Goal: Contribute content: Contribute content

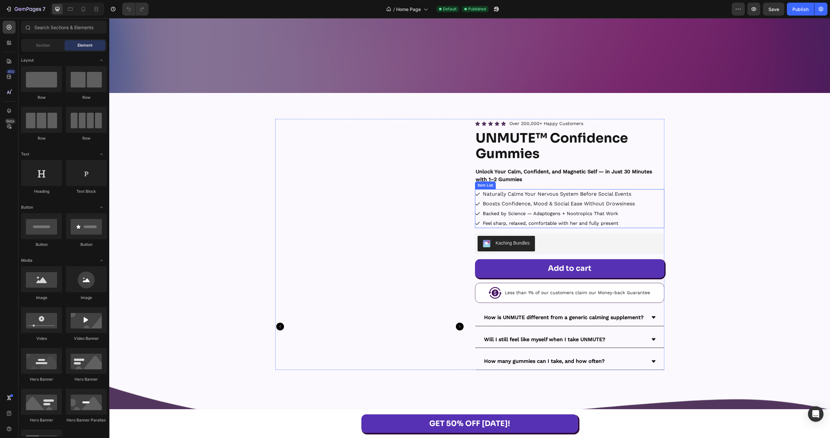
scroll to position [9499, 0]
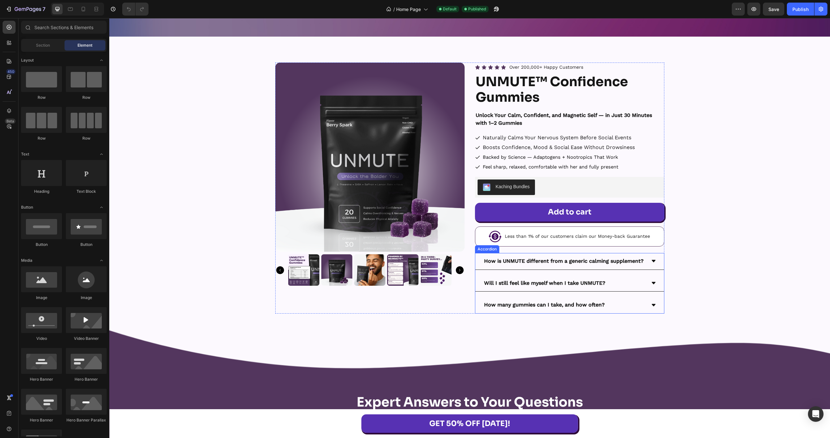
click at [648, 311] on div "How many gummies can I take, and how often?" at bounding box center [569, 305] width 189 height 17
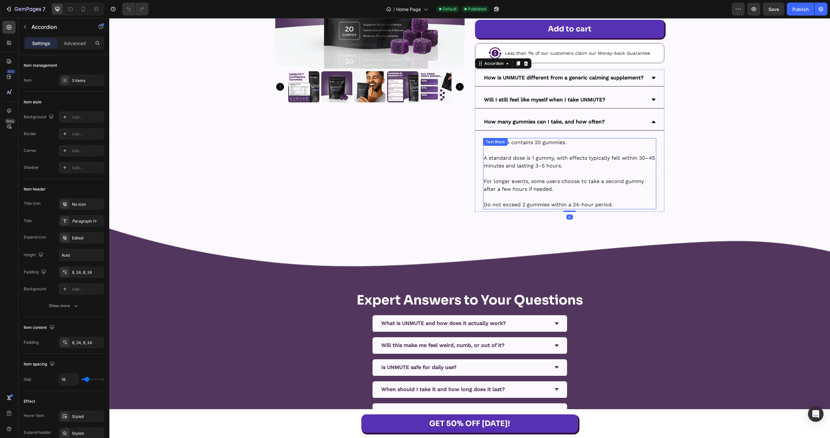
click at [560, 170] on p "A standard dose is 1 gummy, with effects typically felt within 30–45 minutes an…" at bounding box center [570, 162] width 172 height 16
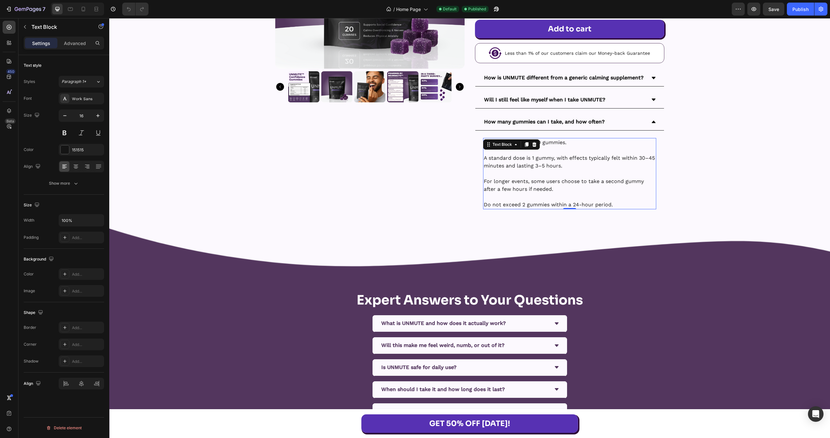
click at [560, 170] on p "A standard dose is 1 gummy, with effects typically felt within 30–45 minutes an…" at bounding box center [570, 162] width 172 height 16
click at [793, 12] on div "Publish" at bounding box center [800, 9] width 16 height 7
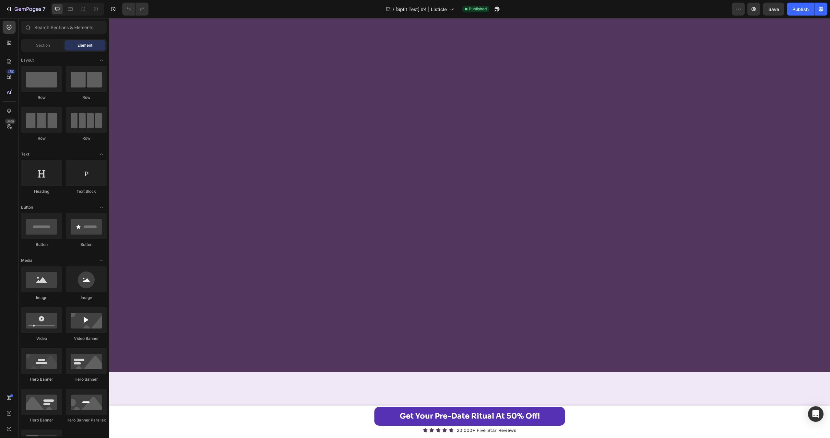
scroll to position [3082, 0]
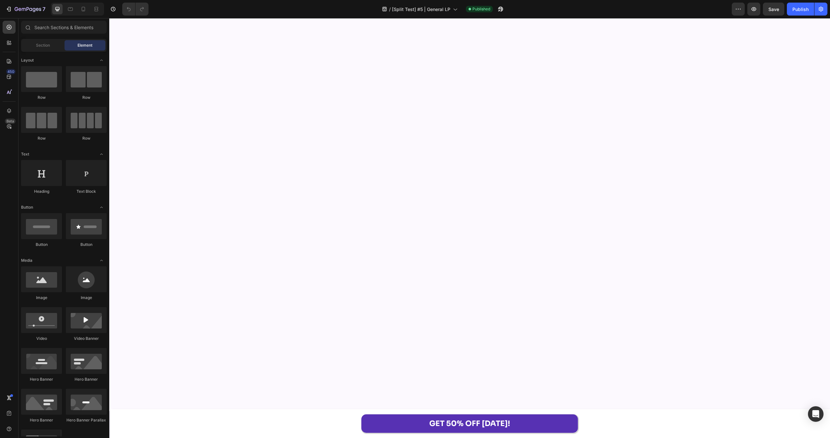
scroll to position [9597, 0]
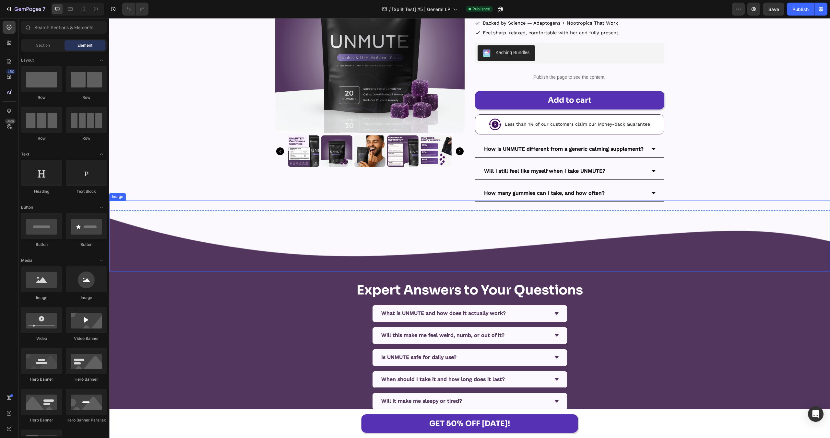
click at [621, 191] on div "How many gummies can I take, and how often?" at bounding box center [564, 193] width 163 height 11
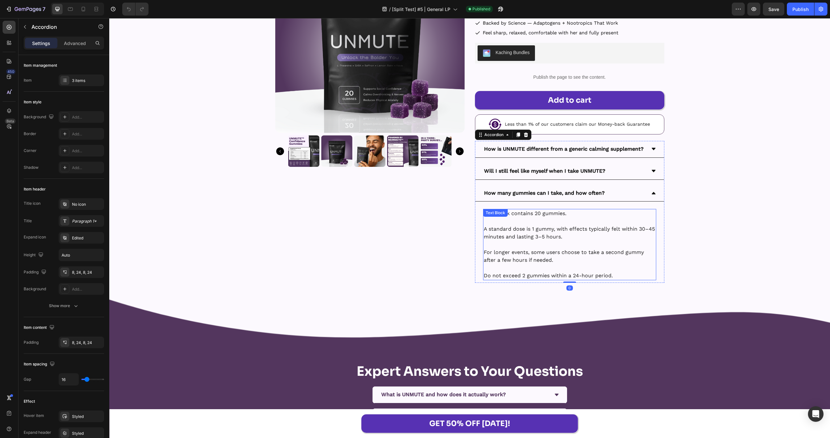
click at [574, 243] on p at bounding box center [570, 245] width 172 height 8
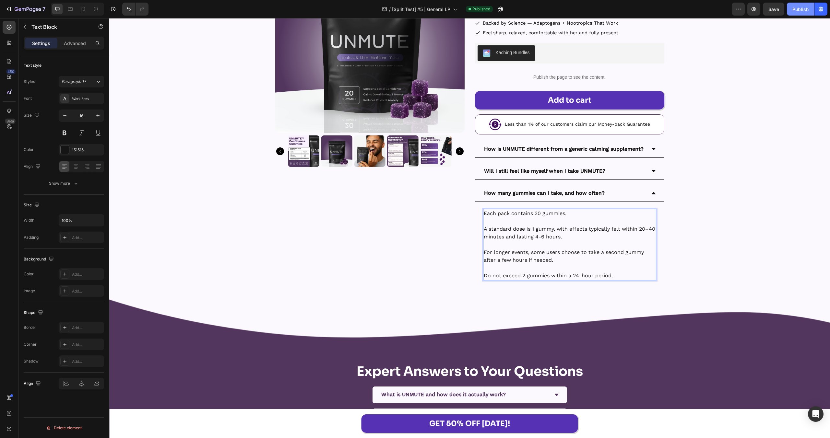
click at [796, 14] on button "Publish" at bounding box center [800, 9] width 27 height 13
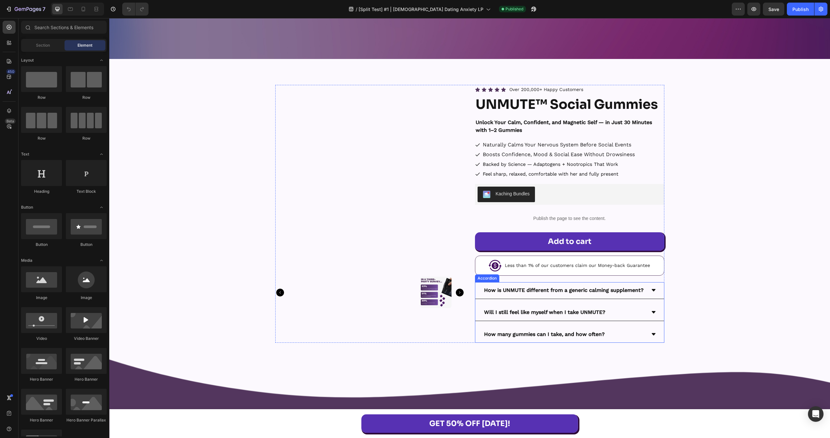
scroll to position [5590, 0]
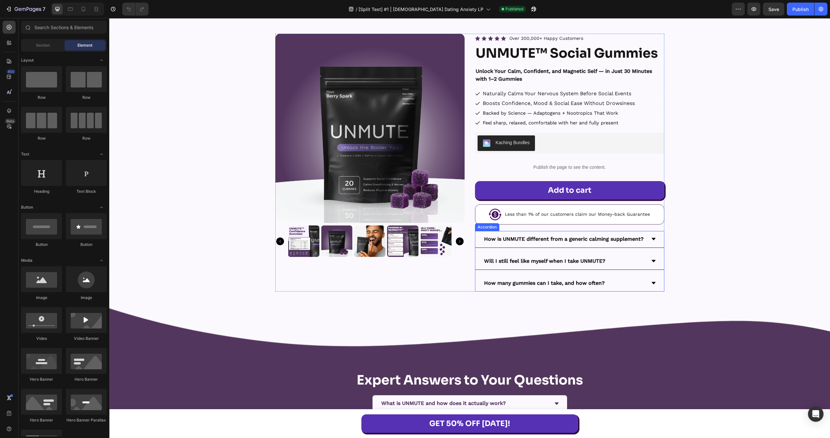
click at [623, 285] on div "How many gummies can I take, and how often?" at bounding box center [564, 283] width 163 height 11
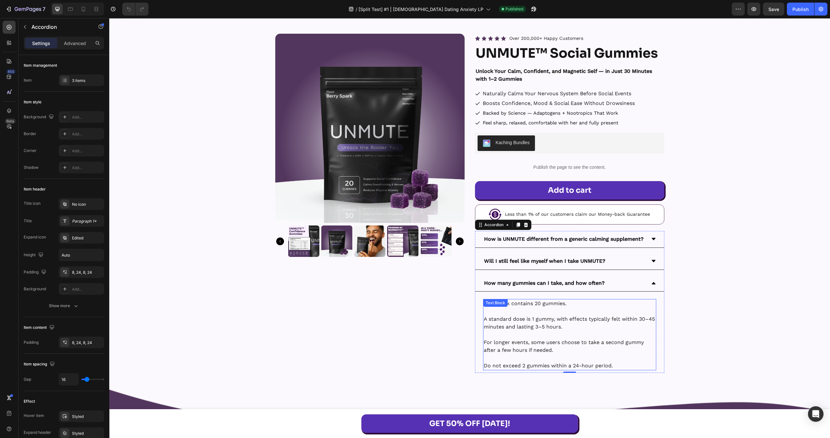
click at [626, 319] on p "A standard dose is 1 gummy, with effects typically felt within 30–45 minutes an…" at bounding box center [570, 323] width 172 height 16
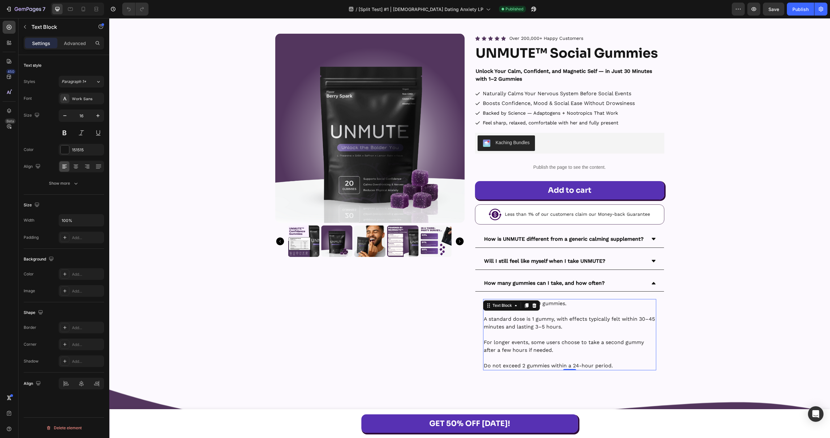
click at [626, 318] on p "A standard dose is 1 gummy, with effects typically felt within 30–45 minutes an…" at bounding box center [570, 323] width 172 height 16
click at [636, 319] on p "A standard dose is 1 gummy, with effects typically felt within 30–45 minutes an…" at bounding box center [570, 323] width 172 height 16
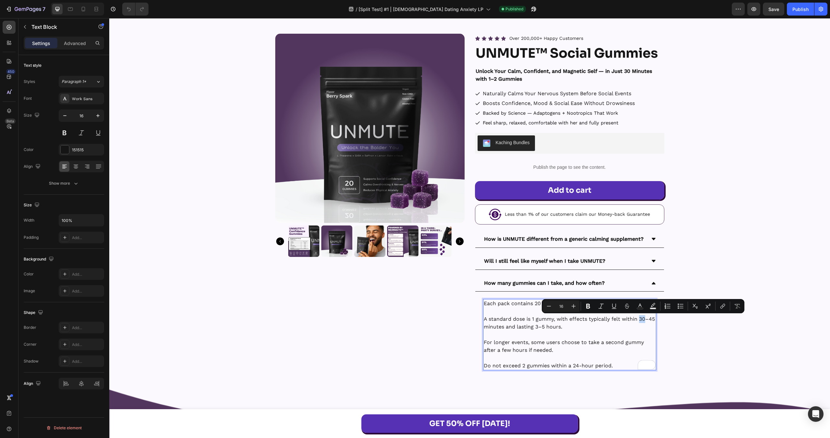
drag, startPoint x: 640, startPoint y: 319, endPoint x: 645, endPoint y: 319, distance: 4.9
click at [645, 319] on p "A standard dose is 1 gummy, with effects typically felt within 30–45 minutes an…" at bounding box center [570, 323] width 172 height 16
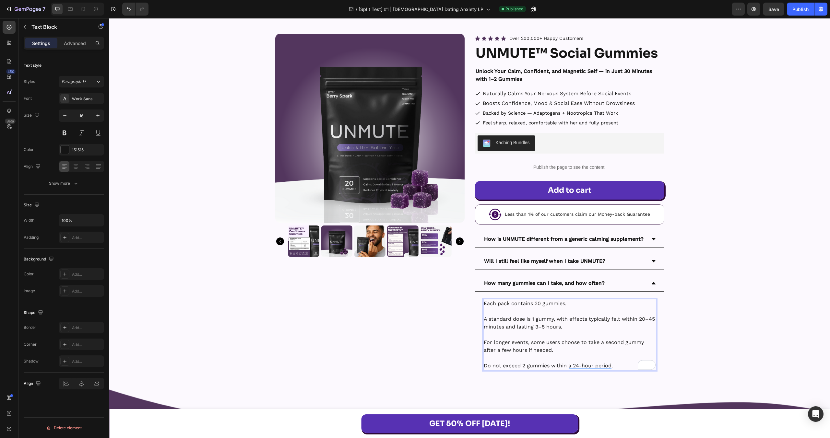
click at [489, 328] on p "A standard dose is 1 gummy, with effects typically felt within 20–45 minutes an…" at bounding box center [570, 323] width 172 height 16
drag, startPoint x: 552, startPoint y: 328, endPoint x: 545, endPoint y: 329, distance: 7.2
click at [545, 329] on p "A standard dose is 1 gummy, with effects typically felt within 20–40 minutes an…" at bounding box center [570, 323] width 172 height 16
click at [544, 328] on p "A standard dose is 1 gummy, with effects typically felt within 20–40 minutes an…" at bounding box center [570, 323] width 172 height 16
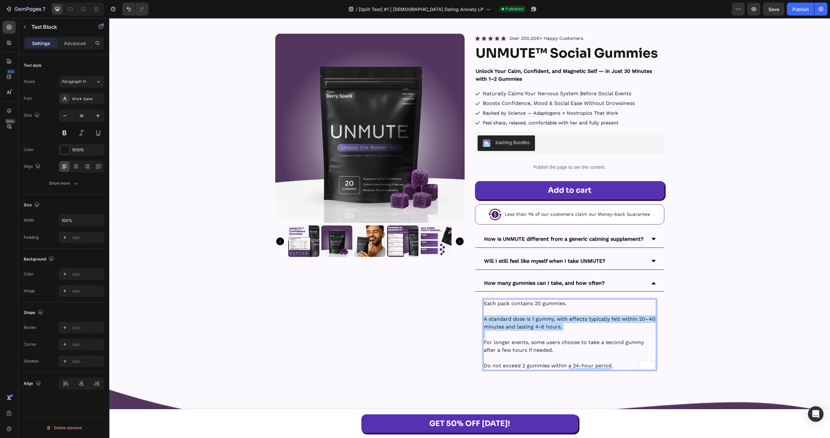
click at [544, 328] on p "A standard dose is 1 gummy, with effects typically felt within 20–40 minutes an…" at bounding box center [570, 323] width 172 height 16
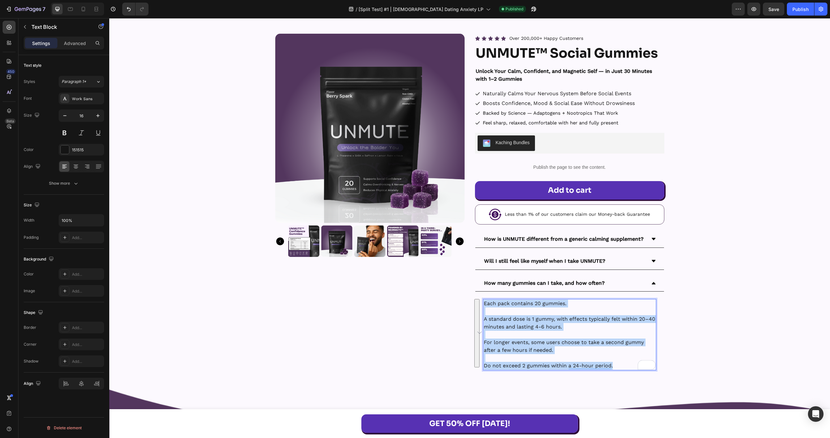
copy div "Each pack contains 20 gummies. A standard dose is 1 gummy, with effects typical…"
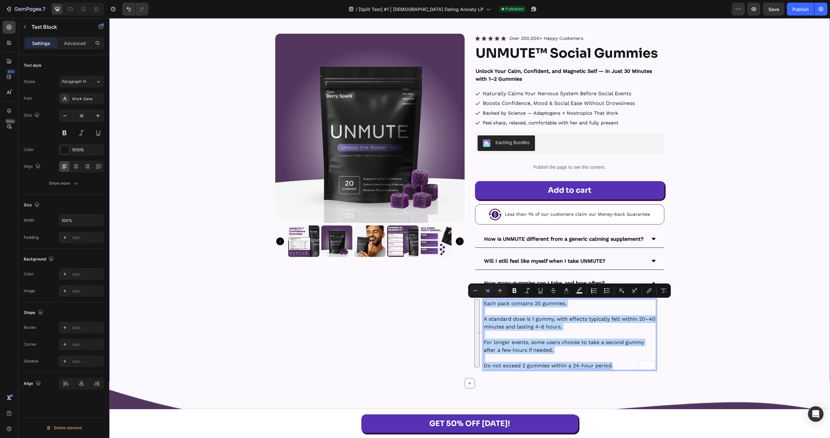
click at [708, 322] on div "Product Images Icon Icon Icon Icon Icon Icon List Over 200,000+ Happy Customers…" at bounding box center [469, 203] width 721 height 339
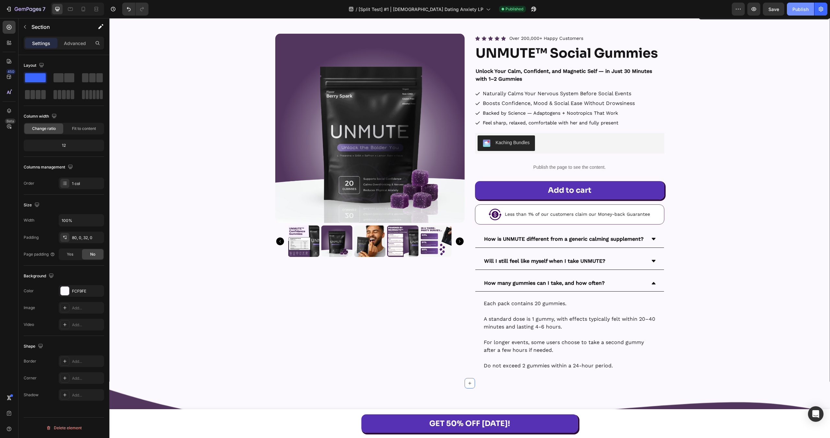
click at [804, 9] on div "Publish" at bounding box center [800, 9] width 16 height 7
click at [804, 11] on button "Publish" at bounding box center [800, 9] width 27 height 13
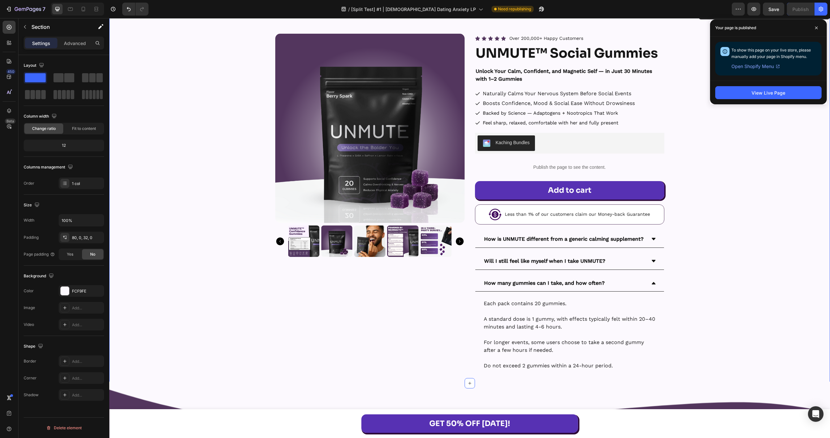
click at [183, 123] on div "Product Images Icon Icon Icon Icon Icon Icon List Over 200,000+ Happy Customers…" at bounding box center [469, 203] width 721 height 339
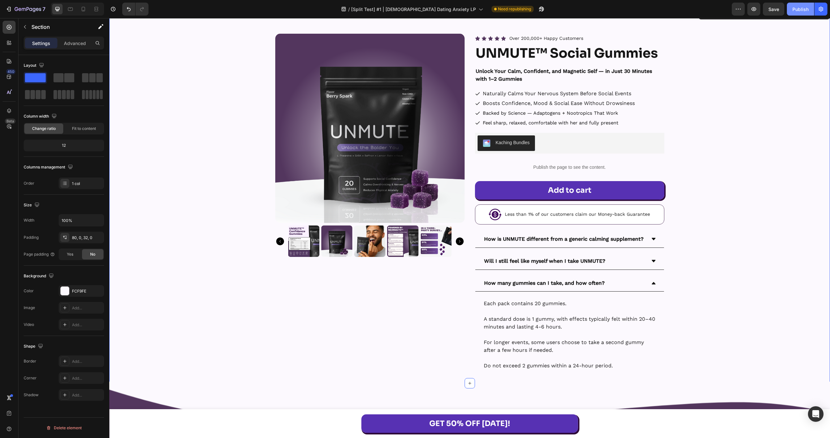
click at [802, 6] on div "Publish" at bounding box center [800, 9] width 16 height 7
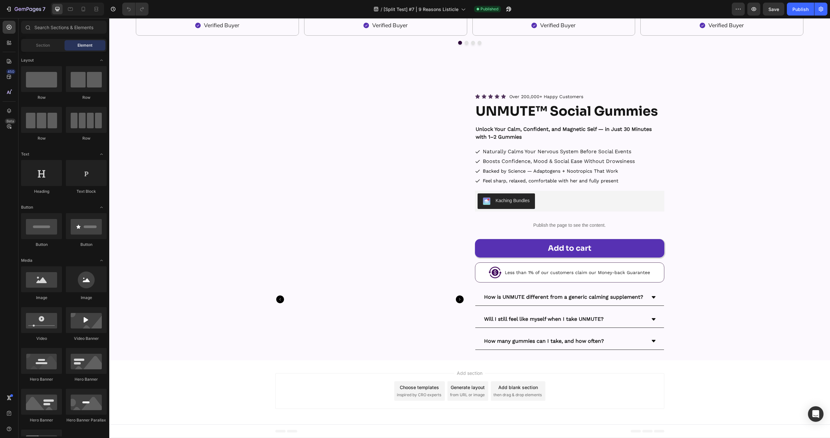
scroll to position [2635, 0]
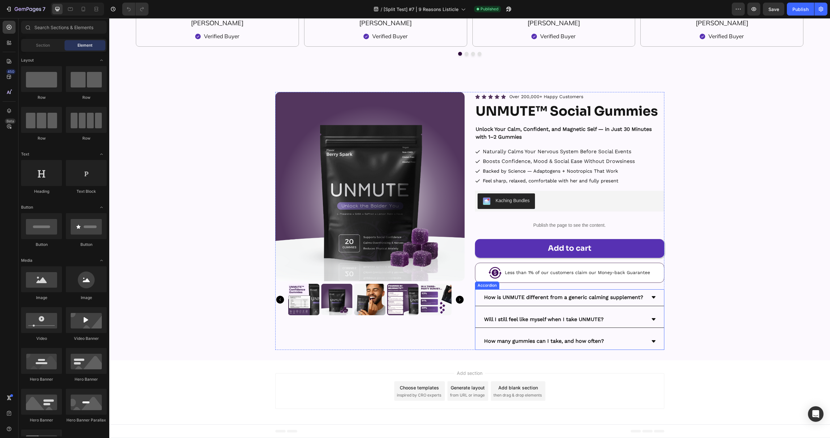
click at [632, 337] on div "How many gummies can I take, and how often?" at bounding box center [564, 341] width 163 height 11
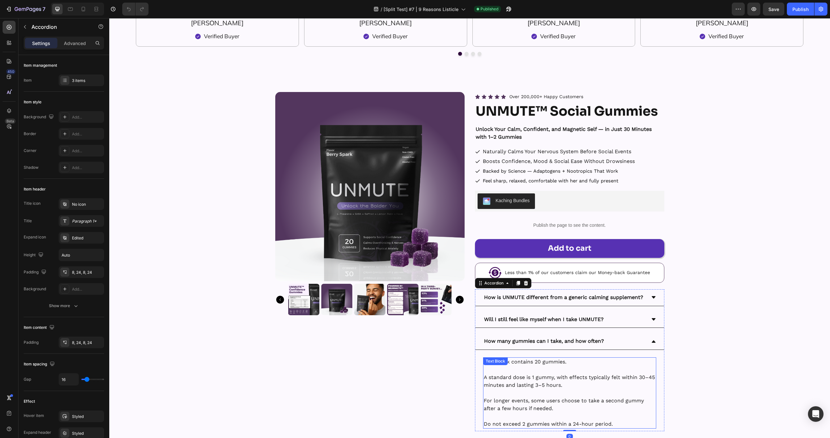
click at [578, 381] on p "A standard dose is 1 gummy, with effects typically felt within 30–45 minutes an…" at bounding box center [570, 382] width 172 height 16
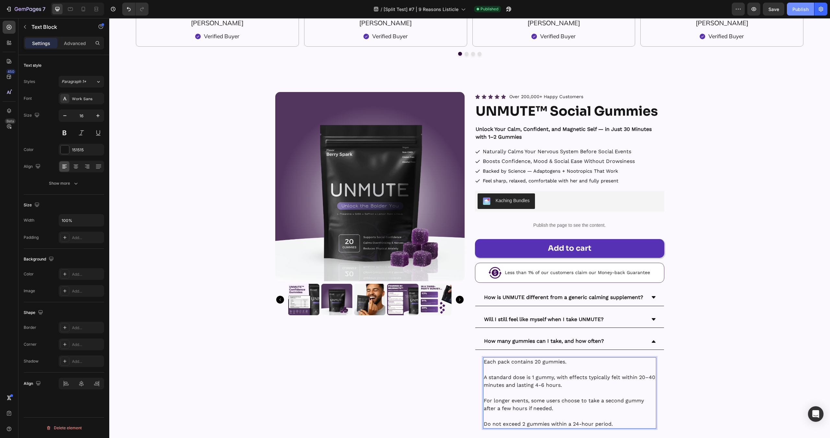
click at [797, 13] on button "Publish" at bounding box center [800, 9] width 27 height 13
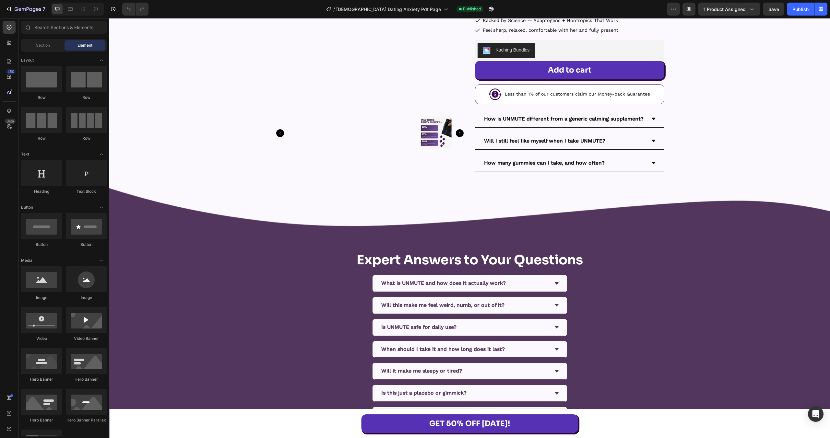
scroll to position [5234, 0]
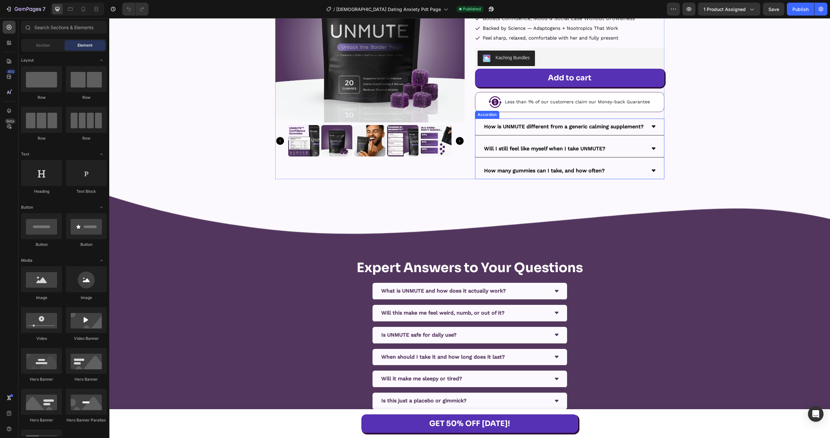
click at [618, 172] on div "How many gummies can I take, and how often?" at bounding box center [564, 170] width 163 height 11
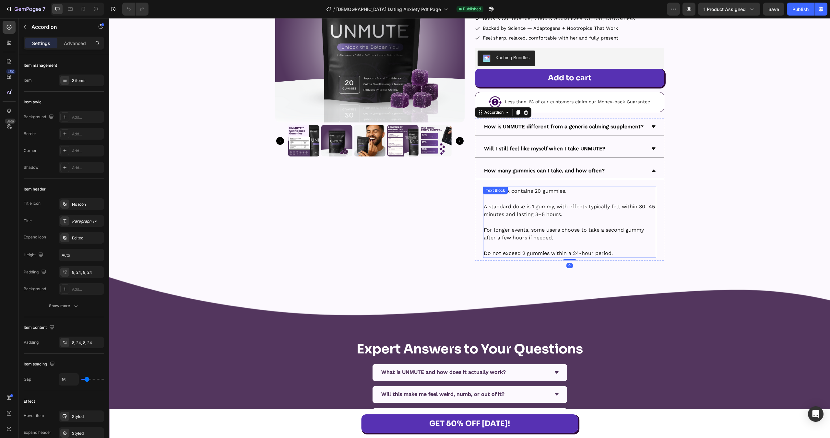
click at [586, 204] on p "A standard dose is 1 gummy, with effects typically felt within 30–45 minutes an…" at bounding box center [570, 211] width 172 height 16
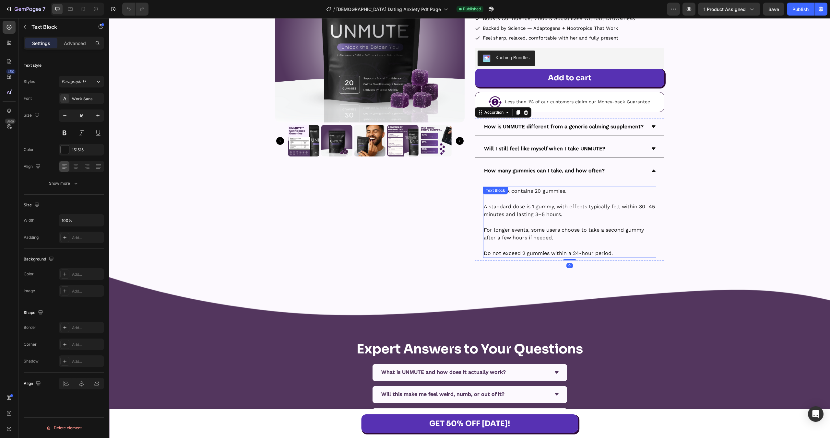
click at [586, 204] on p "A standard dose is 1 gummy, with effects typically felt within 30–45 minutes an…" at bounding box center [570, 211] width 172 height 16
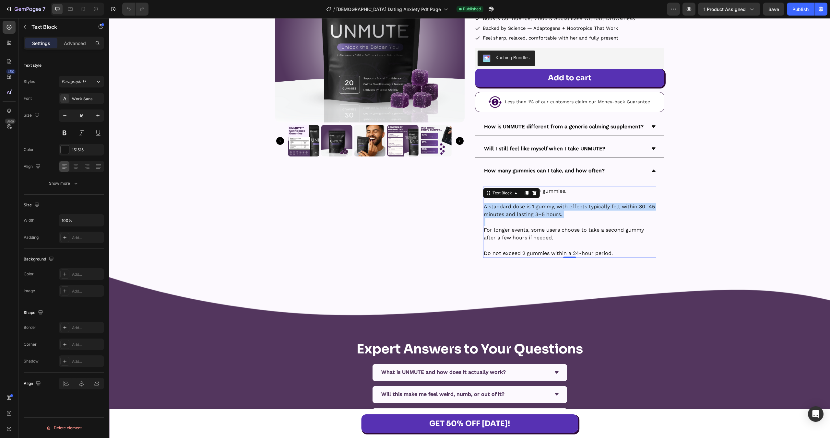
click at [586, 204] on p "A standard dose is 1 gummy, with effects typically felt within 30–45 minutes an…" at bounding box center [570, 211] width 172 height 16
click at [795, 15] on button "Publish" at bounding box center [800, 9] width 27 height 13
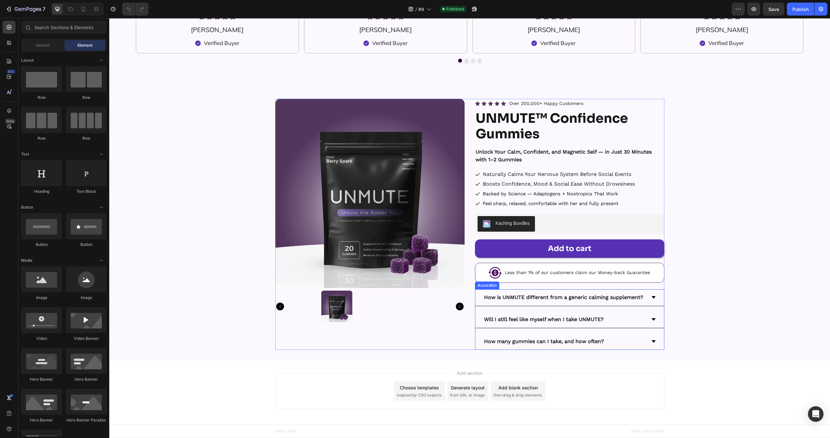
scroll to position [2860, 0]
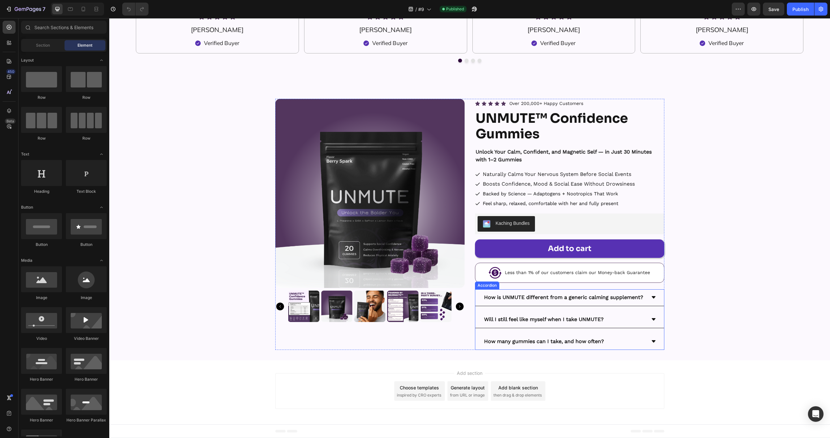
click at [630, 341] on div "How many gummies can I take, and how often?" at bounding box center [564, 341] width 163 height 11
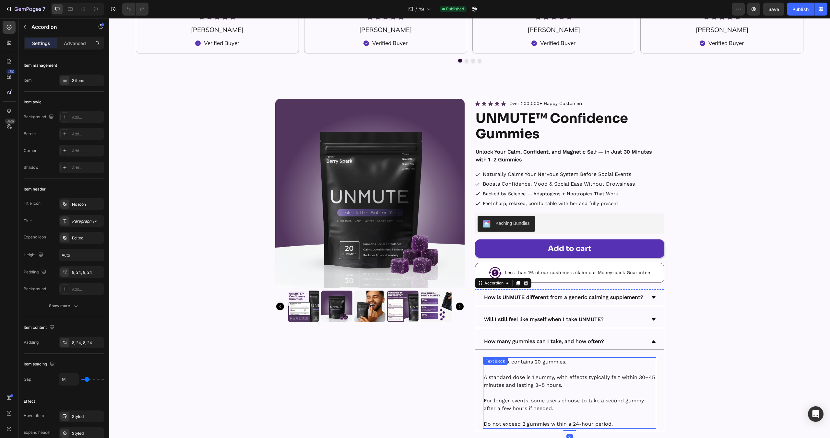
click at [582, 376] on p "A standard dose is 1 gummy, with effects typically felt within 30–45 minutes an…" at bounding box center [570, 382] width 172 height 16
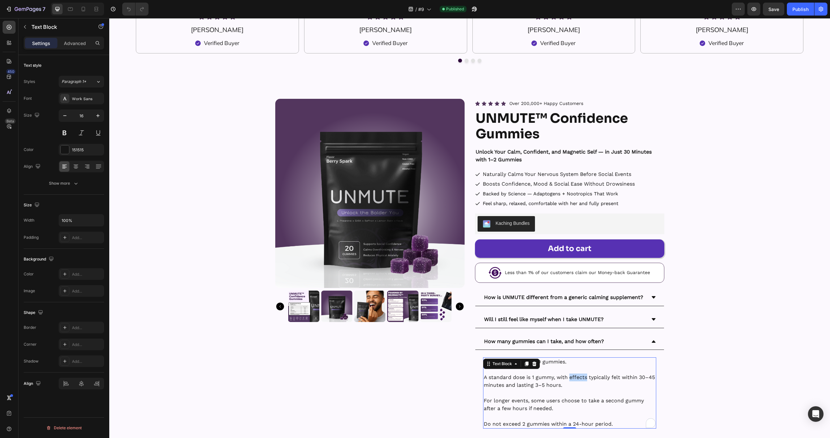
click at [582, 376] on p "A standard dose is 1 gummy, with effects typically felt within 30–45 minutes an…" at bounding box center [570, 382] width 172 height 16
click at [800, 10] on div "Publish" at bounding box center [800, 9] width 16 height 7
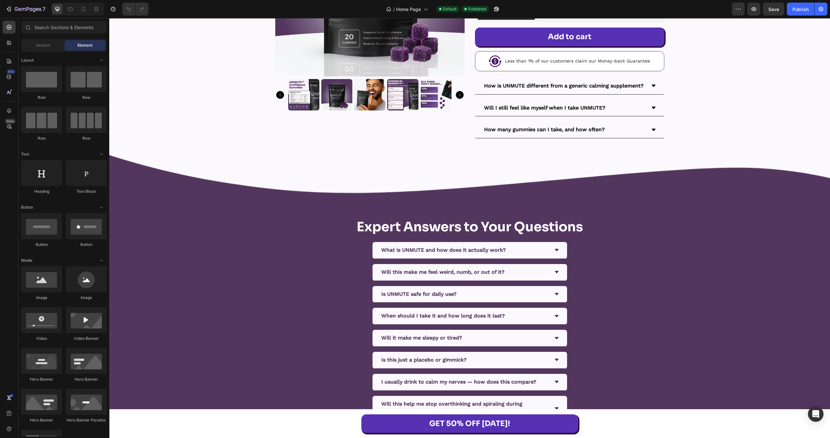
scroll to position [9556, 0]
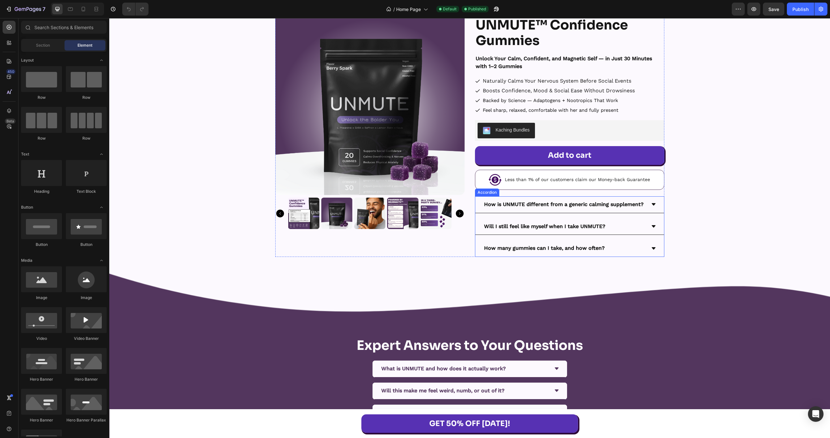
click at [621, 246] on div "How many gummies can I take, and how often?" at bounding box center [564, 248] width 163 height 11
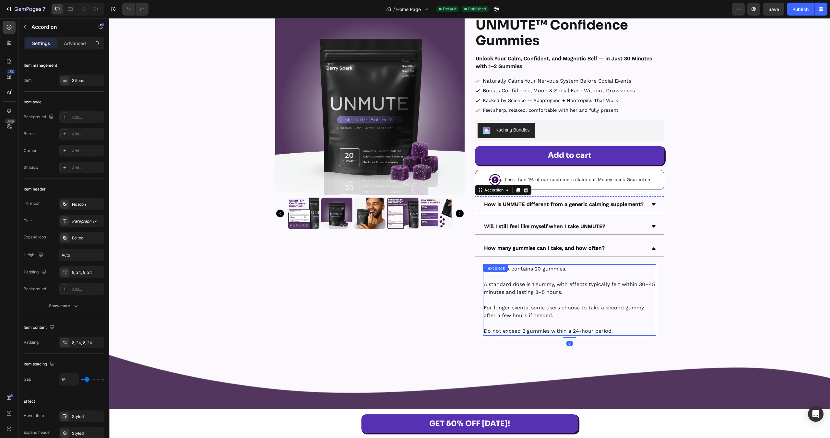
click at [599, 296] on p at bounding box center [570, 300] width 172 height 8
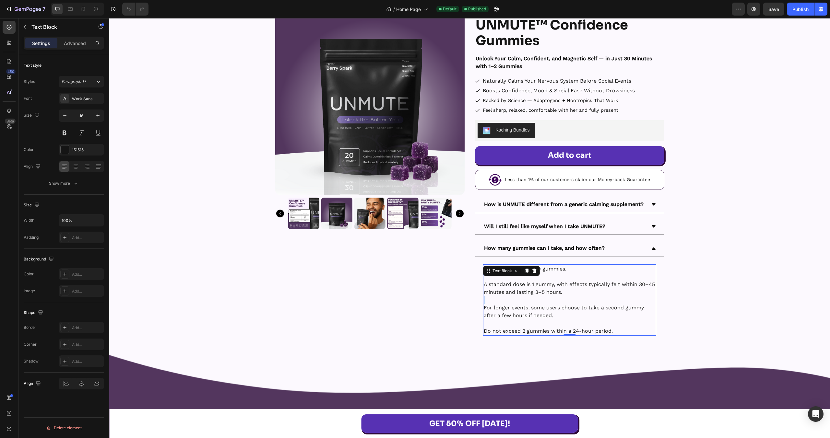
click at [599, 296] on p "Rich Text Editor. Editing area: main" at bounding box center [570, 300] width 172 height 8
click at [803, 10] on div "Publish" at bounding box center [800, 9] width 16 height 7
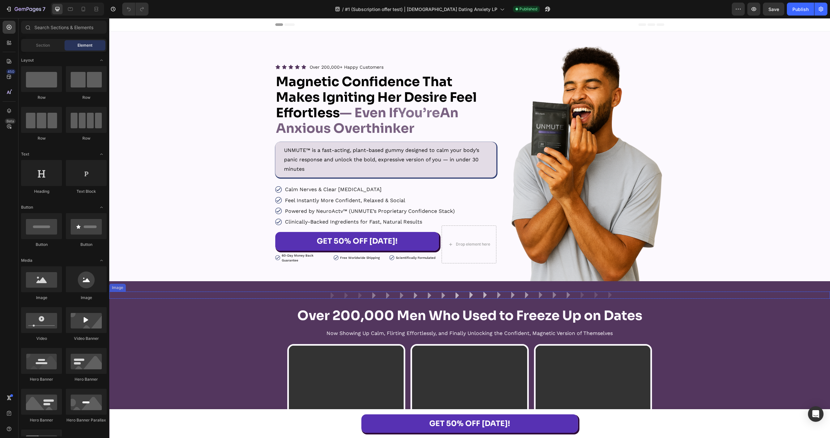
click at [742, 252] on div "Icon Icon Icon Icon Icon Icon List Over 200,000+ Happy Customers Text Block Row…" at bounding box center [469, 162] width 721 height 237
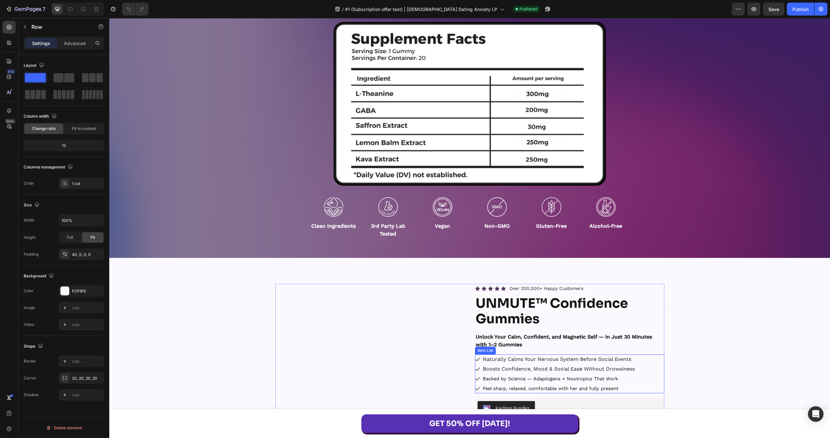
scroll to position [5438, 0]
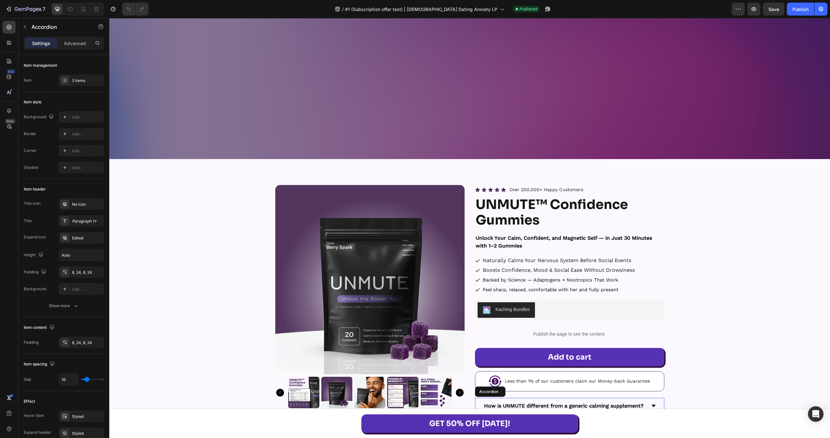
scroll to position [5694, 0]
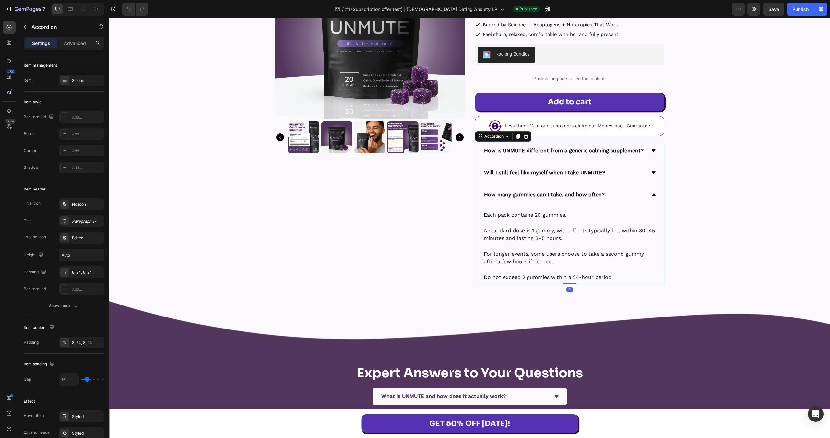
click at [618, 195] on div "How many gummies can I take, and how often?" at bounding box center [564, 194] width 163 height 11
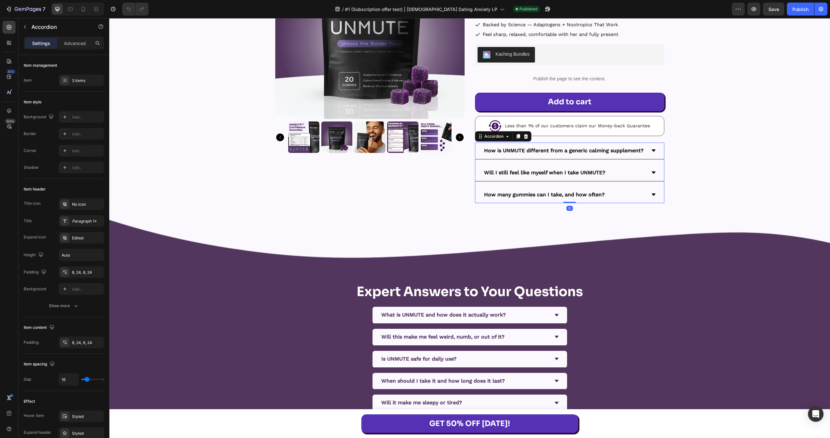
click at [618, 195] on div "How many gummies can I take, and how often?" at bounding box center [564, 194] width 163 height 11
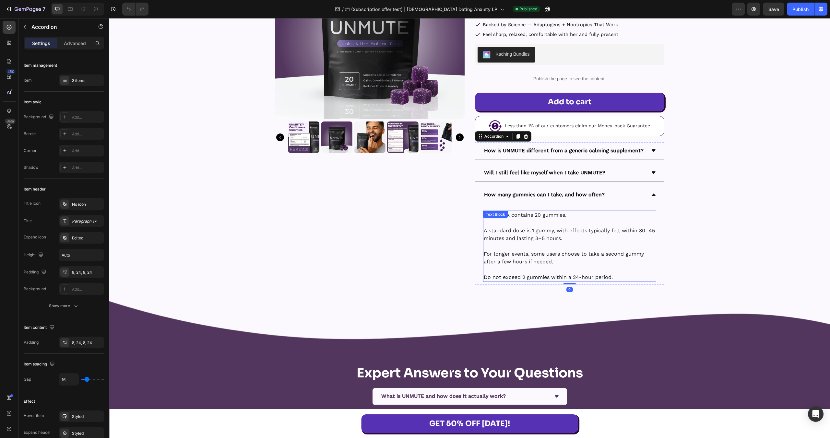
click at [566, 223] on p at bounding box center [570, 223] width 172 height 8
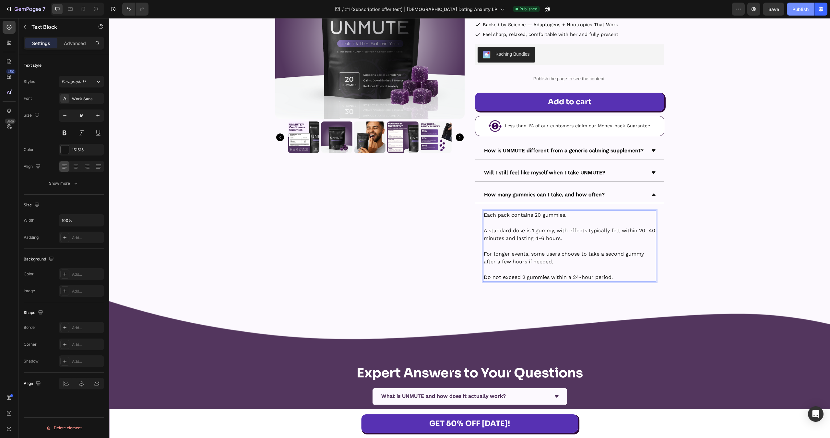
click at [795, 11] on div "Publish" at bounding box center [800, 9] width 16 height 7
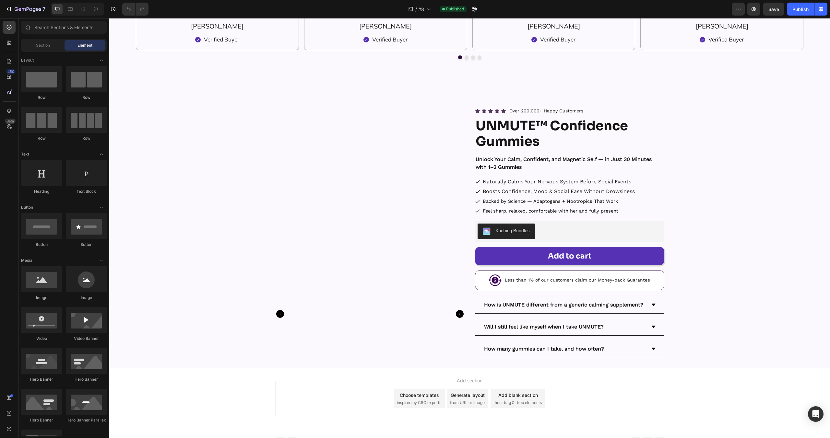
scroll to position [2213, 0]
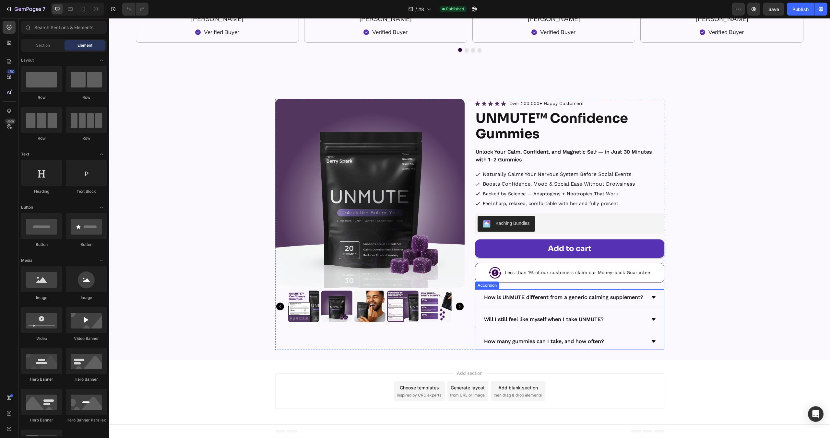
click at [609, 342] on div "How many gummies can I take, and how often?" at bounding box center [564, 341] width 163 height 11
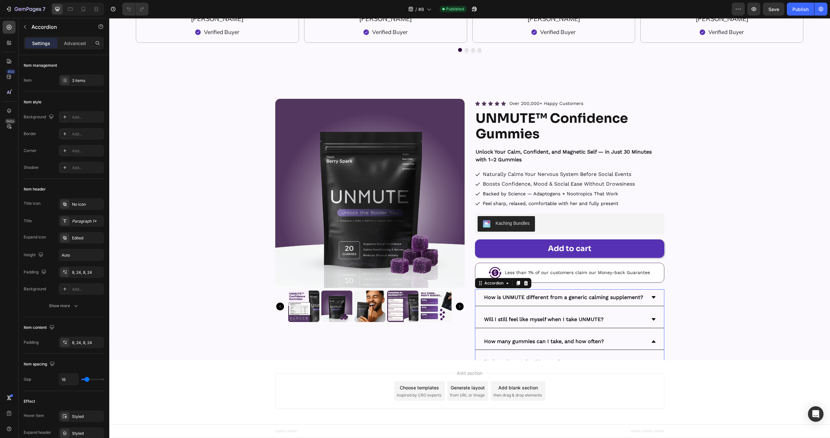
scroll to position [2202, 0]
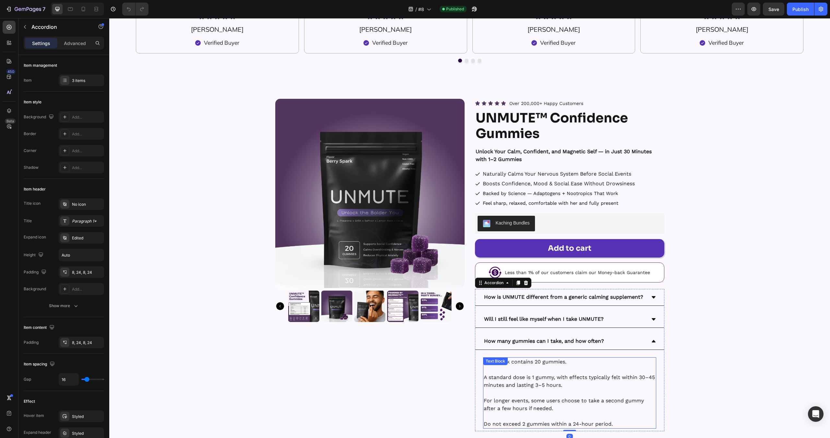
click at [580, 384] on p "A standard dose is 1 gummy, with effects typically felt within 30–45 minutes an…" at bounding box center [570, 382] width 172 height 16
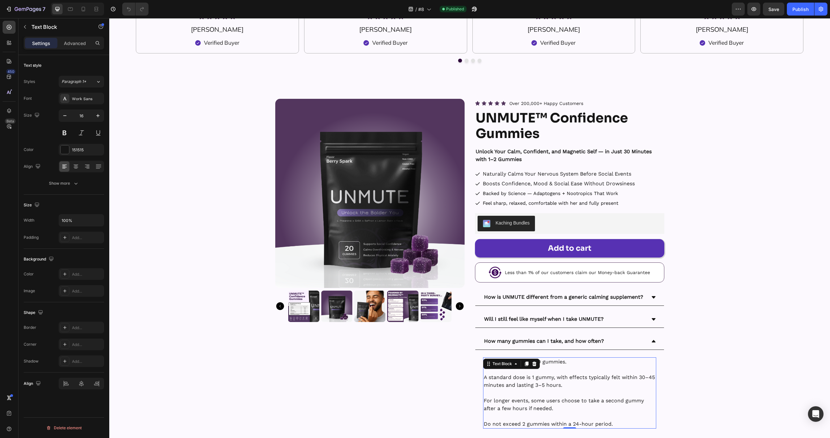
click at [580, 384] on p "A standard dose is 1 gummy, with effects typically felt within 30–45 minutes an…" at bounding box center [570, 382] width 172 height 16
click at [806, 14] on button "Publish" at bounding box center [800, 9] width 27 height 13
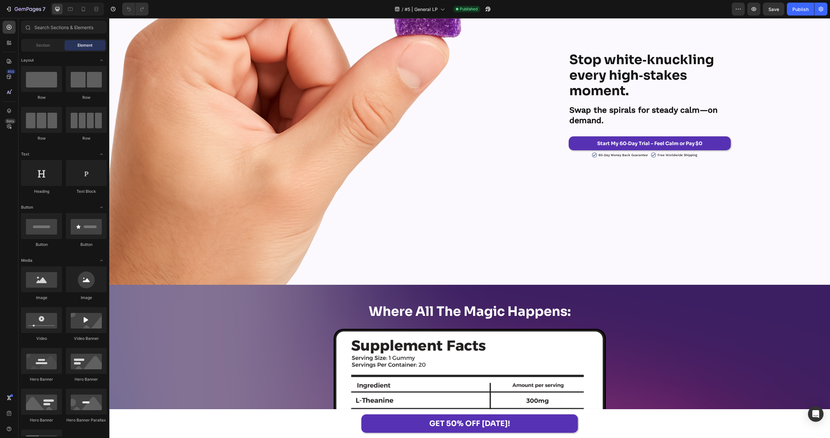
scroll to position [9551, 0]
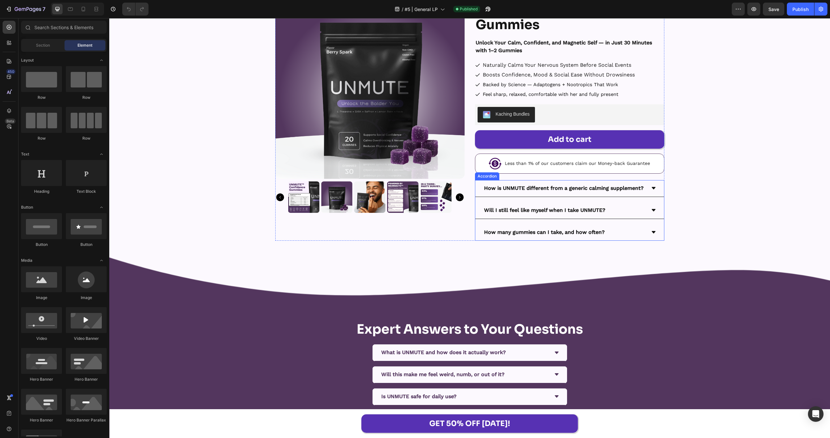
click at [626, 229] on div "How many gummies can I take, and how often?" at bounding box center [564, 232] width 163 height 11
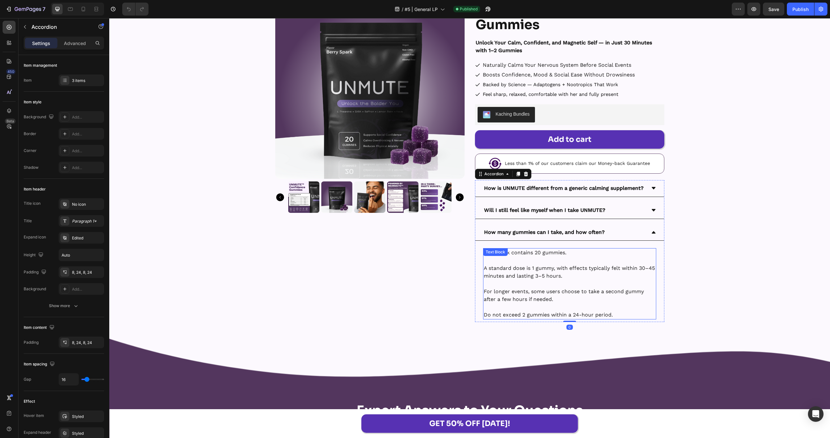
click at [579, 278] on p "A standard dose is 1 gummy, with effects typically felt within 30–45 minutes an…" at bounding box center [570, 273] width 172 height 16
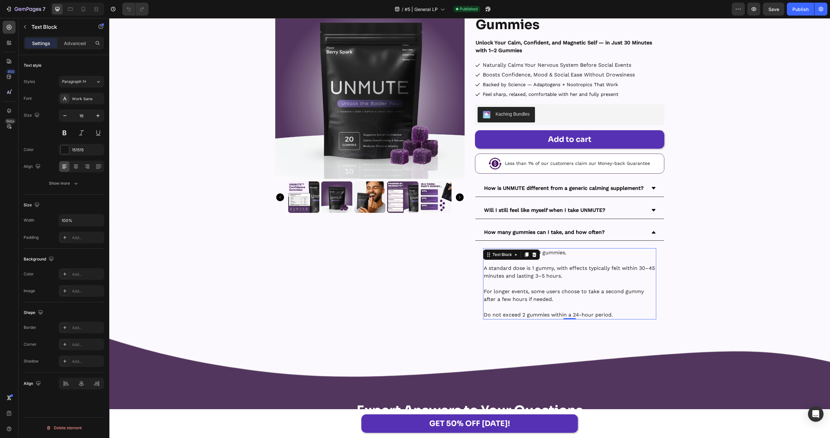
click at [579, 278] on p "A standard dose is 1 gummy, with effects typically felt within 30–45 minutes an…" at bounding box center [570, 273] width 172 height 16
click at [556, 279] on p "A standard dose is 1 gummy, with effects typically felt within 30–45 minutes an…" at bounding box center [570, 273] width 172 height 16
click at [810, 8] on button "Publish" at bounding box center [800, 9] width 27 height 13
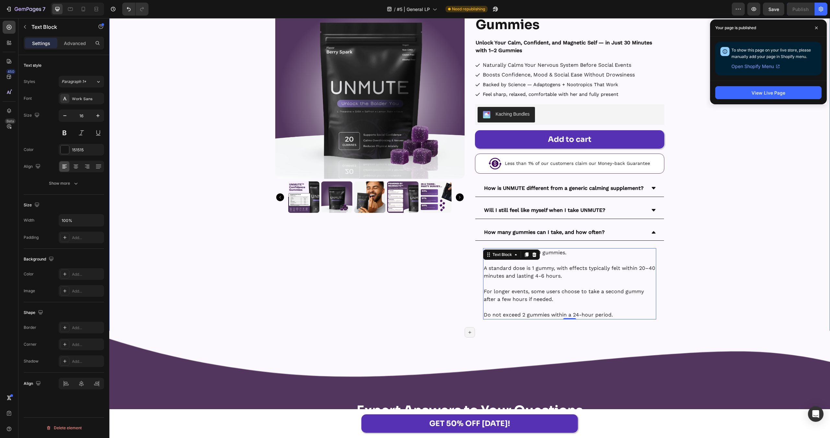
click at [730, 121] on div "Product Images Icon Icon Icon Icon Icon Icon List Over 200,000+ Happy Customers…" at bounding box center [469, 156] width 721 height 333
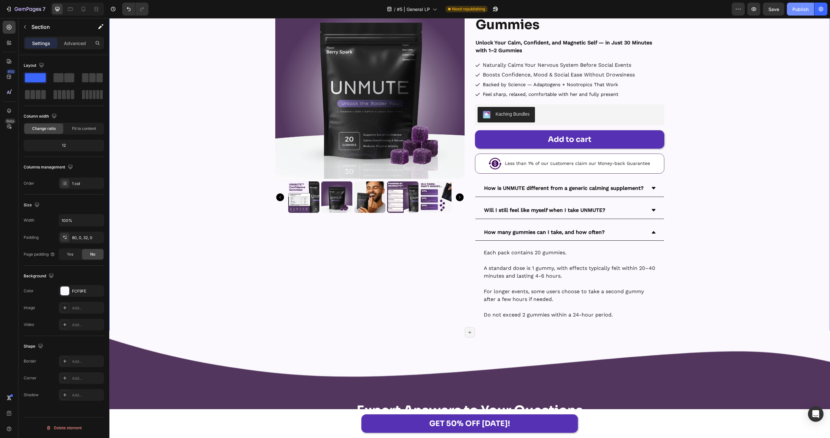
click at [802, 12] on div "Publish" at bounding box center [800, 9] width 16 height 7
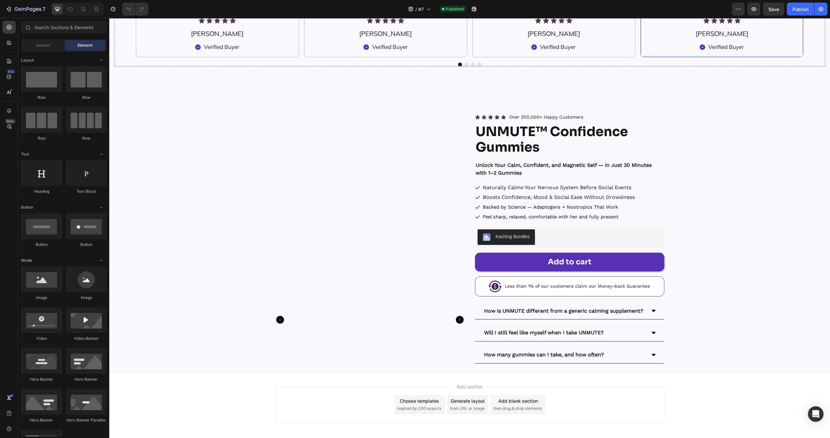
scroll to position [2638, 0]
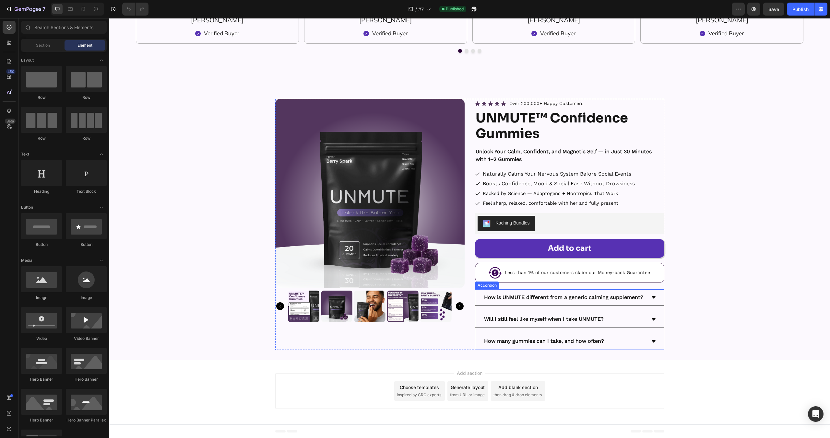
click at [630, 343] on div "How many gummies can I take, and how often?" at bounding box center [564, 341] width 163 height 11
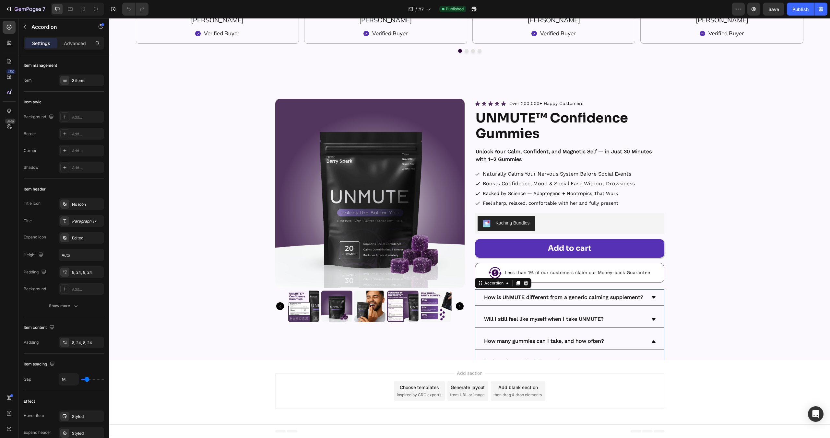
scroll to position [2628, 0]
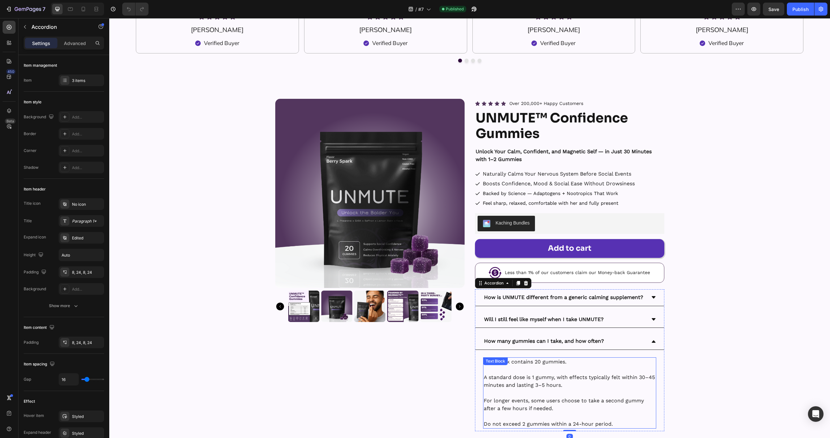
click at [574, 376] on p "A standard dose is 1 gummy, with effects typically felt within 30–45 minutes an…" at bounding box center [570, 382] width 172 height 16
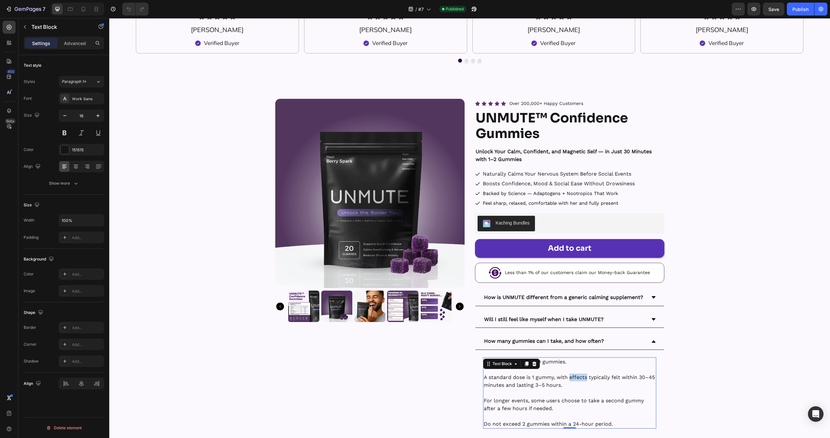
click at [574, 376] on p "A standard dose is 1 gummy, with effects typically felt within 30–45 minutes an…" at bounding box center [570, 382] width 172 height 16
click at [805, 14] on button "Publish" at bounding box center [800, 9] width 27 height 13
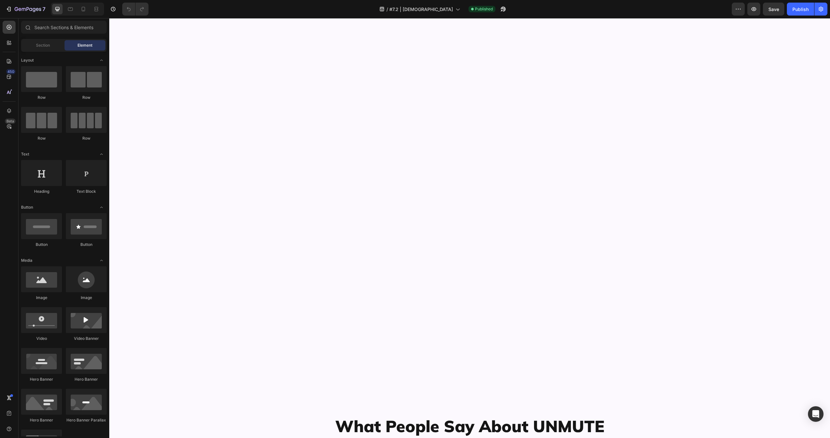
scroll to position [2638, 0]
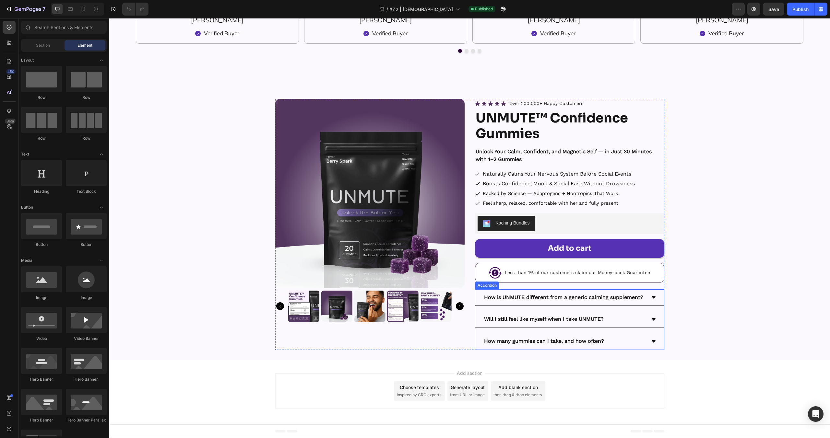
click at [604, 347] on div "How many gummies can I take, and how often?" at bounding box center [569, 341] width 189 height 17
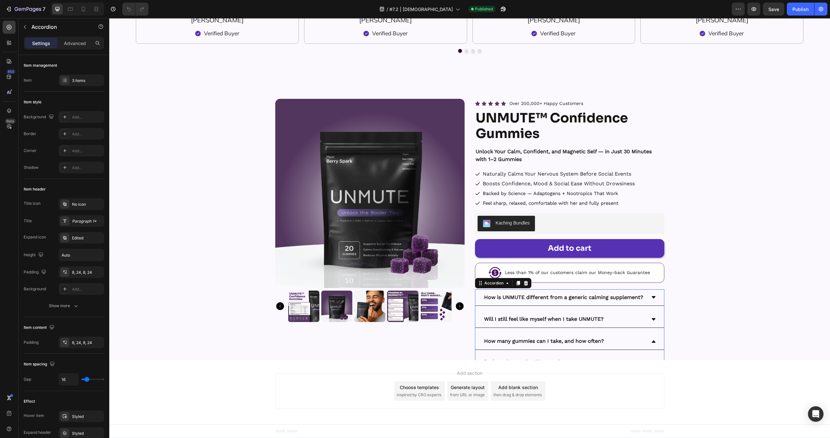
scroll to position [2628, 0]
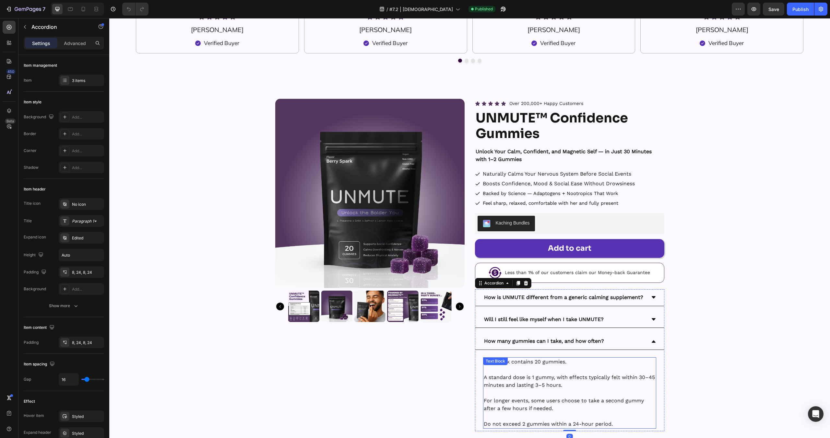
click at [534, 394] on p at bounding box center [570, 393] width 172 height 8
click at [534, 394] on p "Rich Text Editor. Editing area: main" at bounding box center [570, 393] width 172 height 8
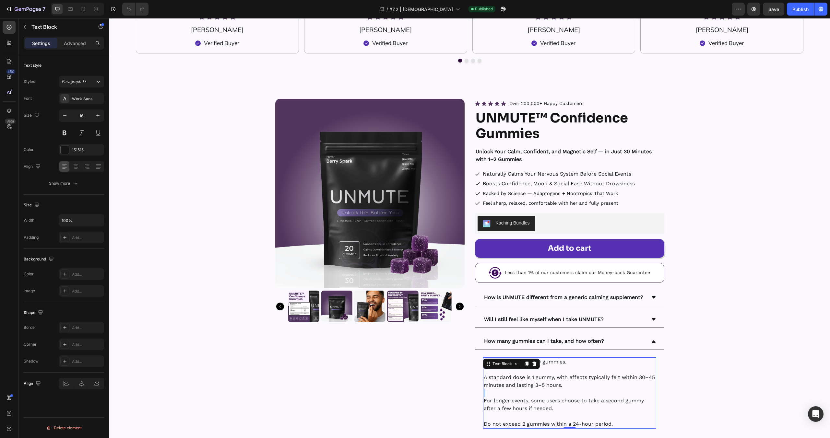
click at [534, 394] on p "Rich Text Editor. Editing area: main" at bounding box center [570, 393] width 172 height 8
click at [798, 8] on div "Publish" at bounding box center [800, 9] width 16 height 7
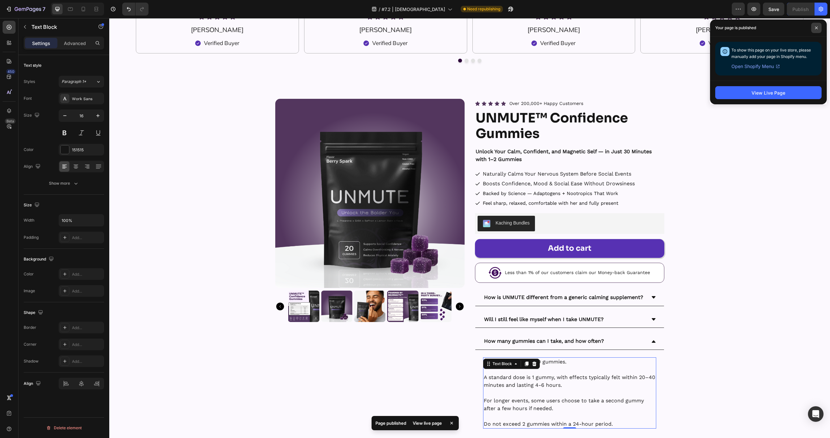
click at [818, 28] on icon at bounding box center [816, 27] width 3 height 3
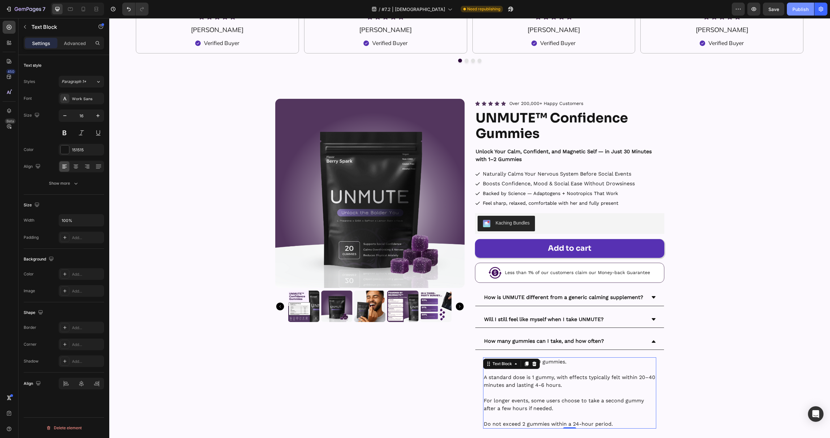
click at [801, 13] on button "Publish" at bounding box center [800, 9] width 27 height 13
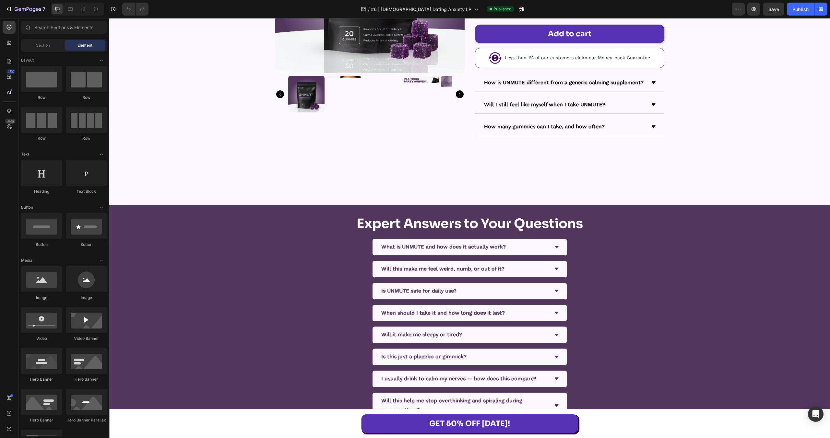
scroll to position [6032, 0]
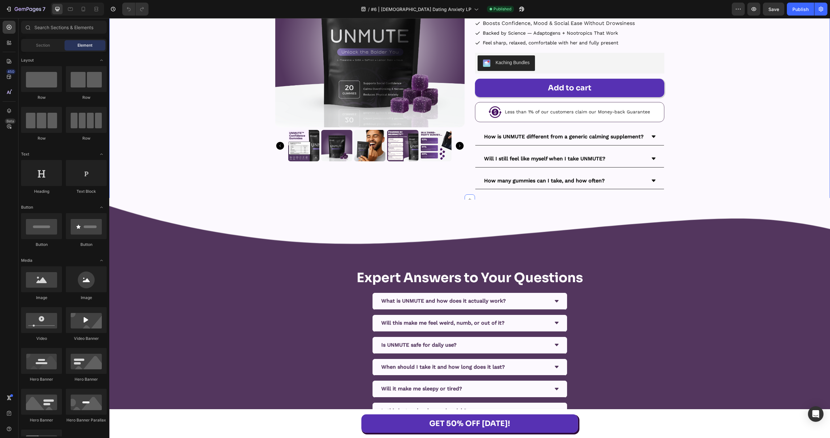
click at [637, 176] on div "How many gummies can I take, and how often?" at bounding box center [564, 180] width 163 height 11
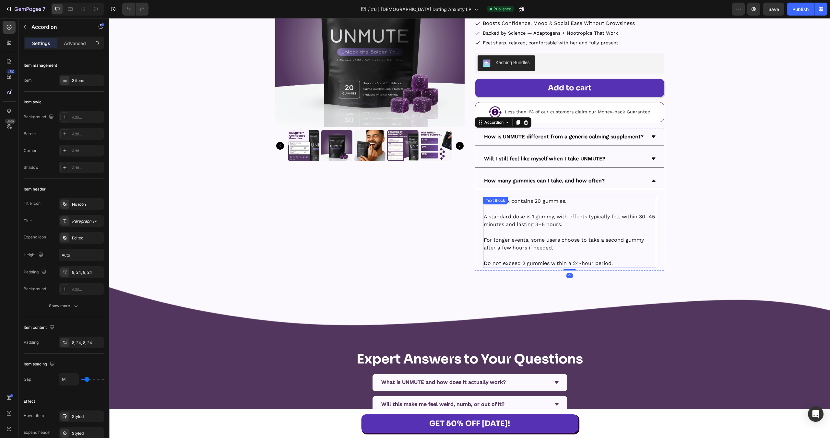
click at [593, 218] on p "A standard dose is 1 gummy, with effects typically felt within 30–45 minutes an…" at bounding box center [570, 221] width 172 height 16
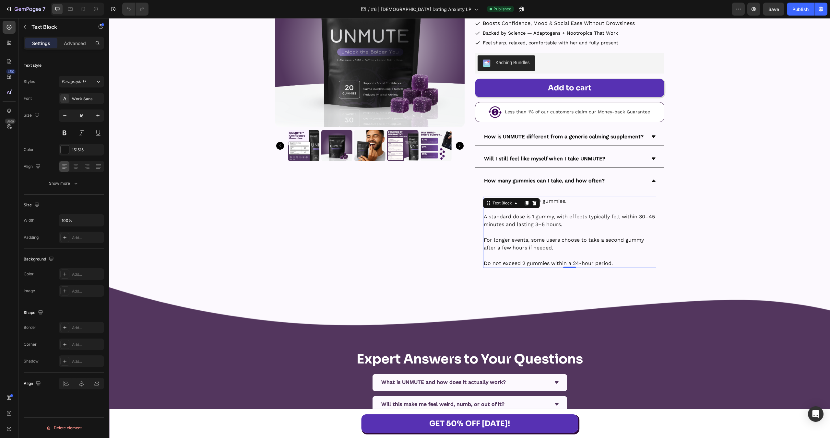
click at [593, 218] on p "A standard dose is 1 gummy, with effects typically felt within 30–45 minutes an…" at bounding box center [570, 221] width 172 height 16
click at [802, 12] on div "Publish" at bounding box center [800, 9] width 16 height 7
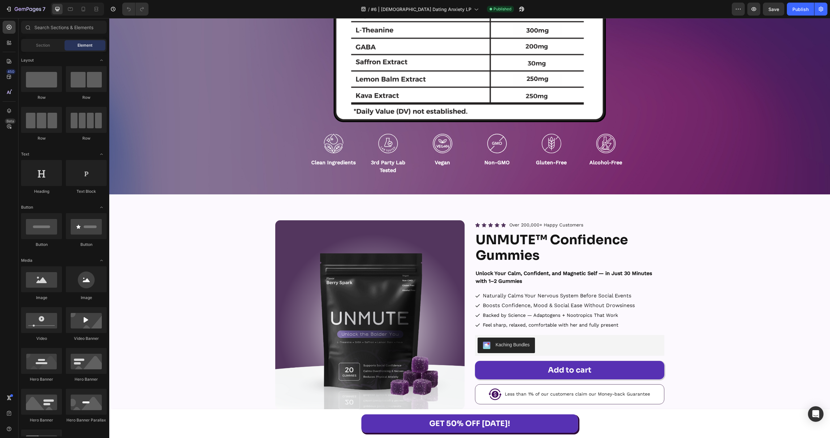
scroll to position [5908, 0]
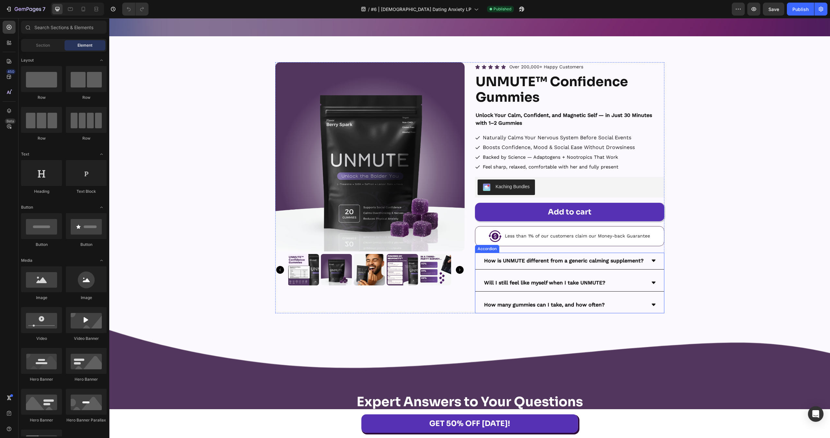
click at [633, 298] on div "How many gummies can I take, and how often?" at bounding box center [569, 305] width 189 height 17
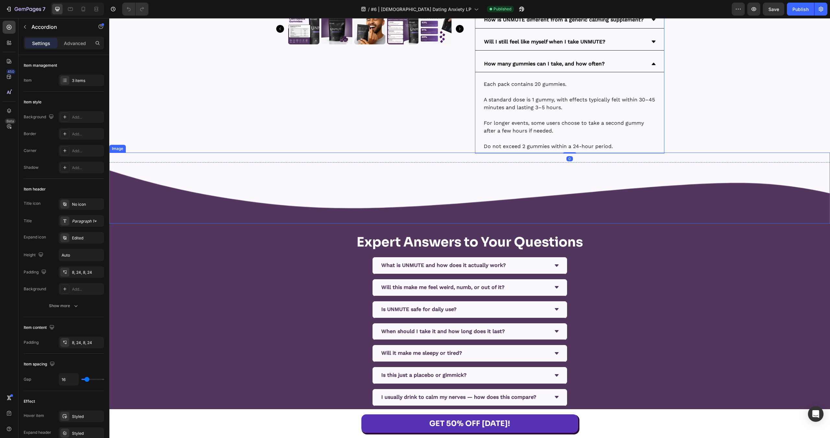
scroll to position [6136, 0]
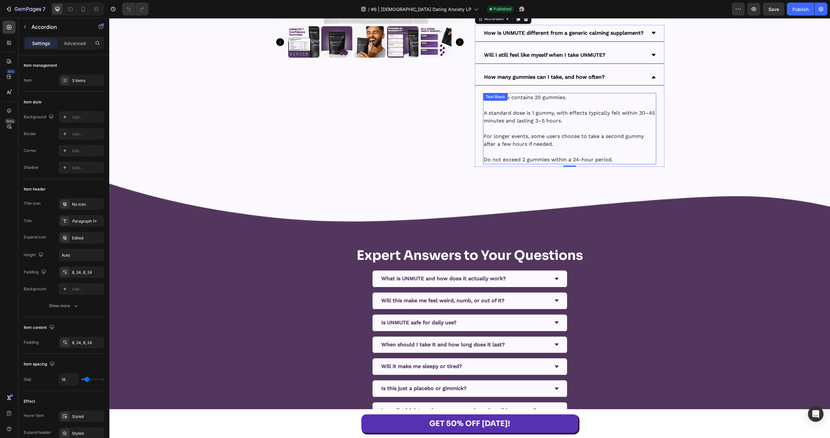
click at [534, 119] on p "A standard dose is 1 gummy, with effects typically felt within 30–45 minutes an…" at bounding box center [570, 117] width 172 height 16
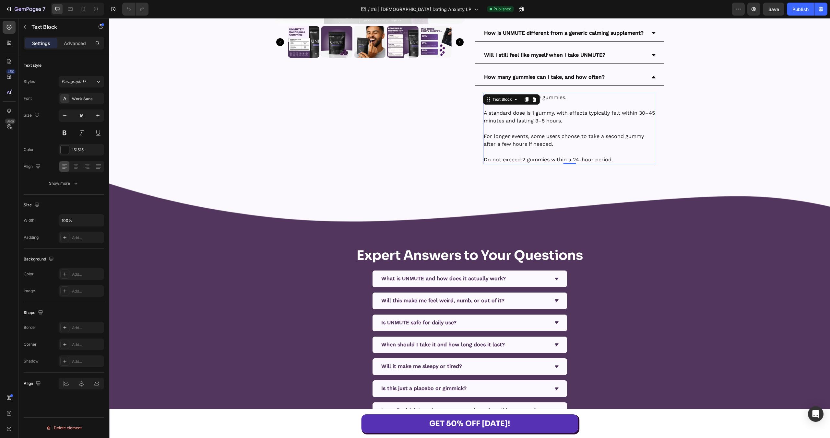
click at [534, 119] on p "A standard dose is 1 gummy, with effects typically felt within 30–45 minutes an…" at bounding box center [570, 117] width 172 height 16
click at [804, 11] on div "Publish" at bounding box center [800, 9] width 16 height 7
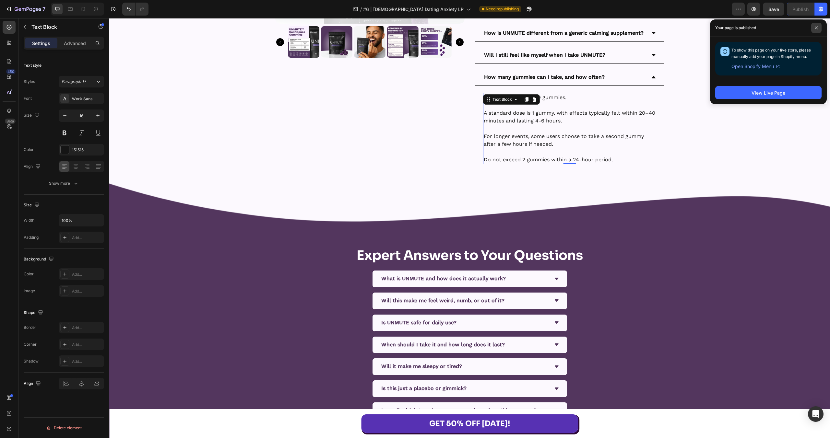
click at [818, 29] on span at bounding box center [816, 28] width 10 height 10
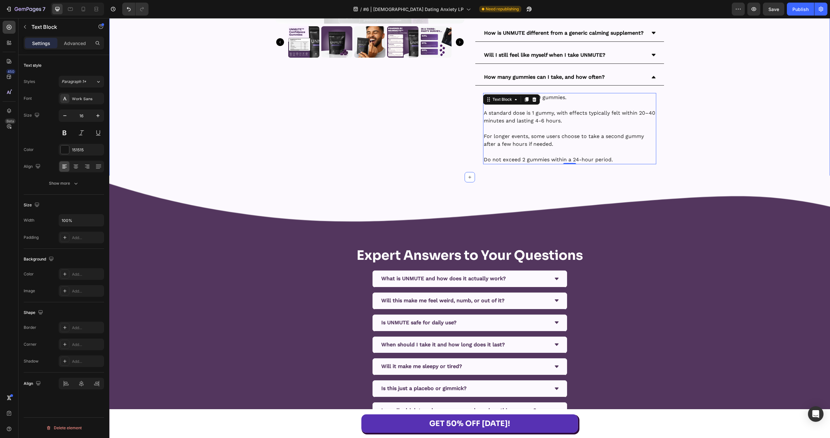
click at [783, 167] on img at bounding box center [469, 201] width 721 height 71
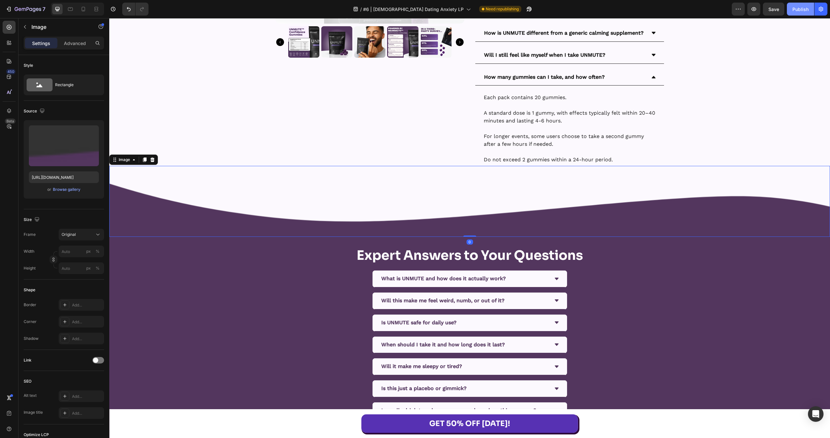
click at [794, 11] on div "Publish" at bounding box center [800, 9] width 16 height 7
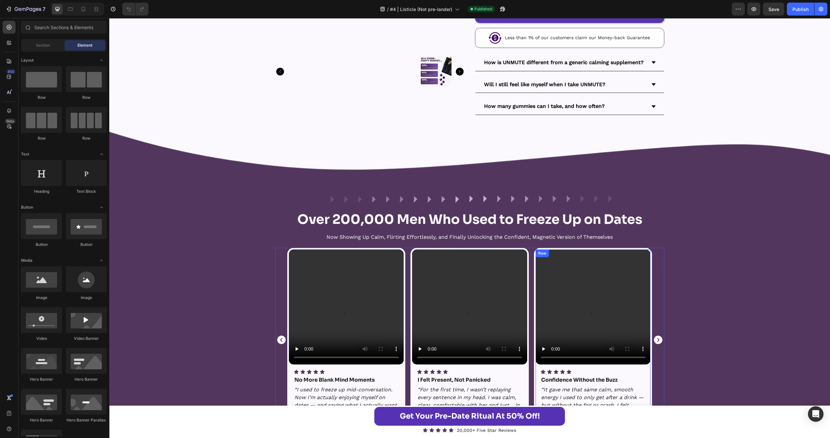
scroll to position [1542, 0]
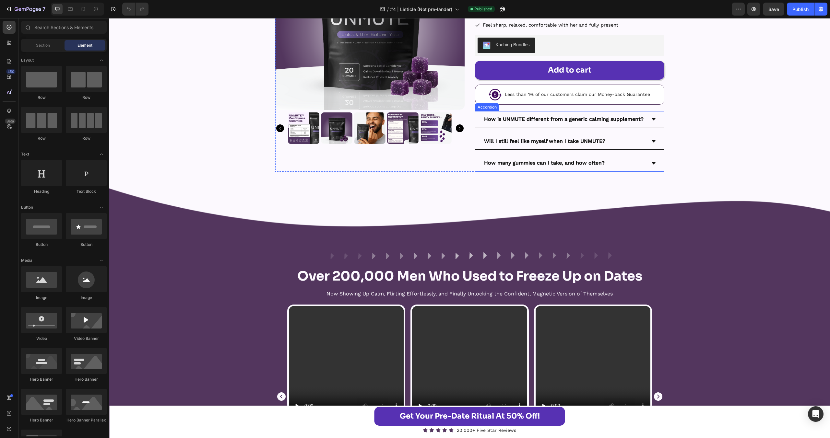
click at [636, 159] on div "How many gummies can I take, and how often?" at bounding box center [564, 163] width 163 height 11
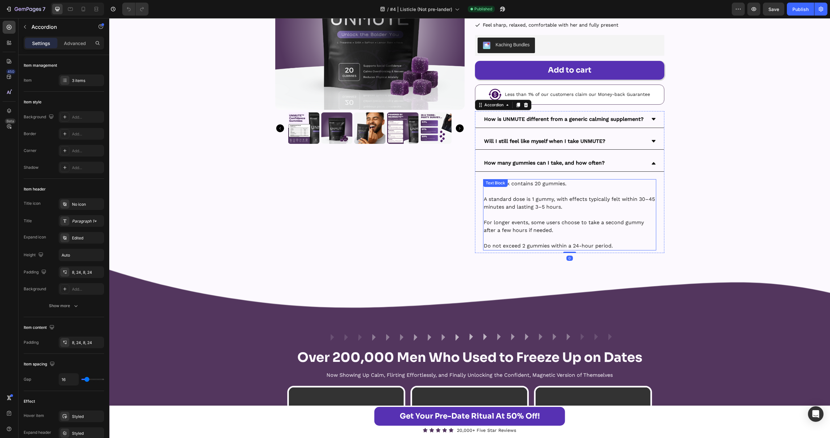
click at [573, 200] on p "A standard dose is 1 gummy, with effects typically felt within 30–45 minutes an…" at bounding box center [570, 203] width 172 height 16
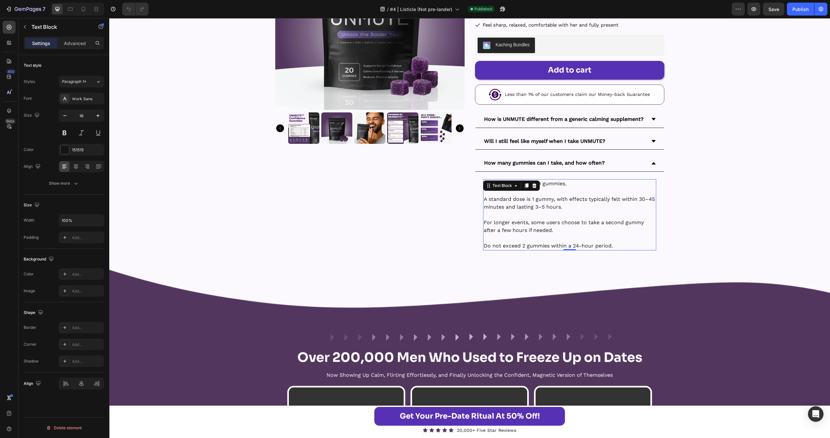
click at [573, 200] on p "A standard dose is 1 gummy, with effects typically felt within 30–45 minutes an…" at bounding box center [570, 203] width 172 height 16
click at [806, 12] on div "Publish" at bounding box center [800, 9] width 16 height 7
click at [801, 226] on div "Product Images Icon Icon Icon Icon Icon Icon List Over 200,000+ Happy Customers…" at bounding box center [469, 87] width 721 height 333
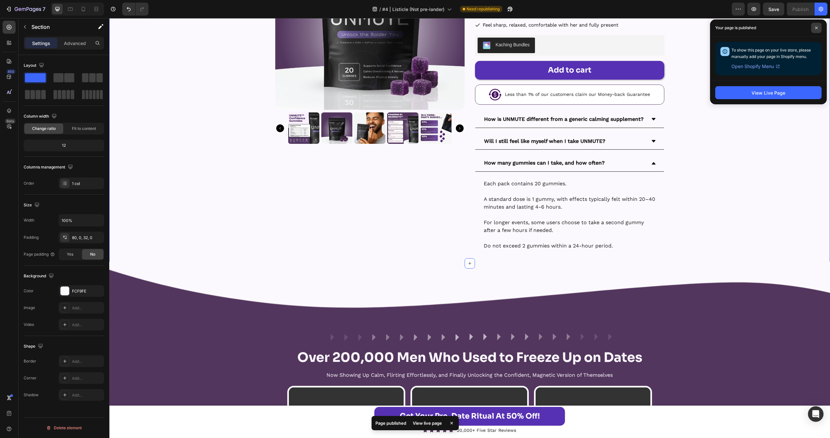
click at [812, 28] on span at bounding box center [816, 28] width 10 height 10
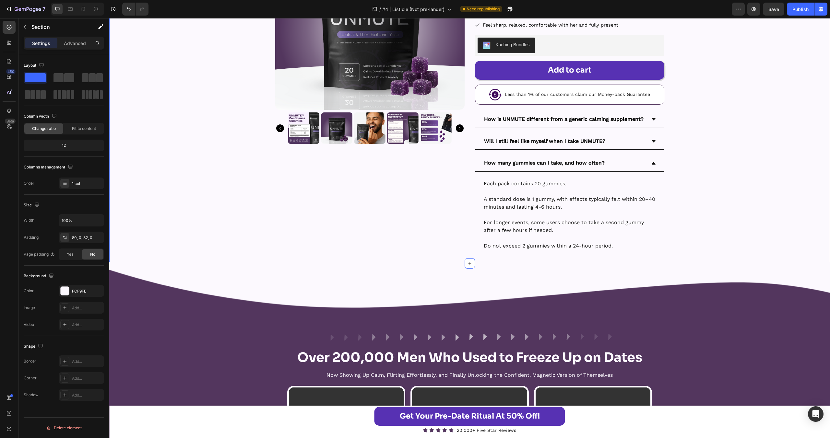
click at [212, 71] on div "Product Images Icon Icon Icon Icon Icon Icon List Over 200,000+ Happy Customers…" at bounding box center [469, 87] width 721 height 333
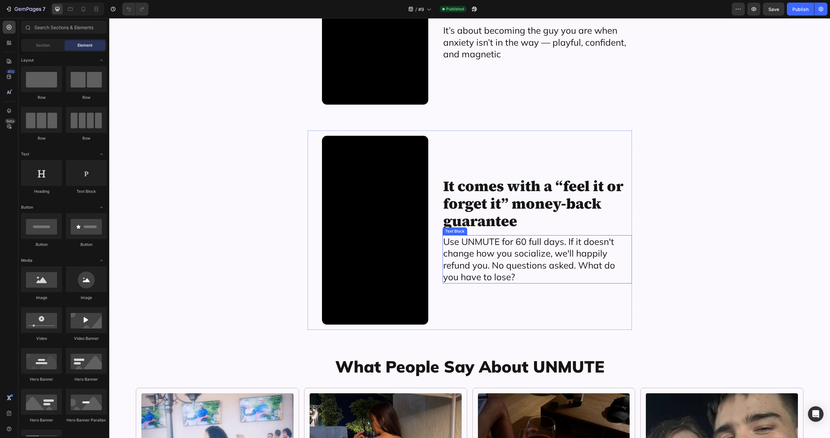
scroll to position [2871, 0]
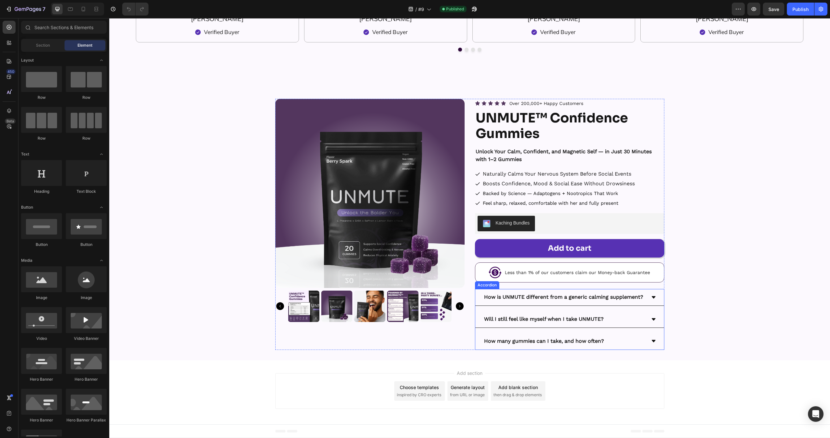
click at [616, 340] on div "How many gummies can I take, and how often?" at bounding box center [564, 341] width 163 height 11
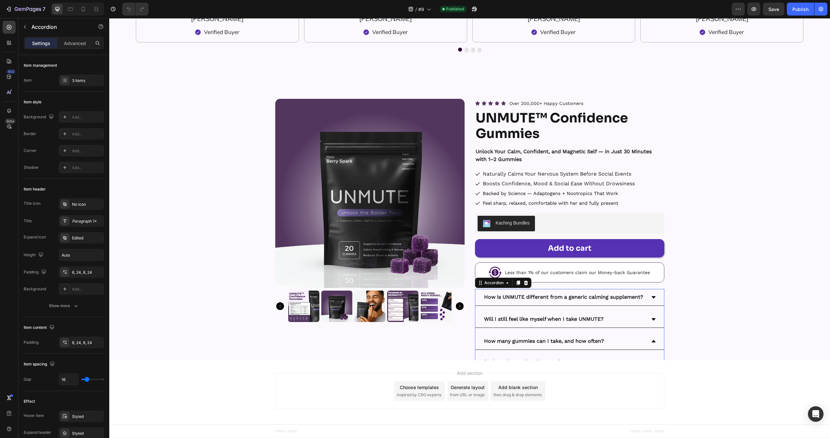
scroll to position [2860, 0]
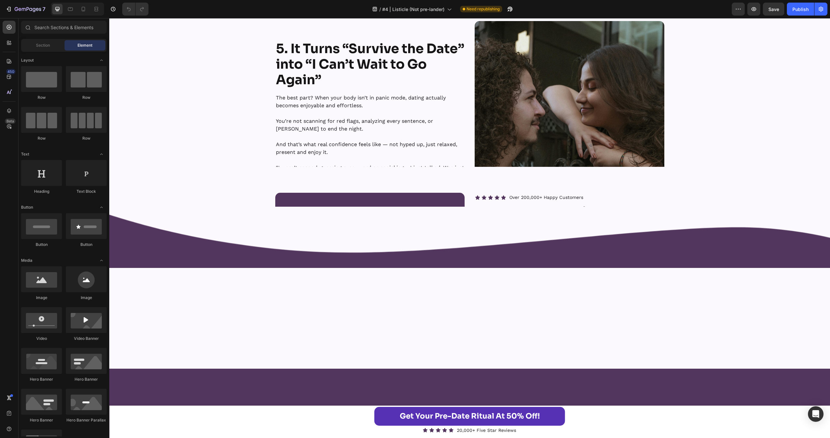
scroll to position [1009, 0]
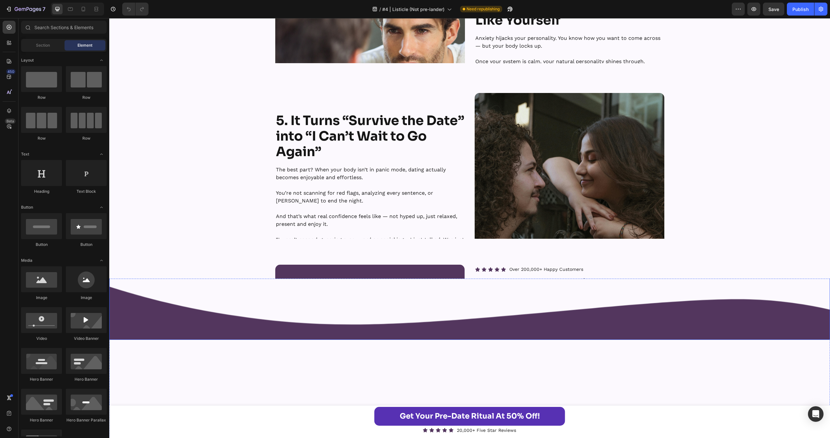
click at [665, 284] on img at bounding box center [469, 304] width 721 height 71
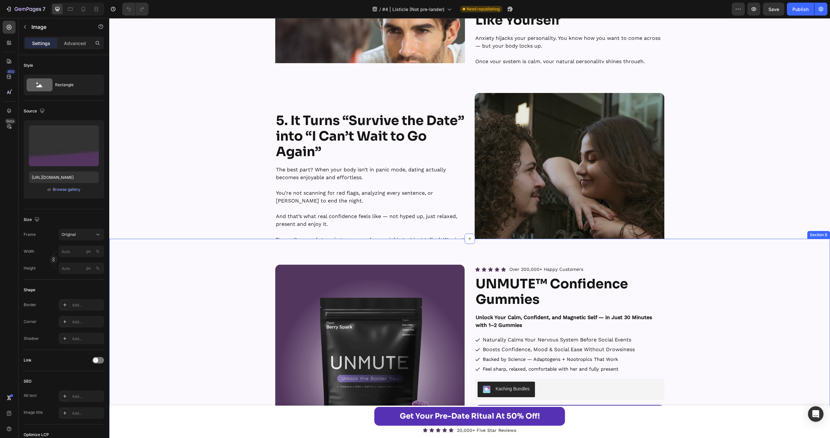
click at [720, 301] on div "Product Images Icon Icon Icon Icon Icon Icon List Over 200,000+ Happy Customers…" at bounding box center [469, 390] width 721 height 251
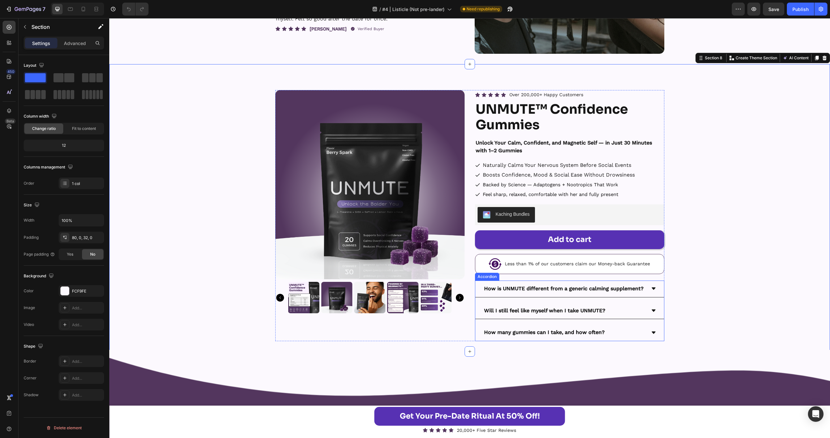
scroll to position [1283, 0]
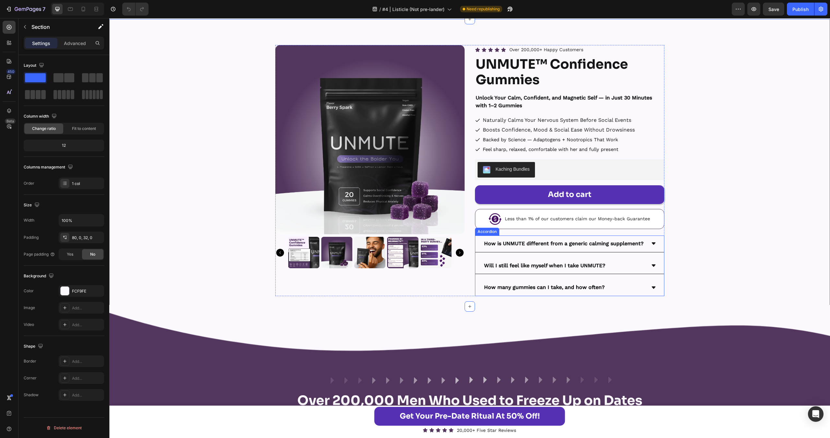
click at [576, 288] on p "How many gummies can I take, and how often?" at bounding box center [544, 287] width 121 height 9
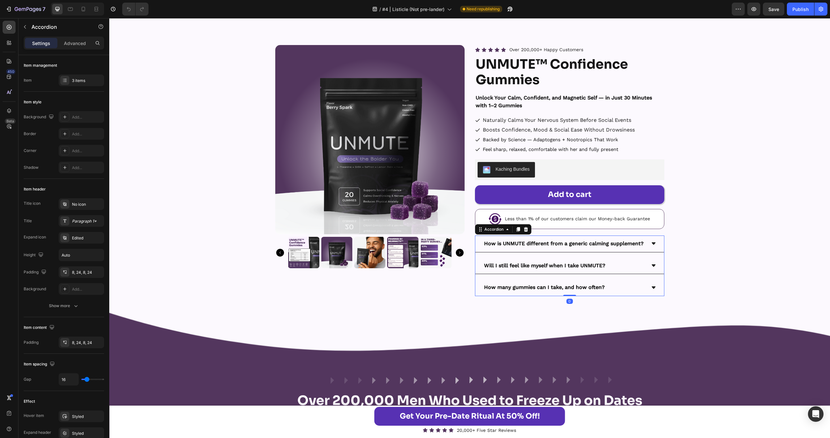
click at [624, 288] on div "How many gummies can I take, and how often?" at bounding box center [564, 287] width 163 height 11
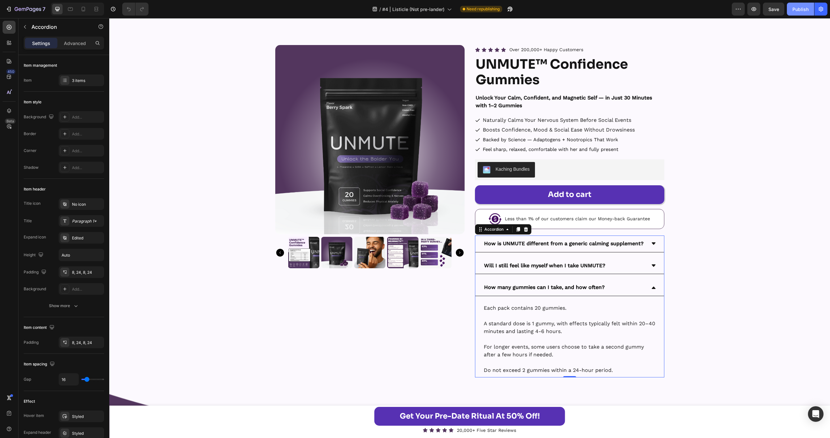
click at [797, 10] on div "Publish" at bounding box center [800, 9] width 16 height 7
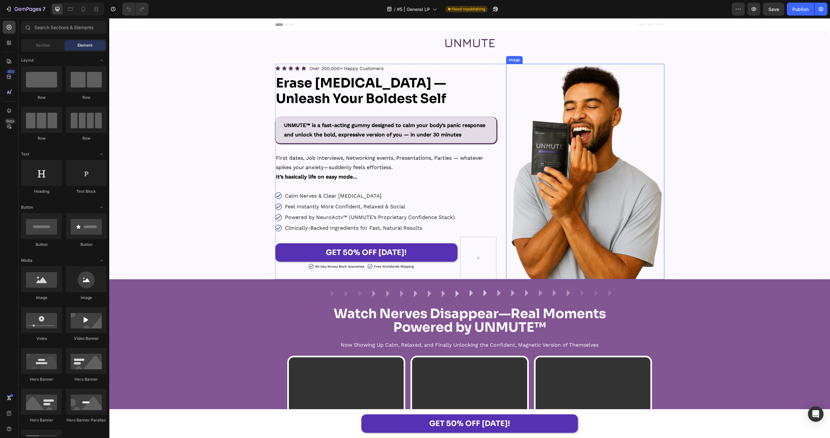
scroll to position [1005, 0]
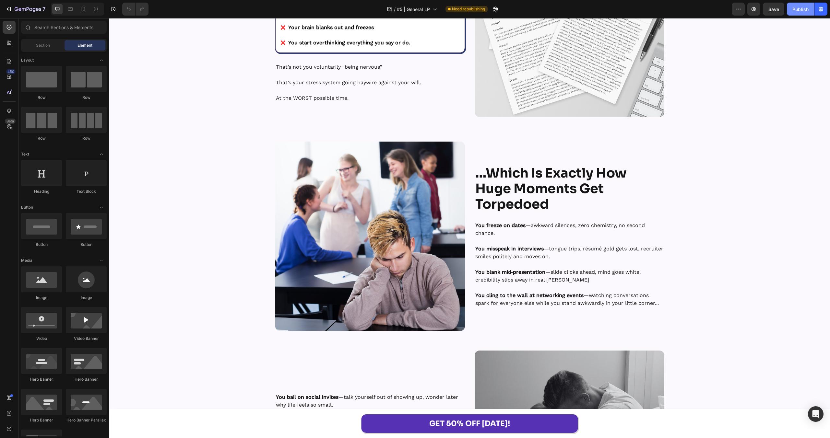
click at [800, 10] on div "Publish" at bounding box center [800, 9] width 16 height 7
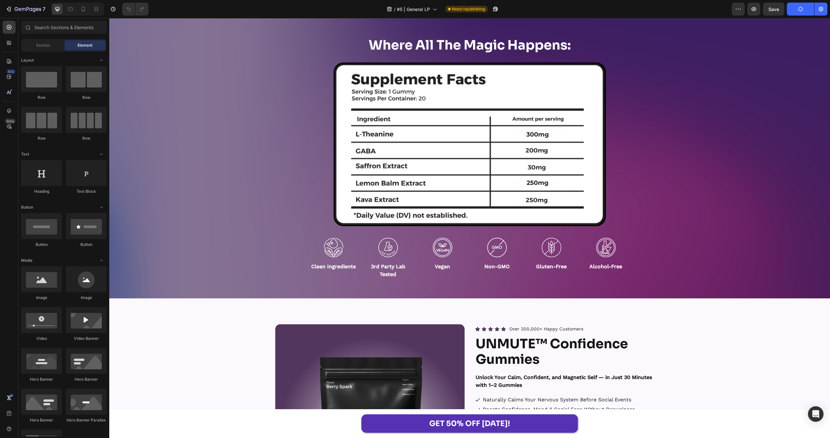
scroll to position [9472, 0]
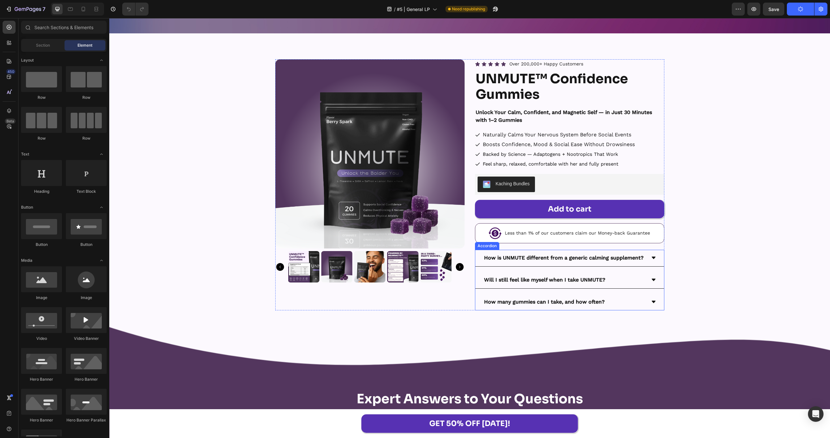
click at [636, 303] on div "How many gummies can I take, and how often?" at bounding box center [564, 302] width 163 height 11
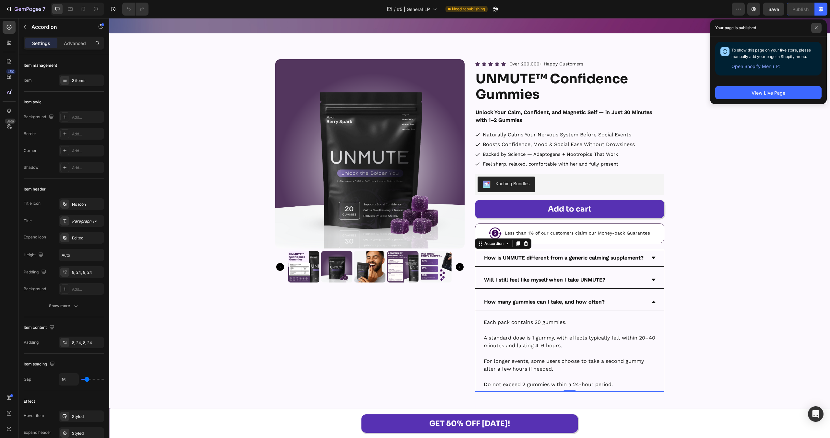
click at [816, 27] on icon at bounding box center [816, 27] width 3 height 3
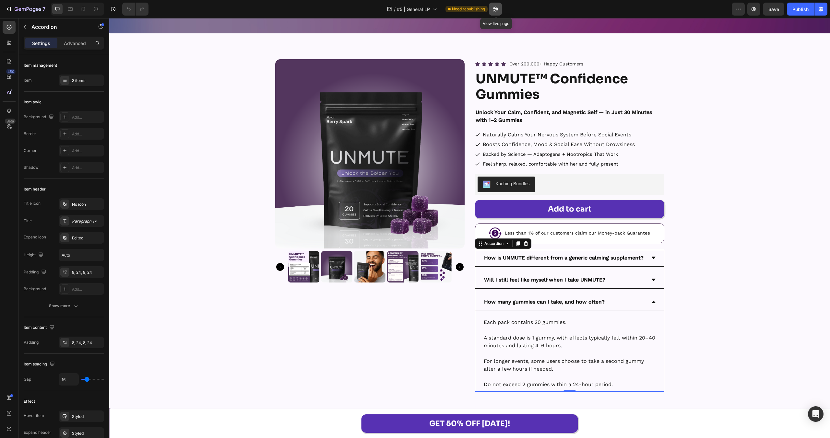
click at [497, 8] on icon "button" at bounding box center [495, 9] width 5 height 5
drag, startPoint x: 794, startPoint y: 7, endPoint x: 575, endPoint y: 3, distance: 219.2
click at [794, 7] on div "Publish" at bounding box center [800, 9] width 16 height 7
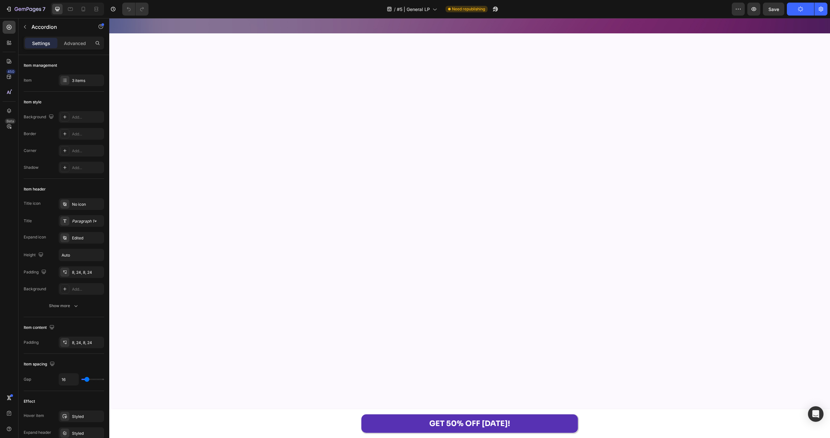
scroll to position [10289, 0]
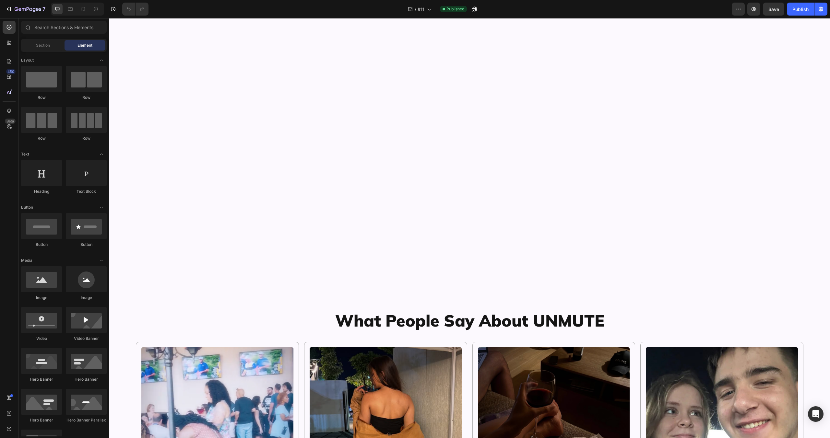
scroll to position [2850, 0]
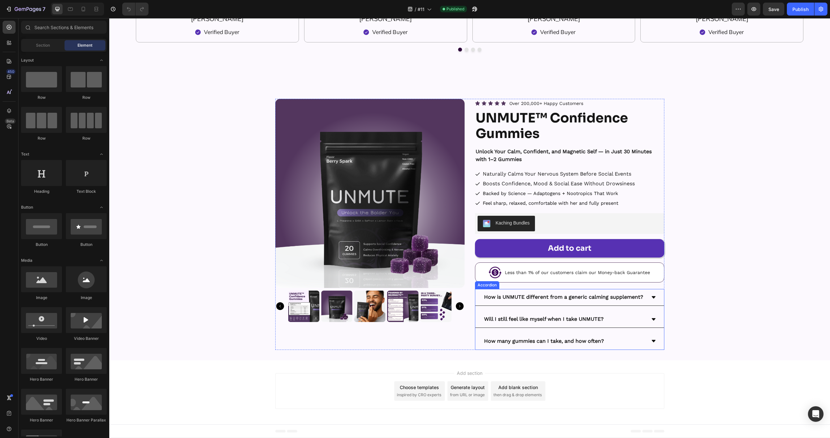
click at [652, 347] on div "How many gummies can I take, and how often?" at bounding box center [569, 341] width 189 height 17
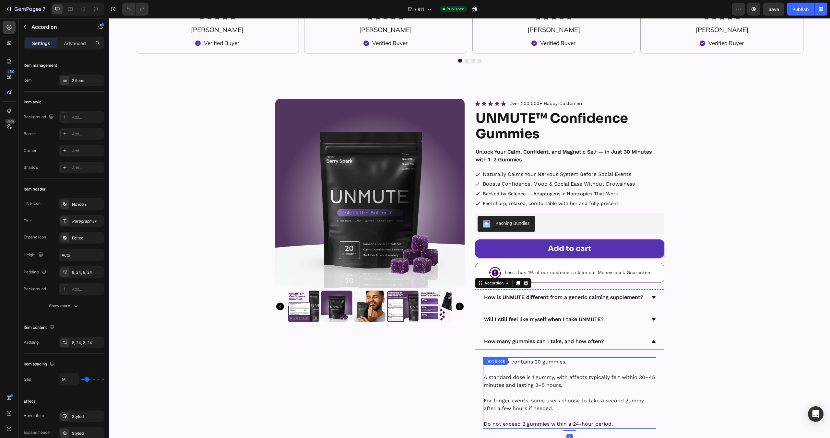
scroll to position [2840, 0]
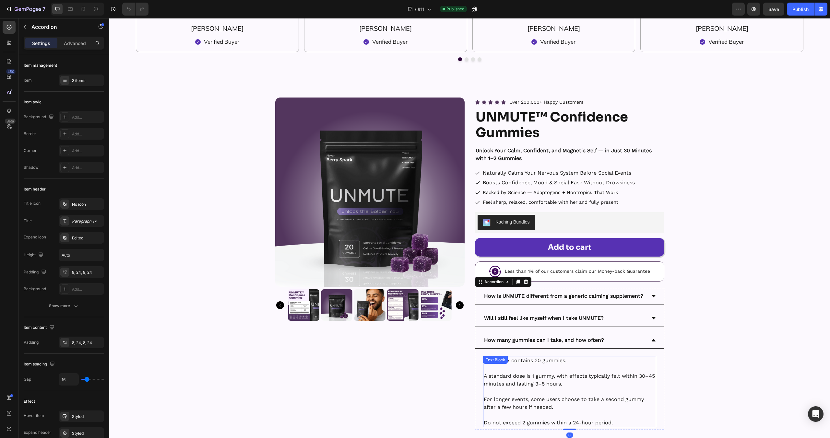
click at [552, 383] on p "A standard dose is 1 gummy, with effects typically felt within 30–45 minutes an…" at bounding box center [570, 380] width 172 height 16
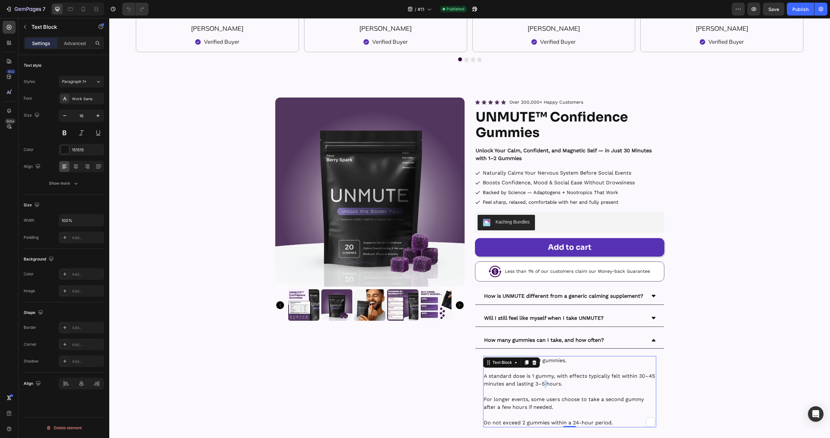
click at [552, 383] on p "A standard dose is 1 gummy, with effects typically felt within 30–45 minutes an…" at bounding box center [570, 380] width 172 height 16
click at [800, 10] on div "Publish" at bounding box center [800, 9] width 16 height 7
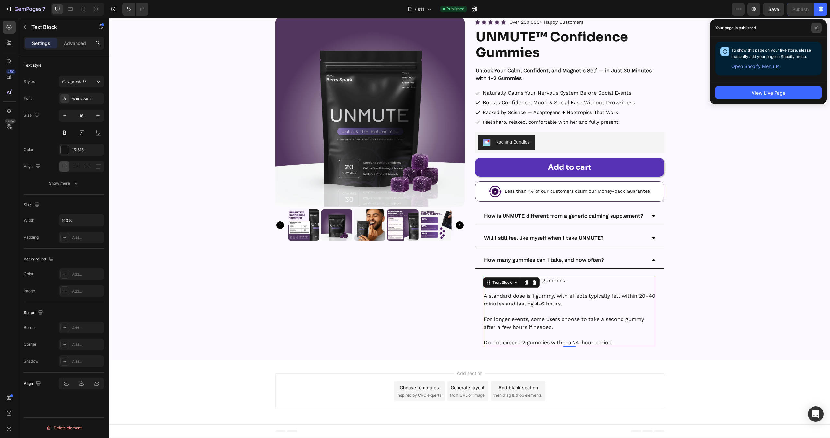
click at [817, 26] on icon at bounding box center [816, 27] width 3 height 3
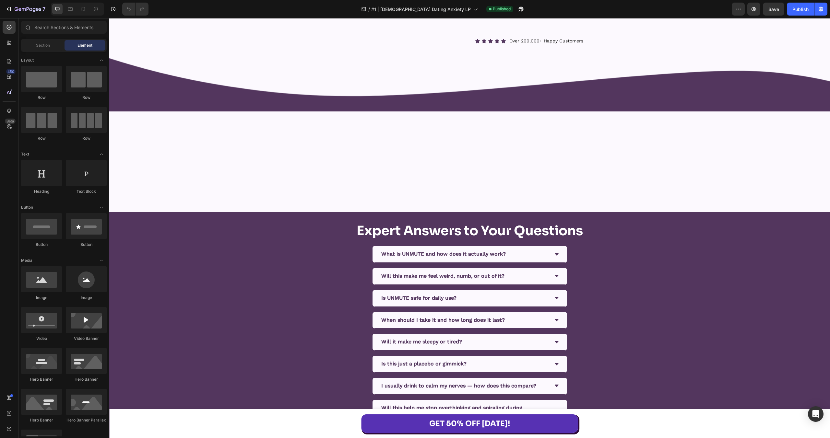
scroll to position [4331, 0]
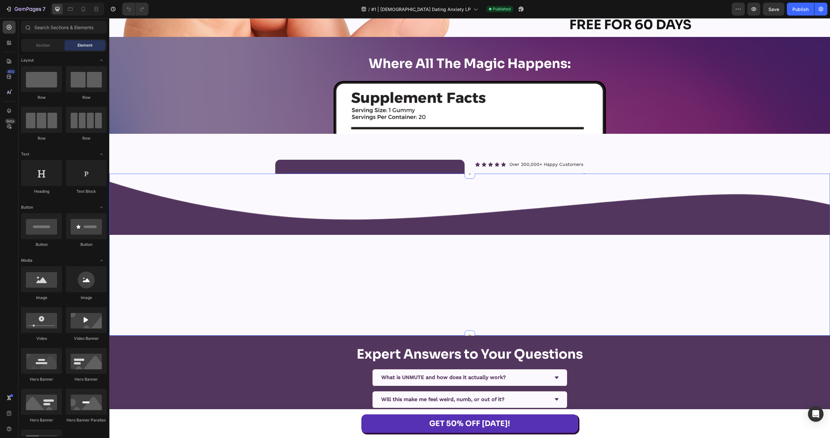
click at [715, 252] on div "Image" at bounding box center [469, 255] width 721 height 162
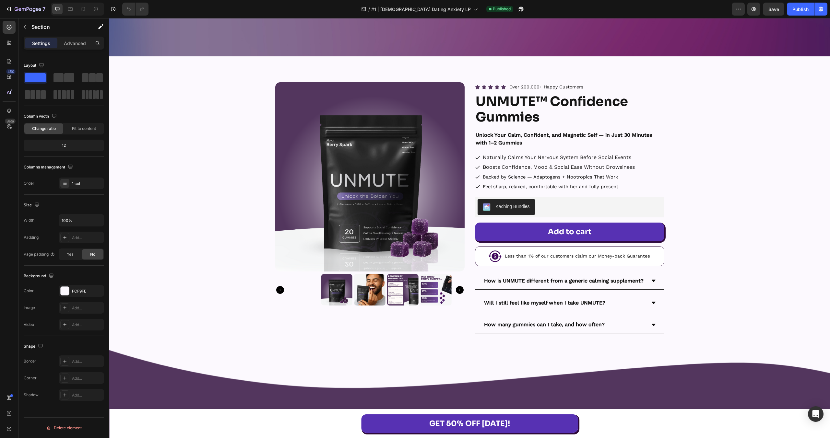
scroll to position [4938, 0]
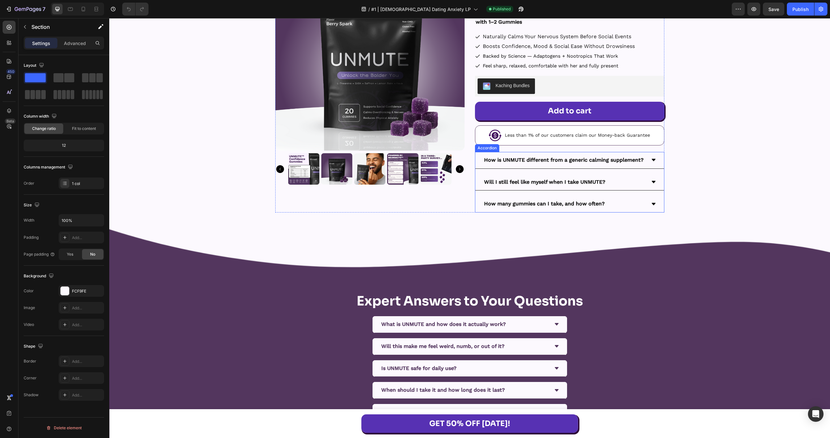
click at [621, 195] on div "How is UNMUTE different from a generic calming supplement? Will I still feel li…" at bounding box center [569, 182] width 189 height 61
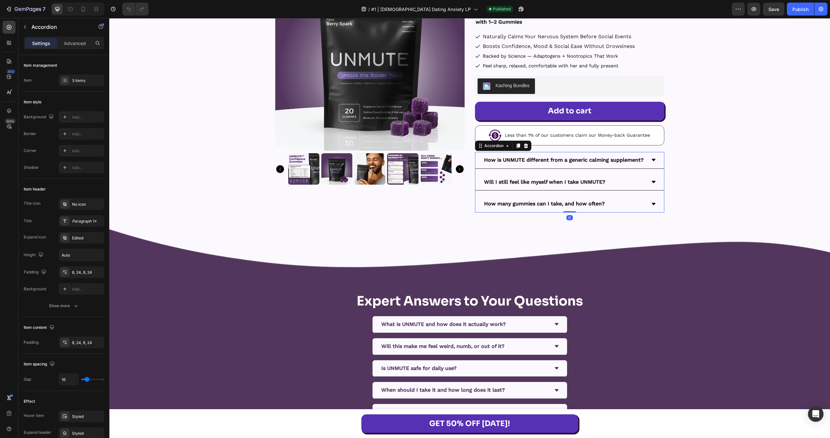
click at [653, 206] on icon at bounding box center [653, 204] width 5 height 5
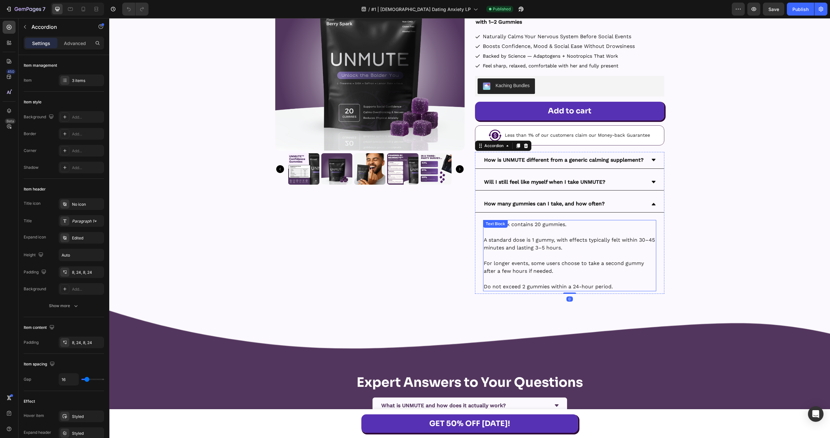
click at [596, 249] on p "A standard dose is 1 gummy, with effects typically felt within 30–45 minutes an…" at bounding box center [570, 244] width 172 height 16
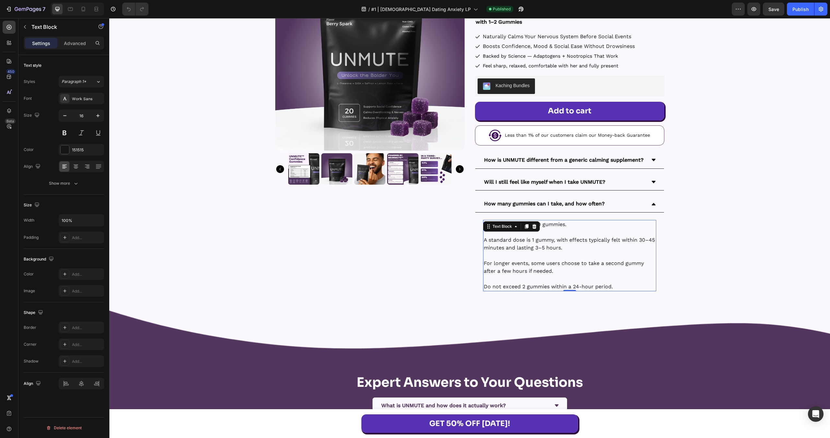
click at [596, 249] on p "A standard dose is 1 gummy, with effects typically felt within 30–45 minutes an…" at bounding box center [570, 244] width 172 height 16
drag, startPoint x: 801, startPoint y: 13, endPoint x: 539, endPoint y: 45, distance: 264.2
click at [801, 13] on button "Publish" at bounding box center [800, 9] width 27 height 13
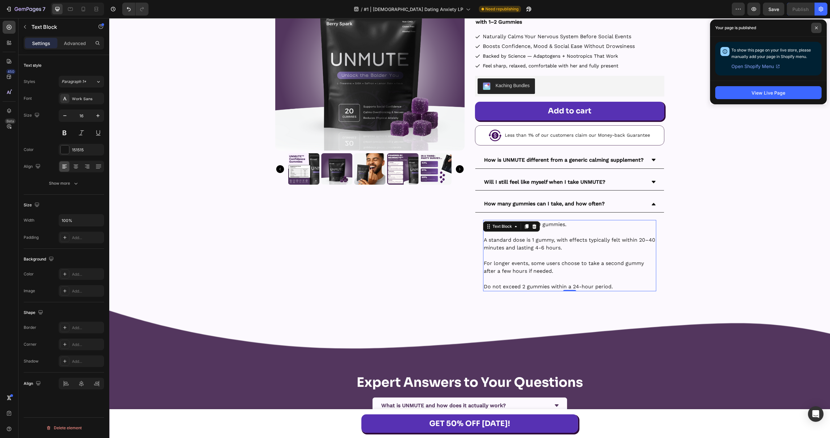
click at [816, 28] on icon at bounding box center [816, 28] width 3 height 3
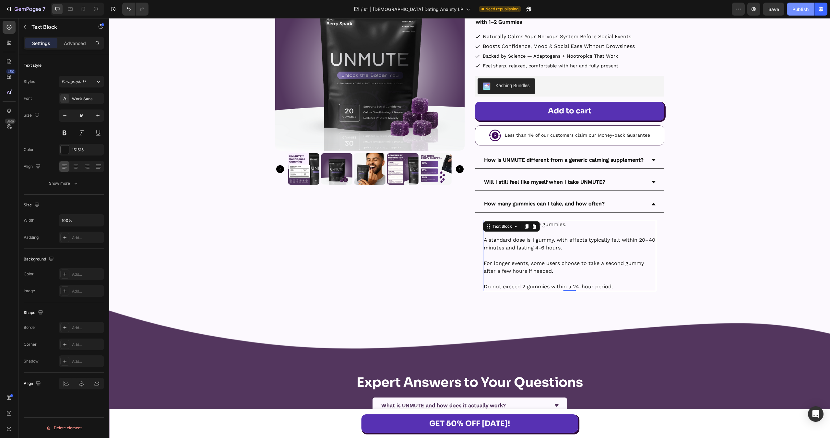
click at [798, 12] on div "Publish" at bounding box center [800, 9] width 16 height 7
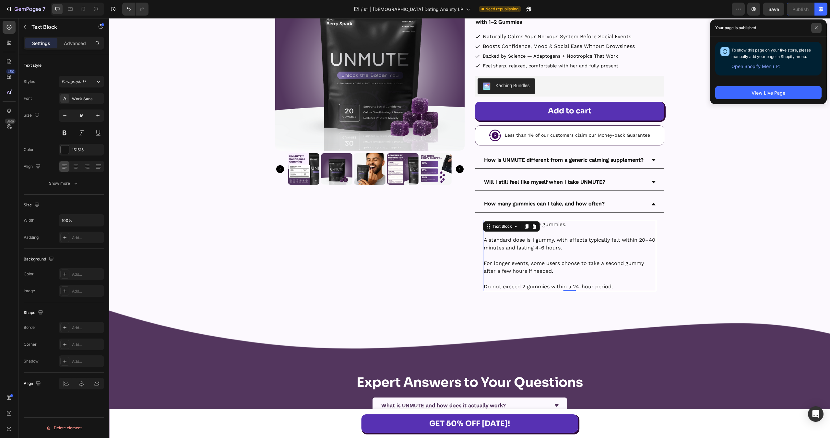
click at [818, 29] on span at bounding box center [816, 28] width 10 height 10
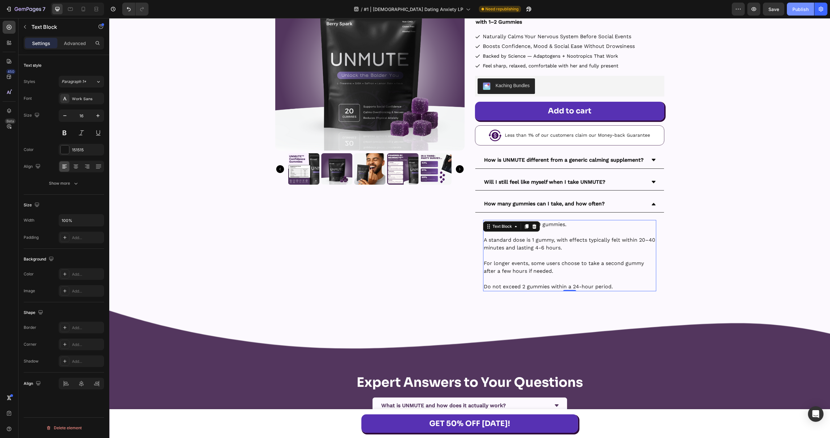
click at [804, 13] on button "Publish" at bounding box center [800, 9] width 27 height 13
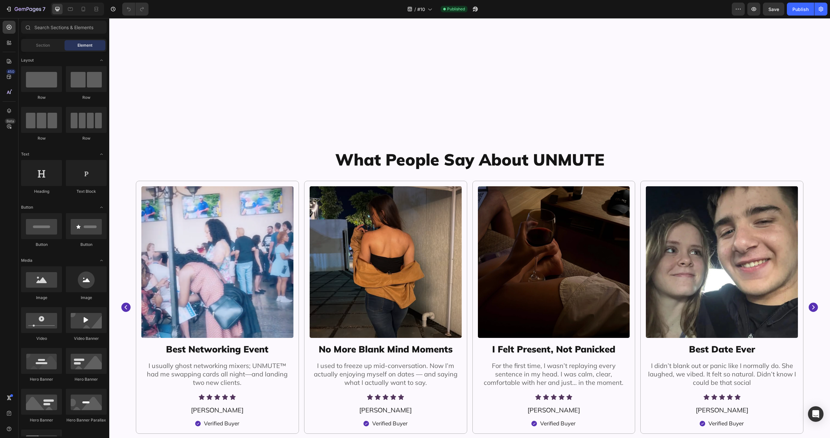
scroll to position [2850, 0]
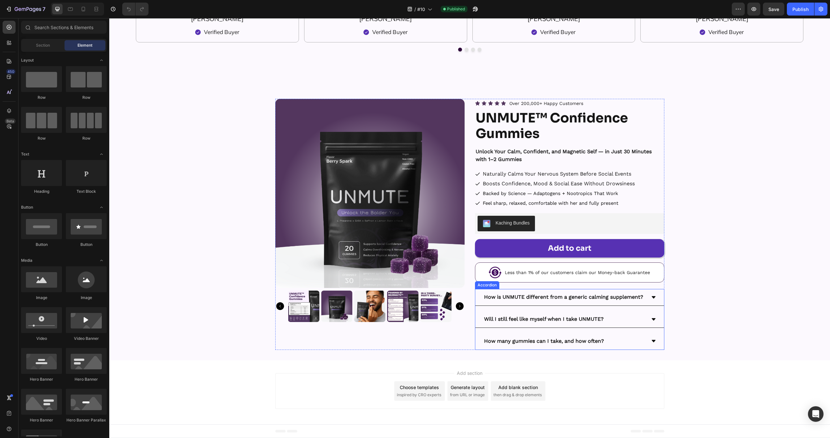
click at [620, 344] on div "How many gummies can I take, and how often?" at bounding box center [564, 341] width 163 height 11
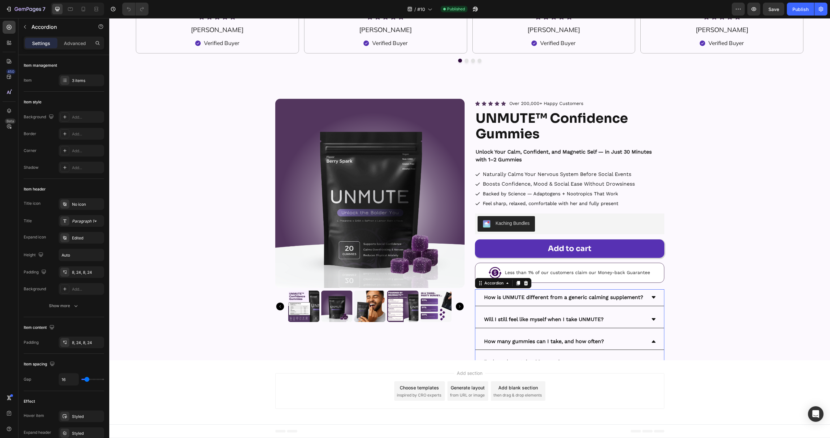
scroll to position [2839, 0]
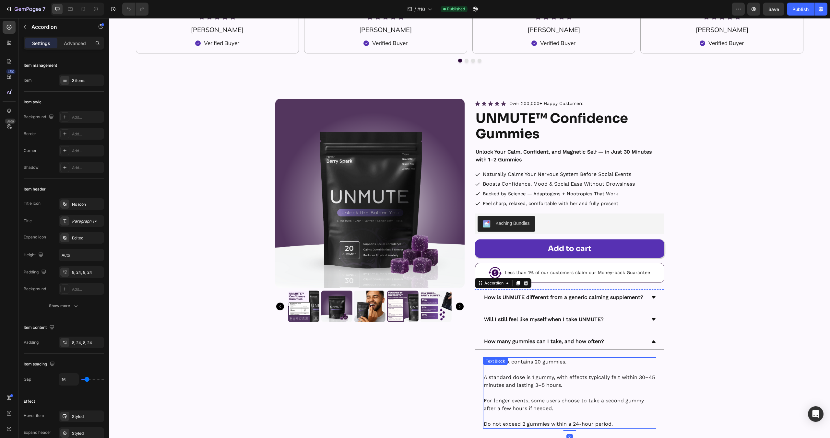
click at [566, 392] on p at bounding box center [570, 393] width 172 height 8
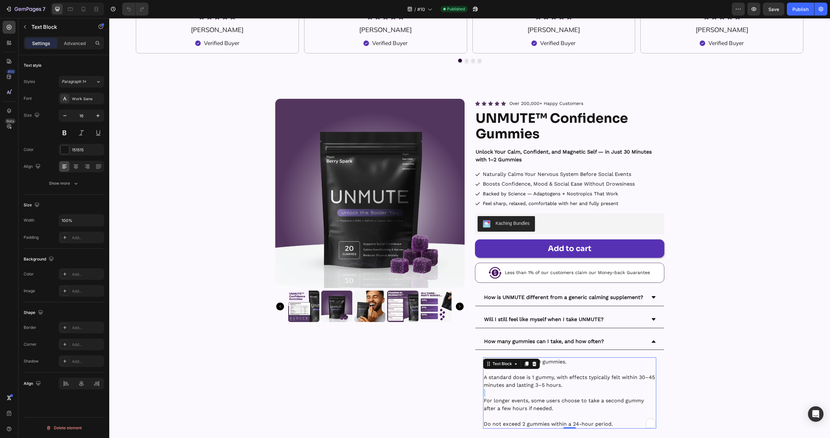
click at [566, 392] on p "Rich Text Editor. Editing area: main" at bounding box center [570, 393] width 172 height 8
click at [799, 12] on div "Publish" at bounding box center [800, 9] width 16 height 7
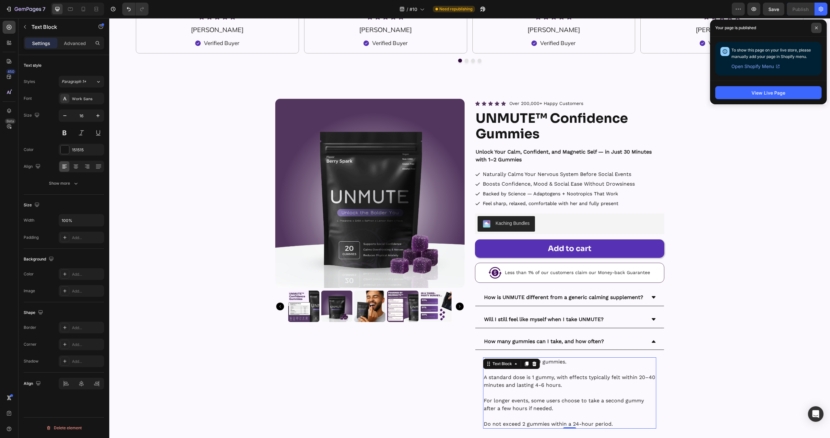
click at [817, 29] on icon at bounding box center [816, 28] width 3 height 3
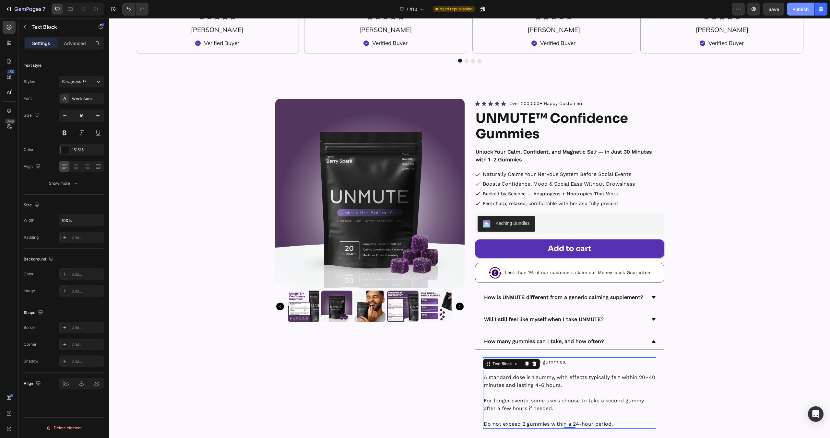
click at [801, 10] on div "Publish" at bounding box center [800, 9] width 16 height 7
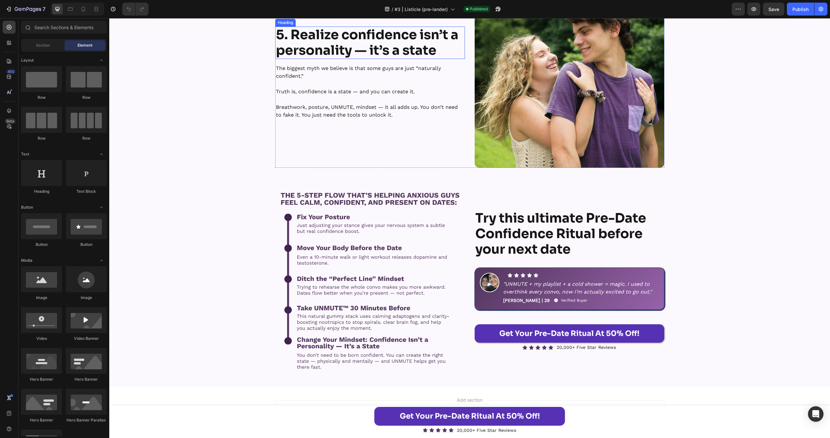
scroll to position [1297, 0]
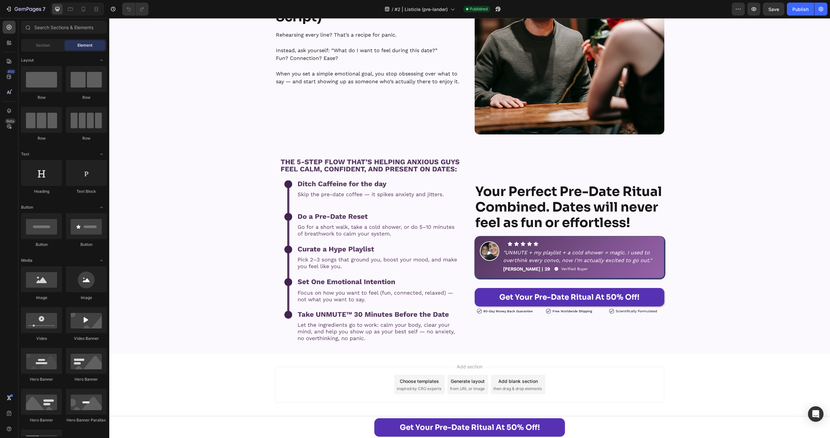
scroll to position [1305, 0]
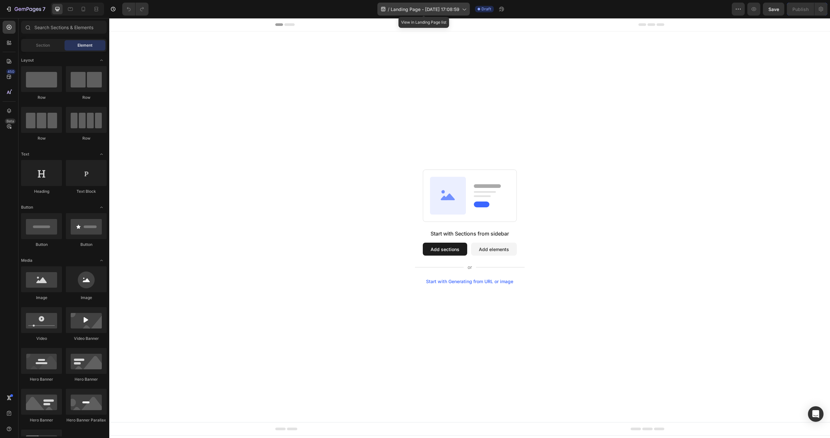
click at [431, 11] on span "Landing Page - [DATE] 17:08:59" at bounding box center [425, 9] width 69 height 7
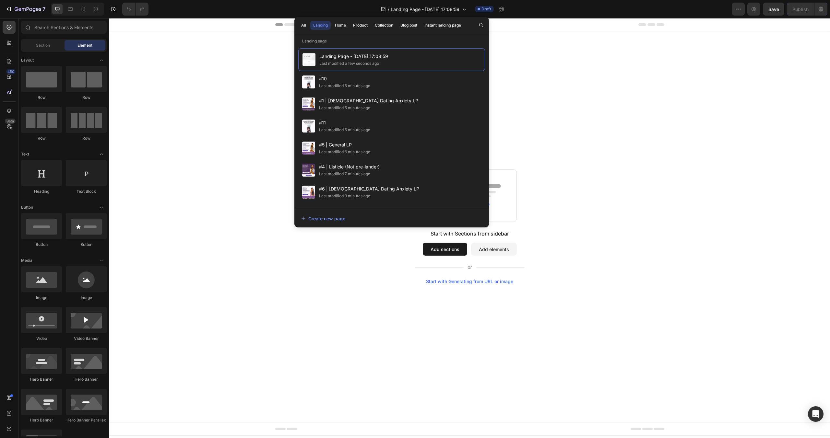
click at [655, 115] on div "Start with Sections from sidebar Add sections Add elements Start with Generatin…" at bounding box center [469, 226] width 721 height 391
click at [12, 11] on icon "button" at bounding box center [9, 9] width 6 height 6
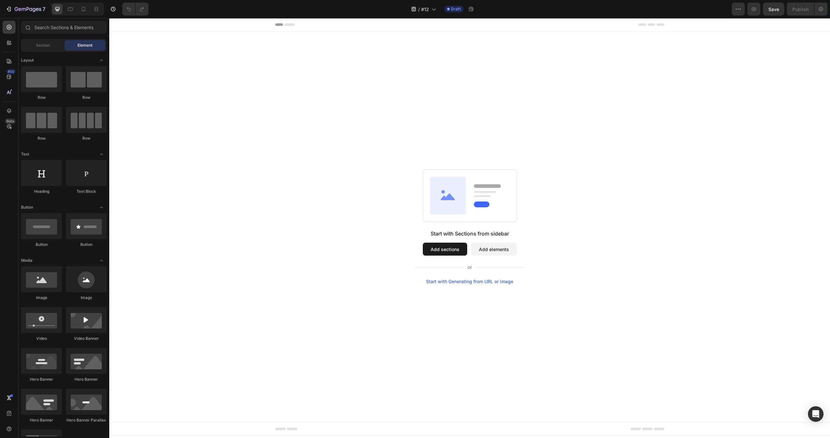
click at [248, 146] on div "Start with Sections from sidebar Add sections Add elements Start with Generatin…" at bounding box center [469, 226] width 721 height 391
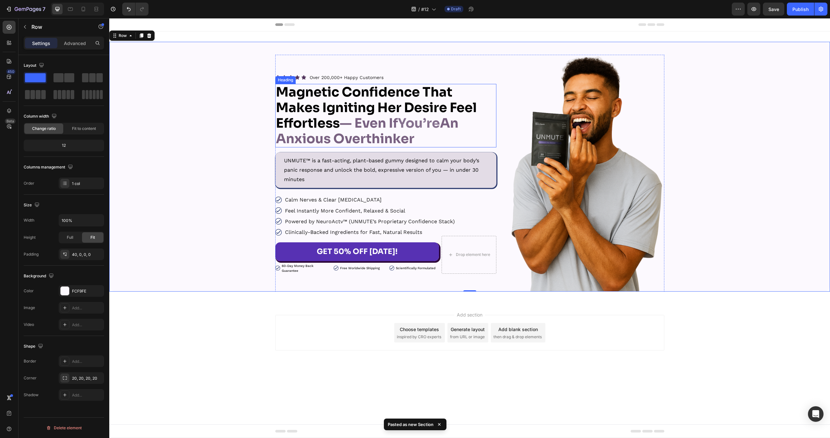
click at [364, 143] on strong "An Anxious Overthinker" at bounding box center [367, 131] width 182 height 32
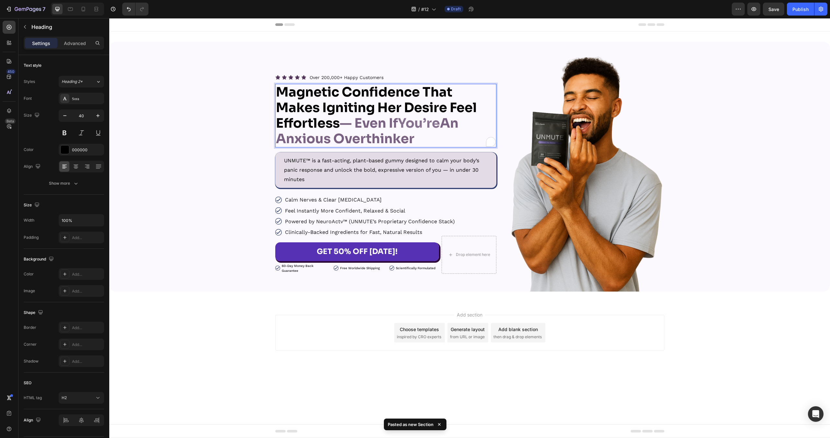
click at [371, 128] on strong "— Even If" at bounding box center [369, 123] width 58 height 17
click at [370, 127] on strong "— Even If" at bounding box center [369, 123] width 58 height 17
click at [331, 122] on strong "Magnetic Confidence That Makes Igniting Her Desire Feel Effortless" at bounding box center [376, 108] width 201 height 48
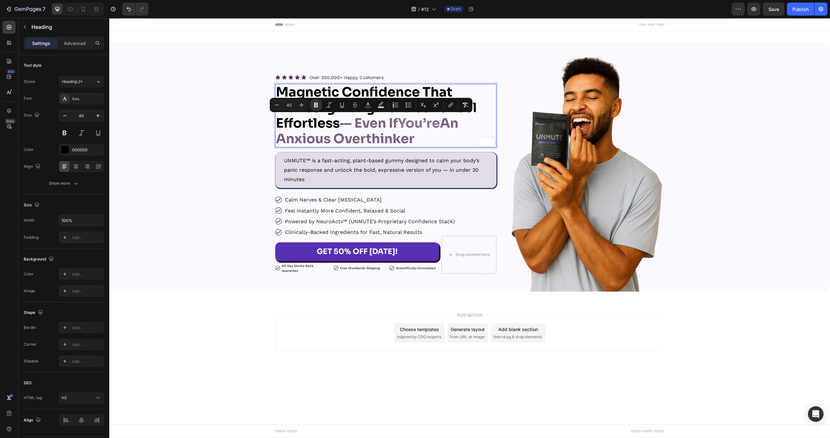
drag, startPoint x: 342, startPoint y: 124, endPoint x: 418, endPoint y: 137, distance: 77.4
click at [418, 137] on p "Magnetic Confidence That Makes Igniting Her Desire Feel Effortless — Even If Yo…" at bounding box center [386, 116] width 220 height 62
click at [364, 100] on button "color" at bounding box center [368, 105] width 12 height 12
type input "53365E"
type input "78"
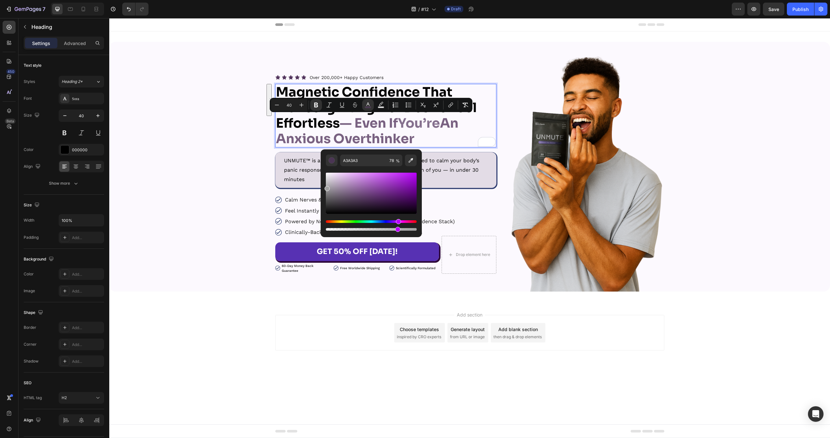
drag, startPoint x: 343, startPoint y: 192, endPoint x: 321, endPoint y: 187, distance: 22.8
click at [321, 187] on div "A3A3A3 78 %" at bounding box center [371, 190] width 101 height 83
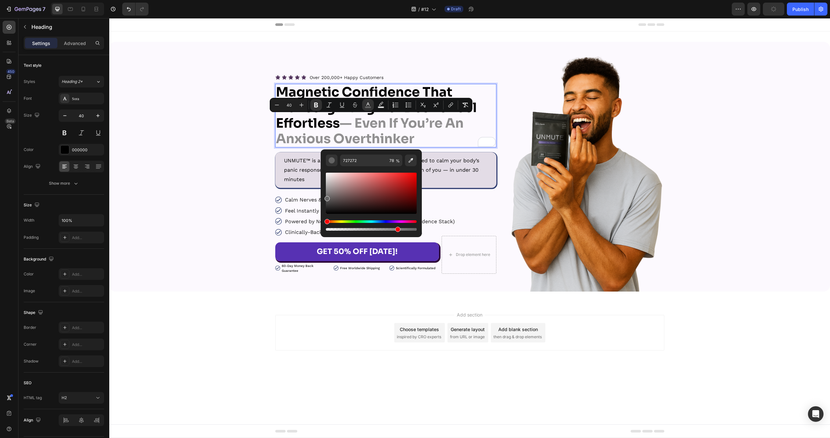
type input "636363"
drag, startPoint x: 327, startPoint y: 188, endPoint x: 321, endPoint y: 198, distance: 11.4
click at [321, 198] on div "636363 78 %" at bounding box center [371, 190] width 101 height 83
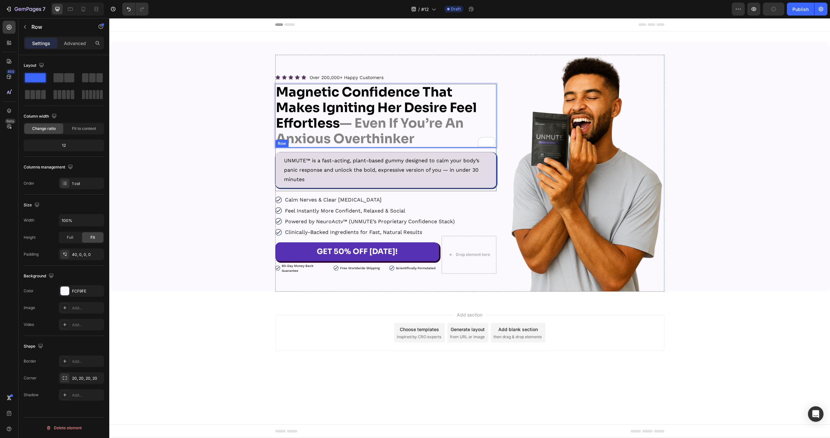
click at [189, 171] on div "Icon Icon Icon Icon Icon Icon List Over 200,000+ Happy Customers Text Block Row…" at bounding box center [469, 173] width 721 height 237
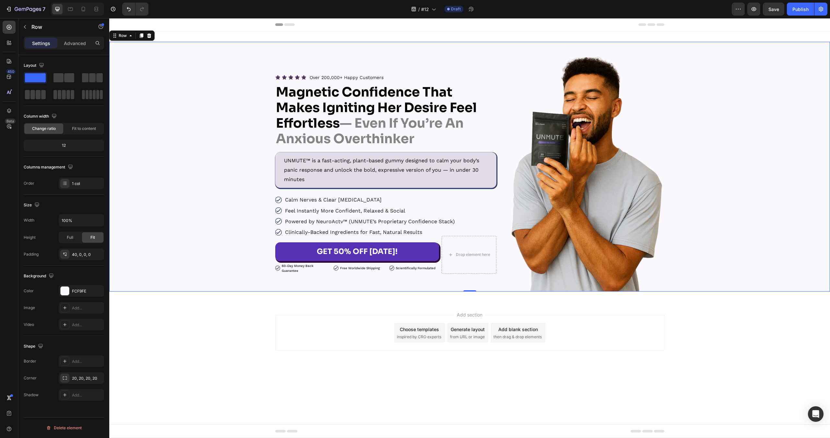
click at [208, 160] on div "Icon Icon Icon Icon Icon Icon List Over 200,000+ Happy Customers Text Block Row…" at bounding box center [469, 173] width 721 height 237
click at [98, 290] on icon "button" at bounding box center [97, 290] width 3 height 3
click at [156, 326] on div "Add section Choose templates inspired by CRO experts Generate layout from URL o…" at bounding box center [469, 342] width 721 height 80
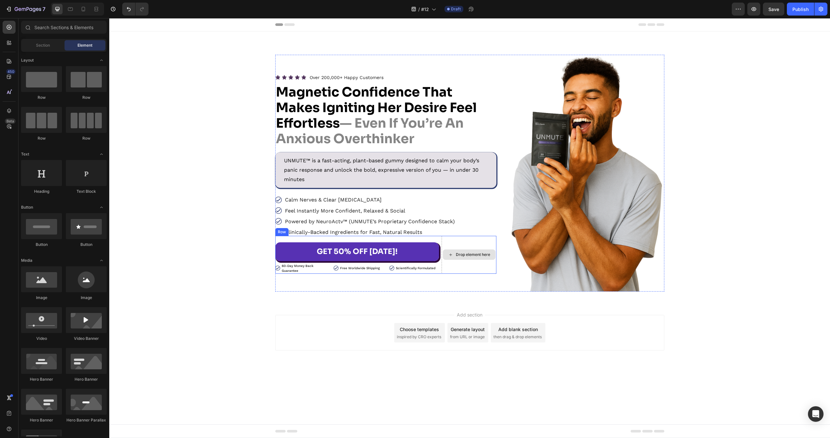
click at [545, 197] on img at bounding box center [585, 173] width 158 height 237
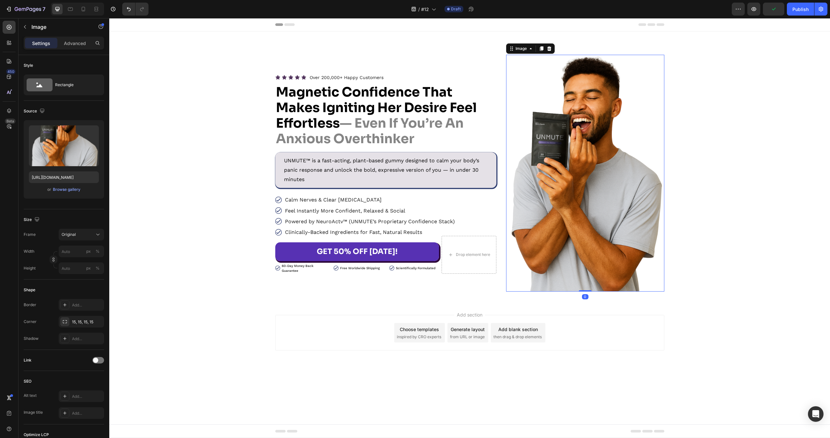
click at [557, 189] on img at bounding box center [585, 173] width 158 height 237
click at [58, 190] on div "Browse gallery" at bounding box center [67, 190] width 28 height 6
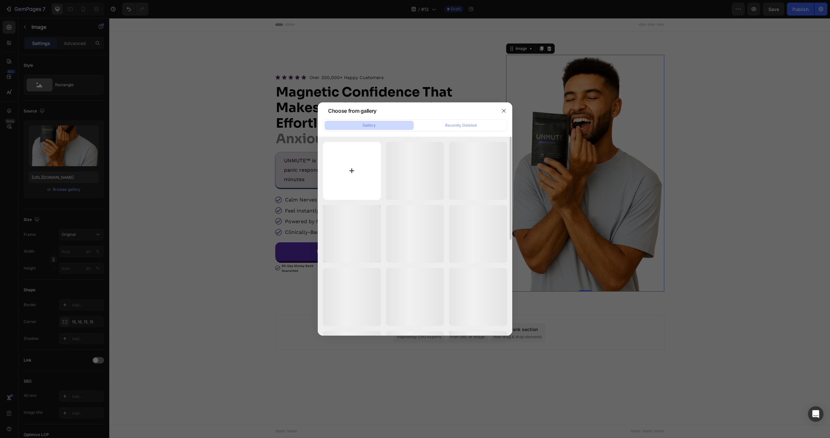
click at [349, 165] on input "file" at bounding box center [352, 171] width 58 height 58
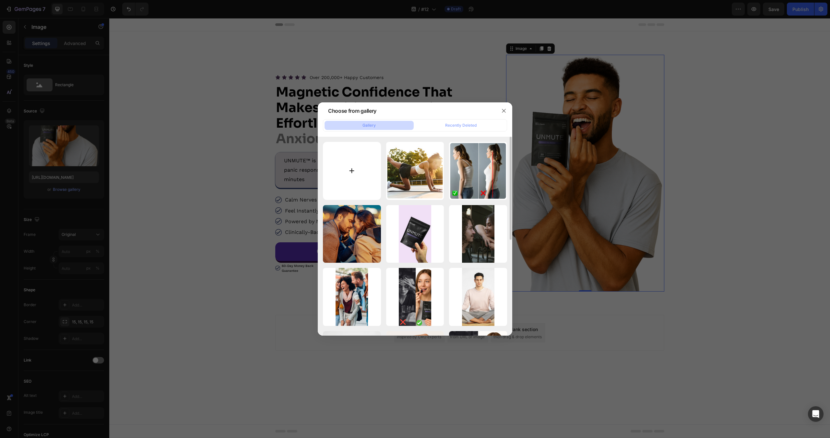
type input "C:\fakepath\Unmute (1).png"
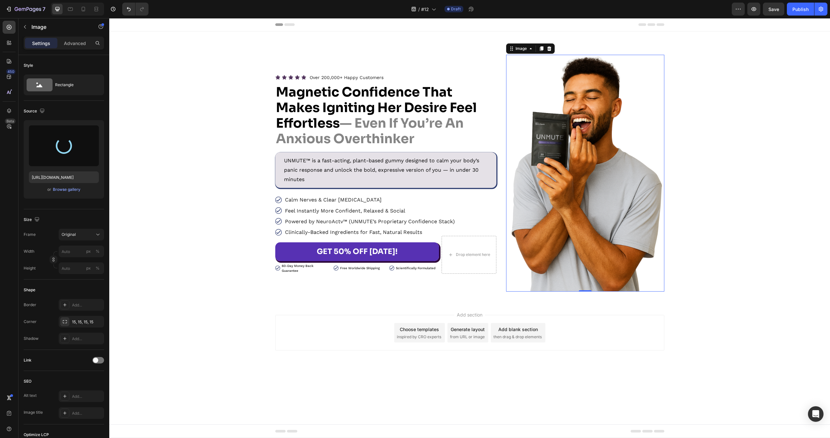
type input "[URL][DOMAIN_NAME]"
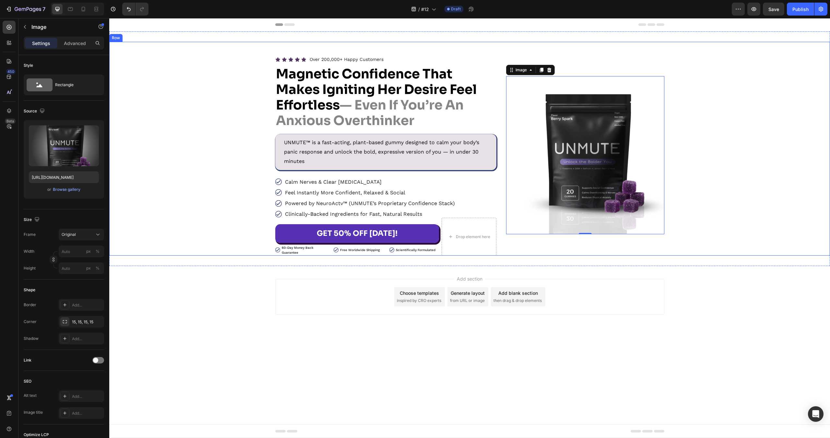
click at [318, 87] on strong "Magnetic Confidence That Makes Igniting Her Desire Feel Effortless" at bounding box center [376, 90] width 201 height 48
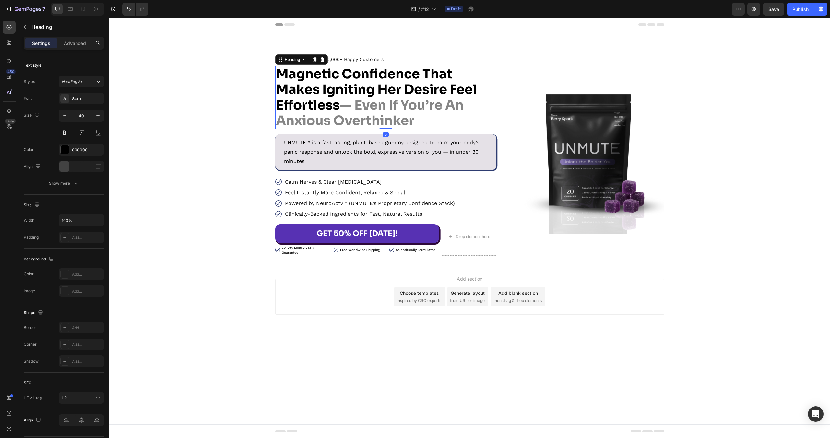
click at [318, 87] on strong "Magnetic Confidence That Makes Igniting Her Desire Feel Effortless" at bounding box center [376, 90] width 201 height 48
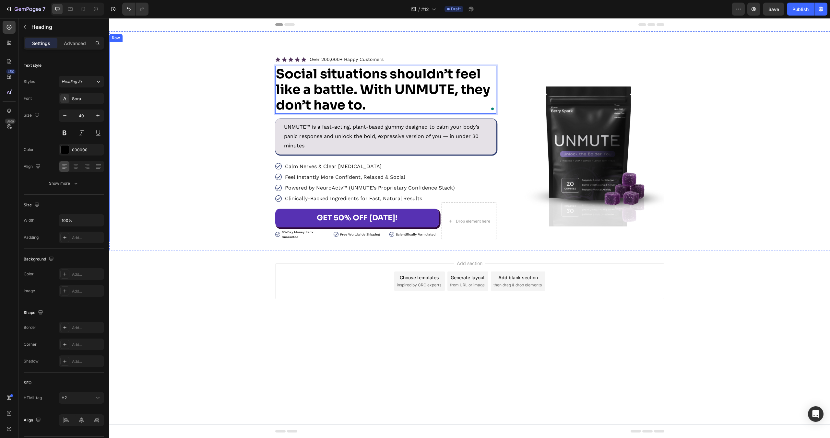
click at [230, 102] on div "Icon Icon Icon Icon Icon Icon List Over 200,000+ Happy Customers Text Block Row…" at bounding box center [469, 147] width 721 height 185
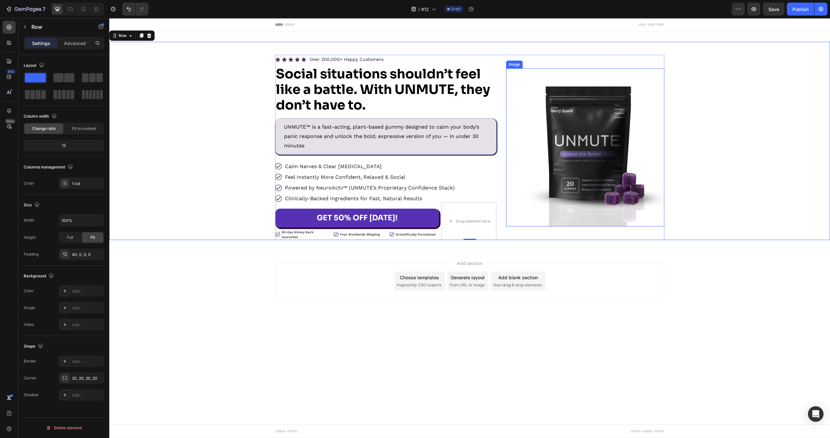
click at [602, 148] on img at bounding box center [585, 147] width 158 height 158
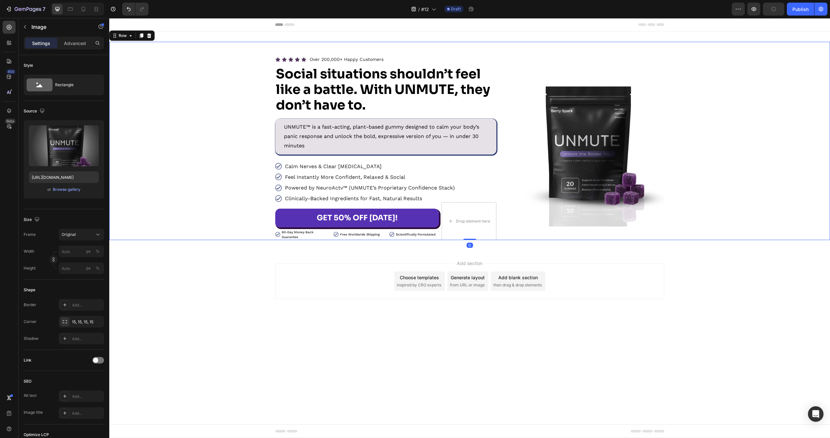
click at [693, 178] on div "Icon Icon Icon Icon Icon Icon List Over 200,000+ Happy Customers Text Block Row…" at bounding box center [469, 147] width 721 height 185
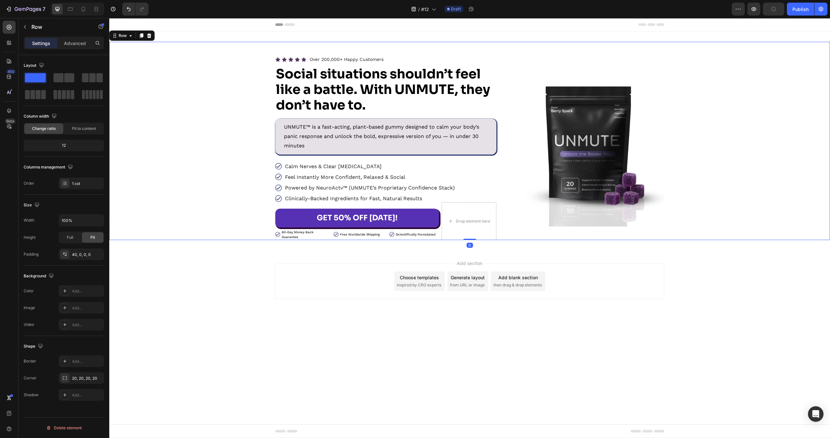
click at [712, 198] on div "Icon Icon Icon Icon Icon Icon List Over 200,000+ Happy Customers Text Block Row…" at bounding box center [469, 147] width 721 height 185
click at [496, 63] on div "Icon Icon Icon Icon Icon Icon List Over 200,000+ Happy Customers Text Block Row…" at bounding box center [469, 147] width 389 height 185
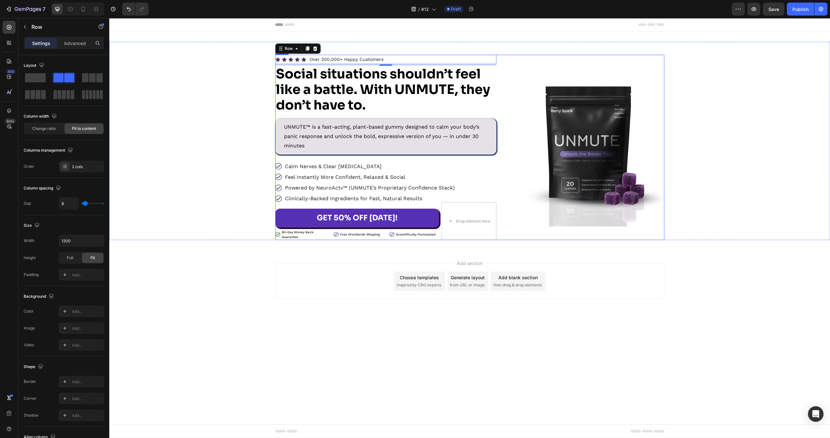
click at [523, 58] on div "Image" at bounding box center [585, 147] width 158 height 185
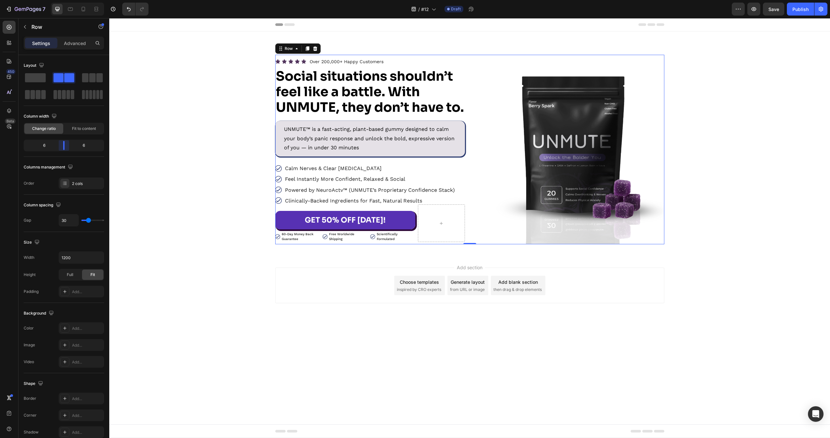
click at [62, 0] on body "7 Version history / #12 Draft Preview Save Publish 450 Beta Sections(18) Elemen…" at bounding box center [415, 0] width 830 height 0
click at [829, 244] on div "Icon Icon Icon Icon Icon Icon List Over 200,000+ Happy Customers Text Block Row…" at bounding box center [469, 150] width 721 height 190
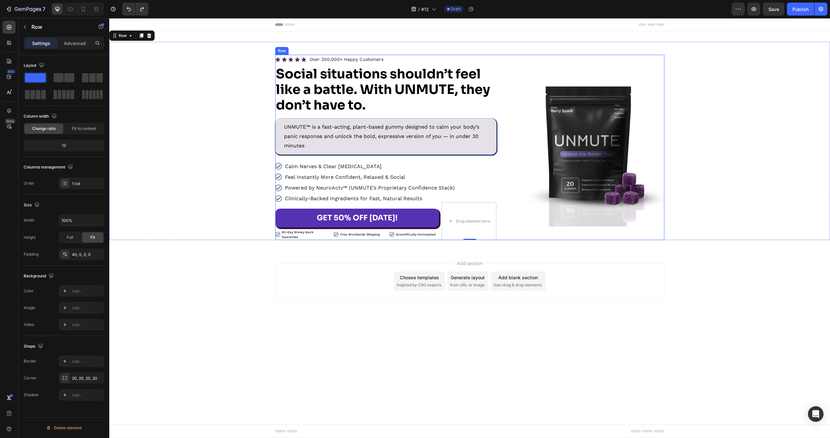
click at [518, 60] on div "Image" at bounding box center [585, 147] width 158 height 185
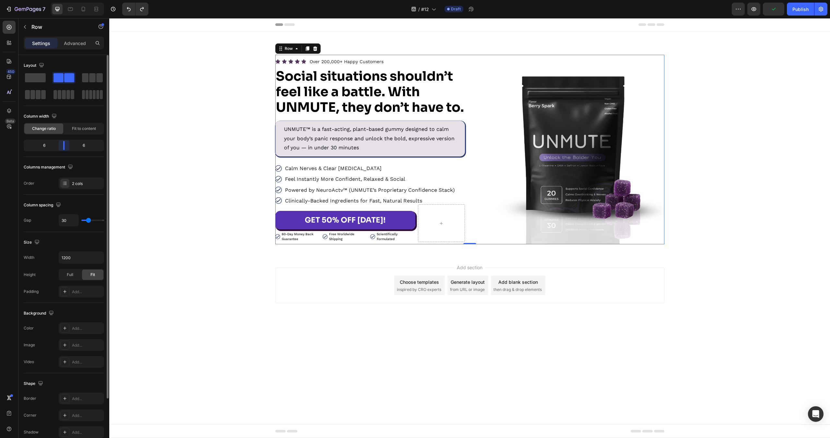
click at [66, 0] on body "7 Version history / #12 Draft Preview Publish 450 Beta Sections(18) Elements(83…" at bounding box center [415, 0] width 830 height 0
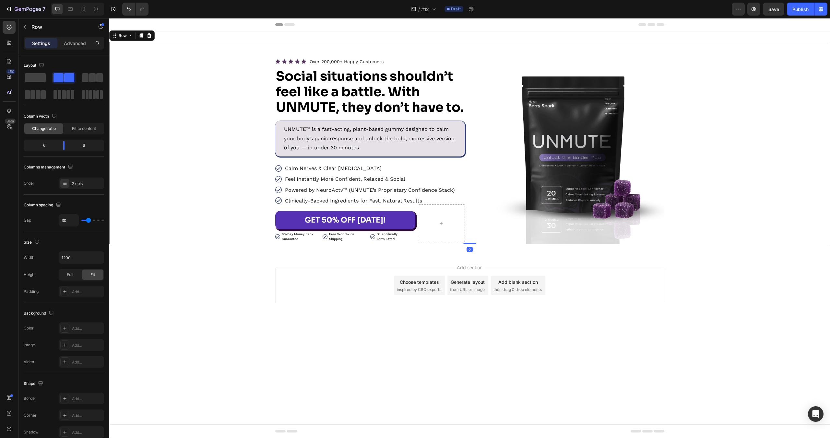
click at [710, 147] on div "Icon Icon Icon Icon Icon Icon List Over 200,000+ Happy Customers Text Block Row…" at bounding box center [469, 150] width 721 height 190
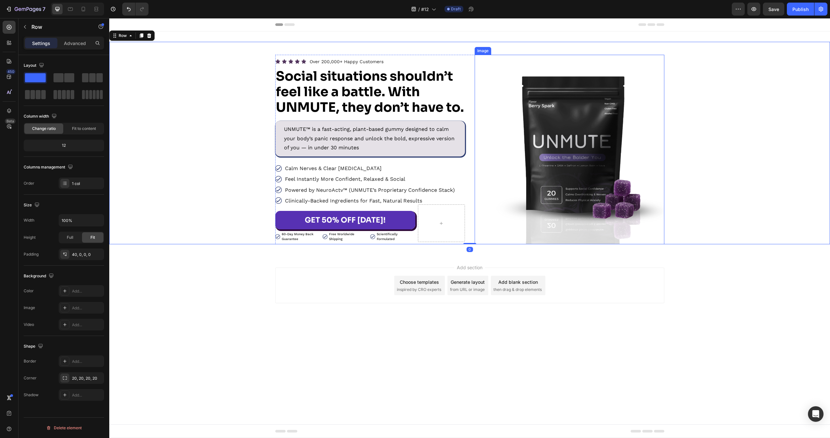
click at [531, 67] on img at bounding box center [570, 150] width 190 height 190
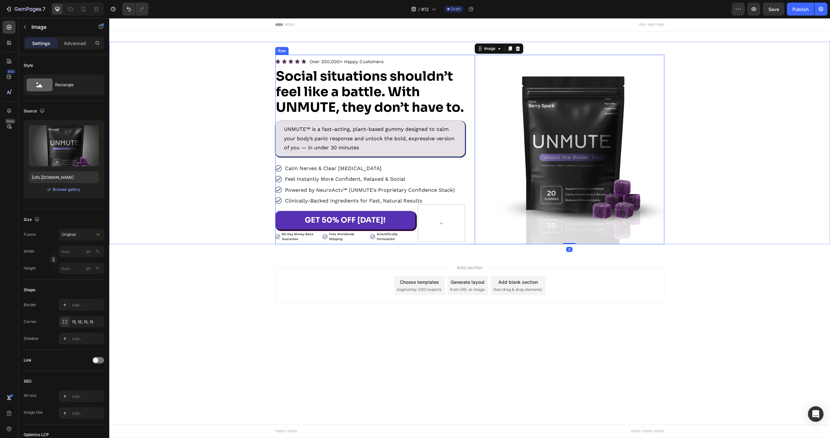
click at [466, 63] on div "Icon Icon Icon Icon Icon Icon List Over 200,000+ Happy Customers Text Block Row…" at bounding box center [469, 150] width 389 height 190
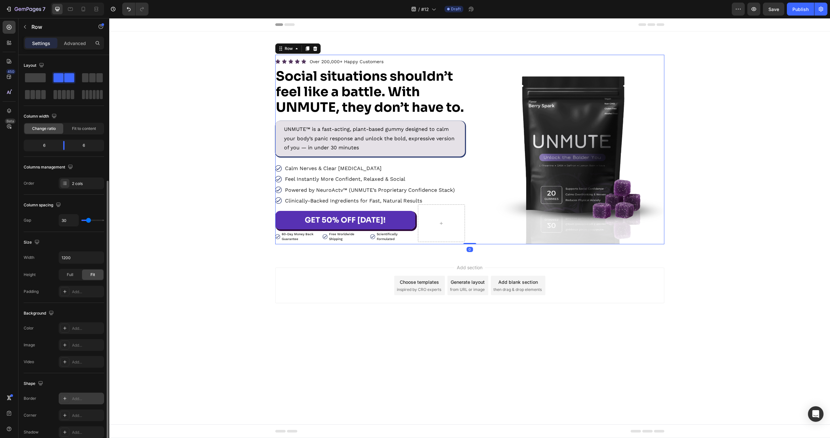
scroll to position [68, 0]
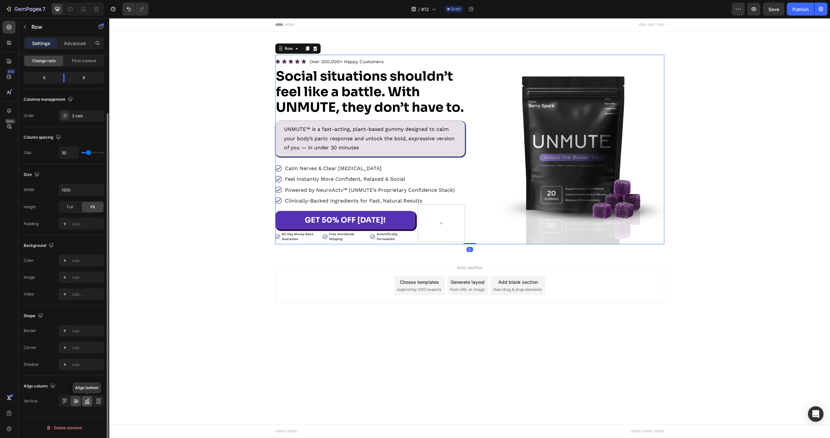
click at [89, 404] on icon at bounding box center [87, 404] width 6 height 0
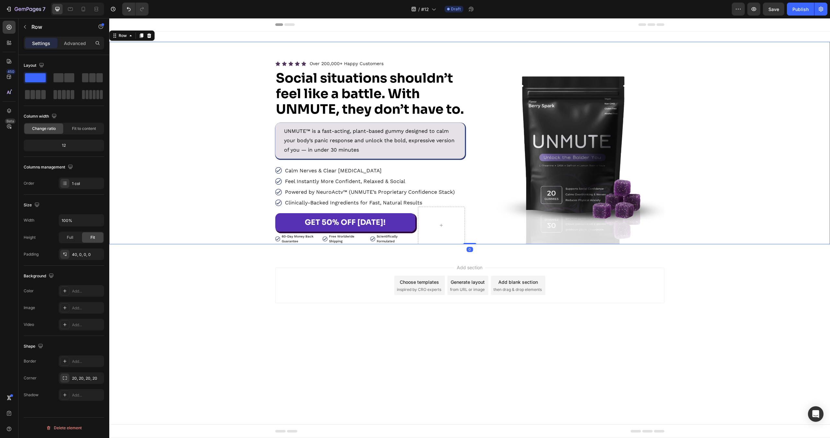
click at [219, 216] on div "Icon Icon Icon Icon Icon Icon List Over 200,000+ Happy Customers Text Block Row…" at bounding box center [469, 150] width 721 height 190
click at [230, 335] on div "Add section Choose templates inspired by CRO experts Generate layout from URL o…" at bounding box center [469, 295] width 721 height 80
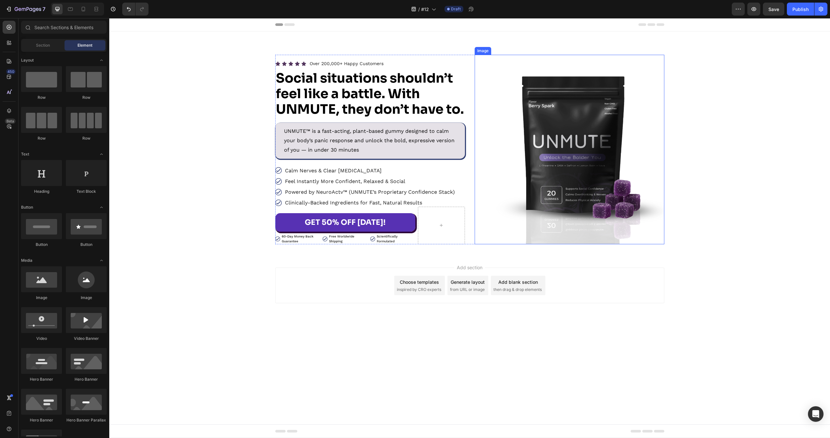
click at [499, 110] on img at bounding box center [570, 150] width 190 height 190
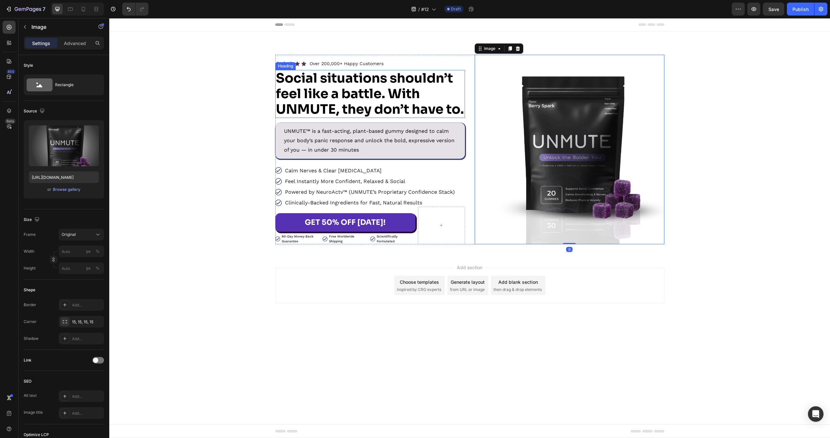
click at [459, 101] on p "⁠⁠⁠⁠⁠⁠⁠ Social situations shouldn’t feel like a battle. With UNMUTE, they don’t…" at bounding box center [370, 94] width 188 height 47
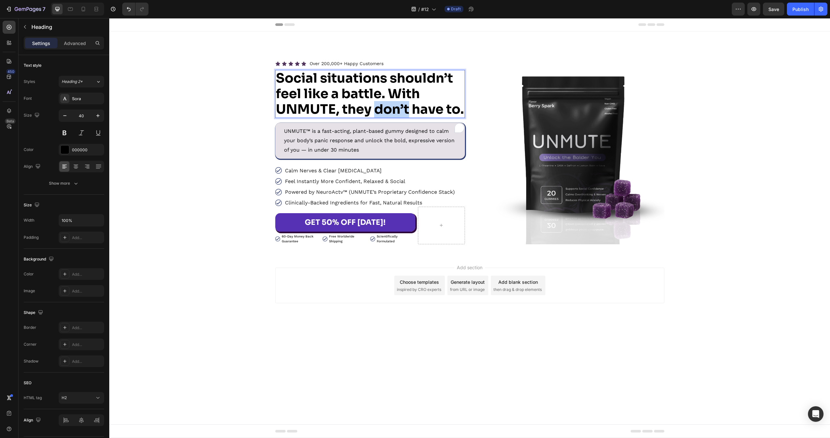
click at [398, 105] on strong "Social situations shouldn’t feel like a battle. With UNMUTE, they don’t have to." at bounding box center [370, 94] width 188 height 48
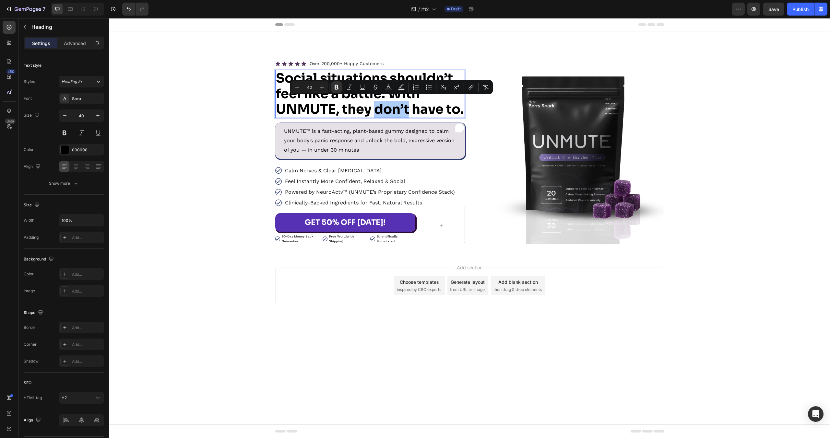
click at [231, 105] on div "Icon Icon Icon Icon Icon Icon List Over 200,000+ Happy Customers Text Block Row…" at bounding box center [469, 150] width 721 height 190
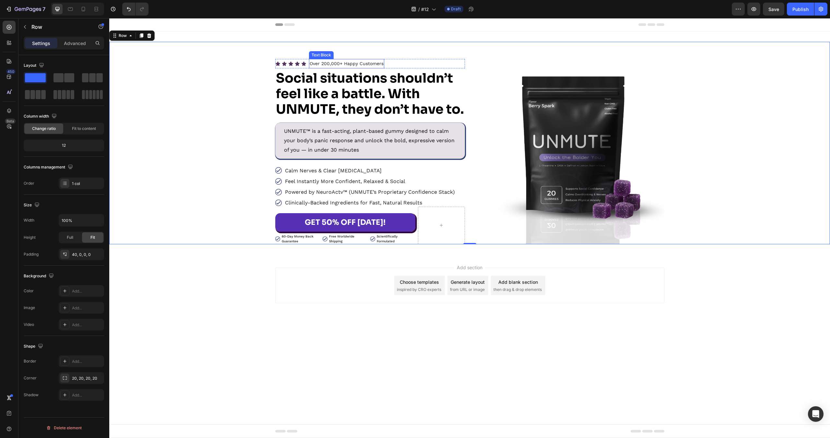
click at [341, 60] on p "Over 200,000+ Happy Customers" at bounding box center [347, 64] width 74 height 8
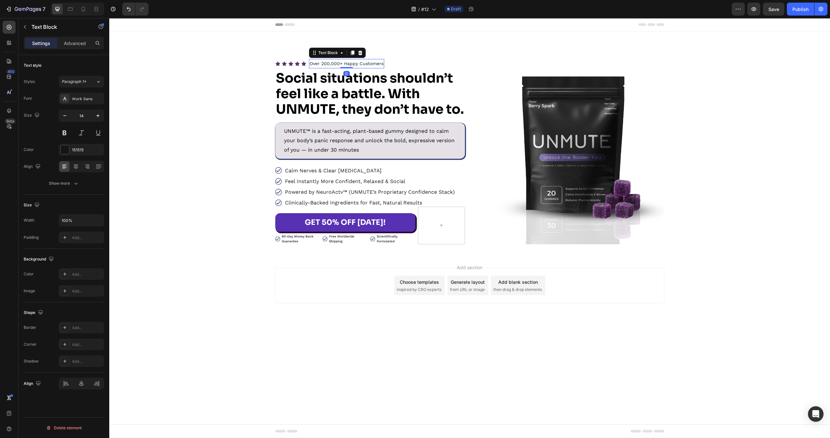
click at [341, 60] on p "Over 200,000+ Happy Customers" at bounding box center [347, 64] width 74 height 8
click at [353, 229] on p "GET 50% OFF [DATE]!" at bounding box center [345, 222] width 81 height 13
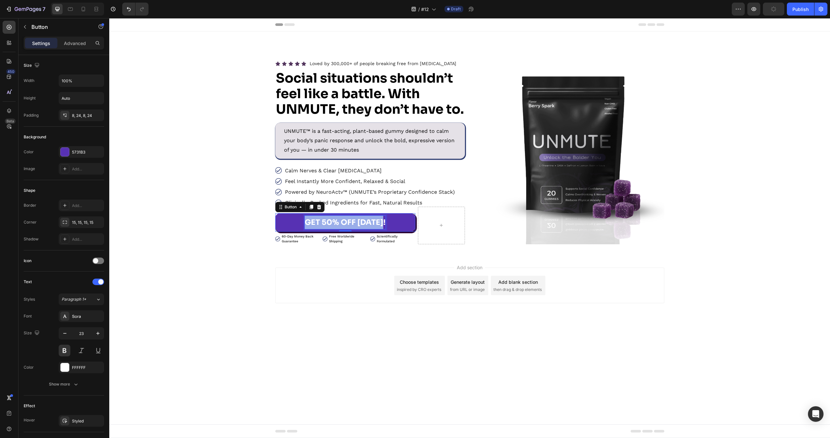
click at [353, 229] on p "GET 50% OFF [DATE]!" at bounding box center [345, 222] width 81 height 13
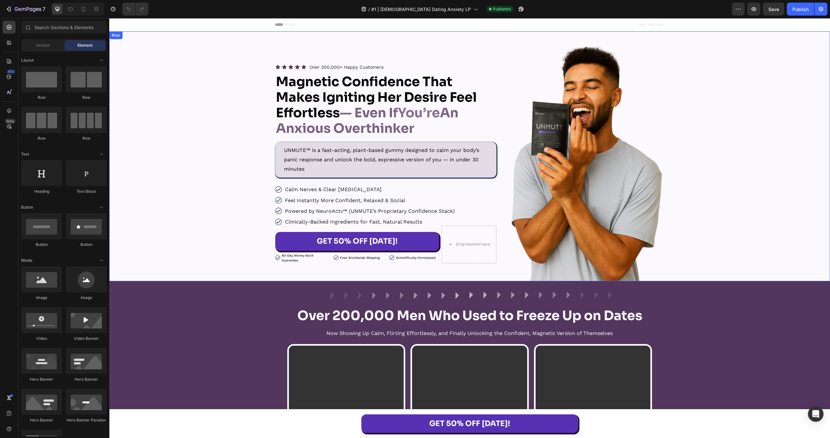
click at [212, 126] on div "Icon Icon Icon Icon Icon Icon List Over 200,000+ Happy Customers Text Block Row…" at bounding box center [469, 162] width 721 height 237
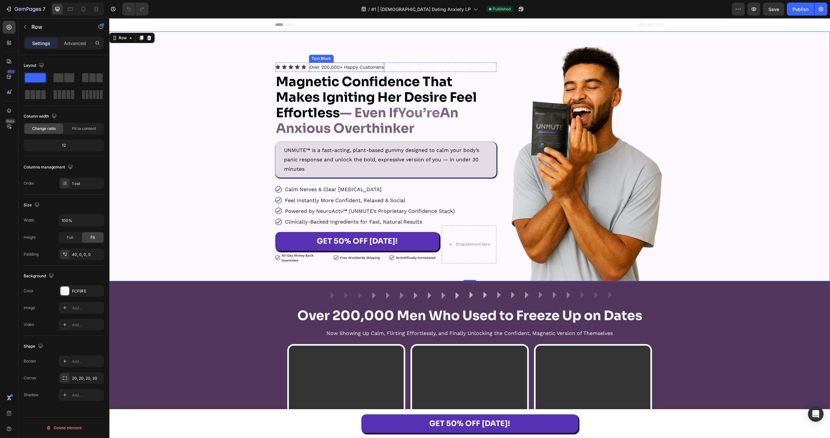
click at [355, 69] on p "Over 200,000+ Happy Customers" at bounding box center [347, 67] width 74 height 8
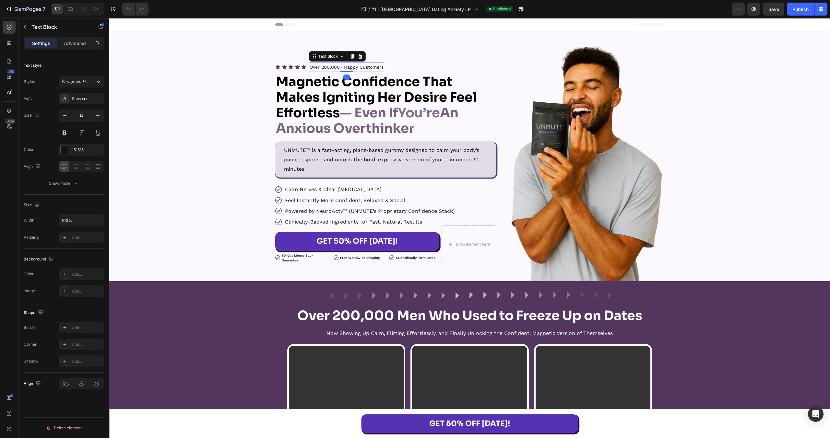
click at [355, 69] on p "Over 200,000+ Happy Customers" at bounding box center [347, 67] width 74 height 8
click at [372, 117] on strong "— Even If" at bounding box center [369, 113] width 58 height 17
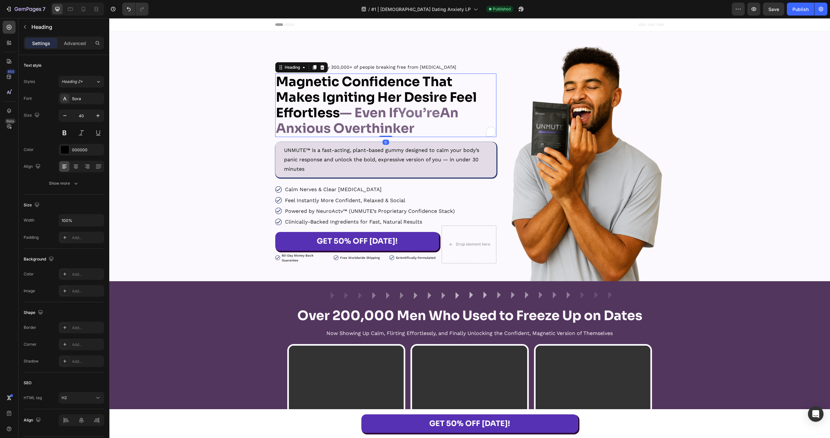
click at [372, 117] on strong "— Even If" at bounding box center [369, 113] width 58 height 17
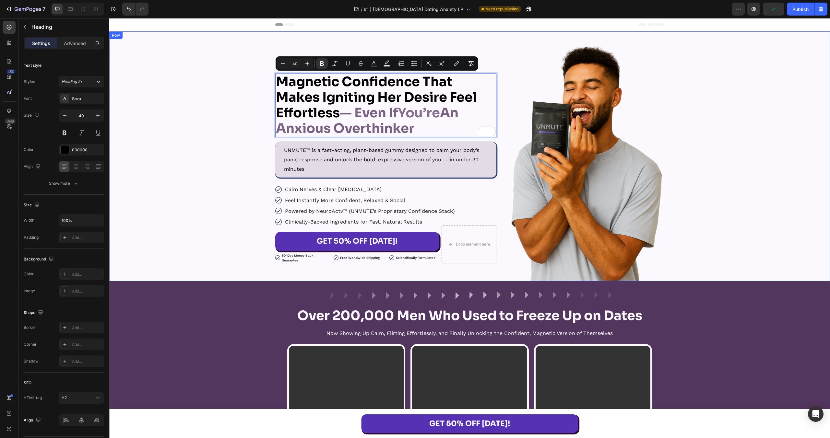
click at [203, 103] on div "Icon Icon Icon Icon Icon Icon List Loved by 300,000+ of people breaking free fr…" at bounding box center [469, 162] width 721 height 237
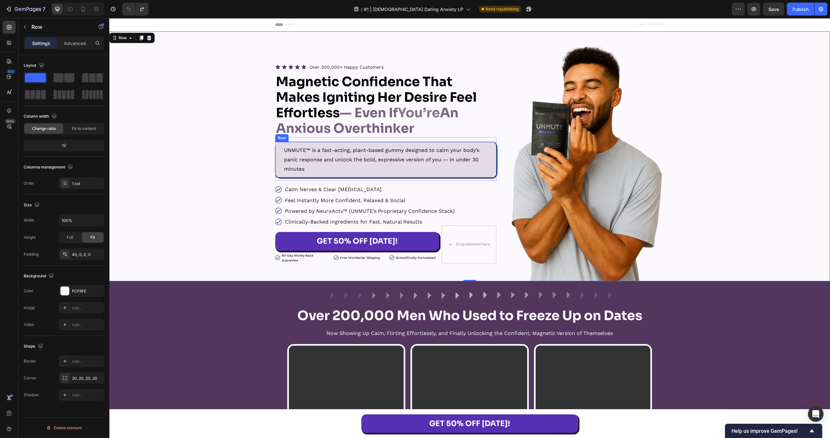
click at [496, 148] on div "UNMUTE™ is a fast-acting, plant-based gummy designed to calm your body’s panic …" at bounding box center [385, 160] width 221 height 36
click at [494, 140] on div "UNMUTE™ is a fast-acting, plant-based gummy designed to calm your body’s panic …" at bounding box center [385, 159] width 221 height 44
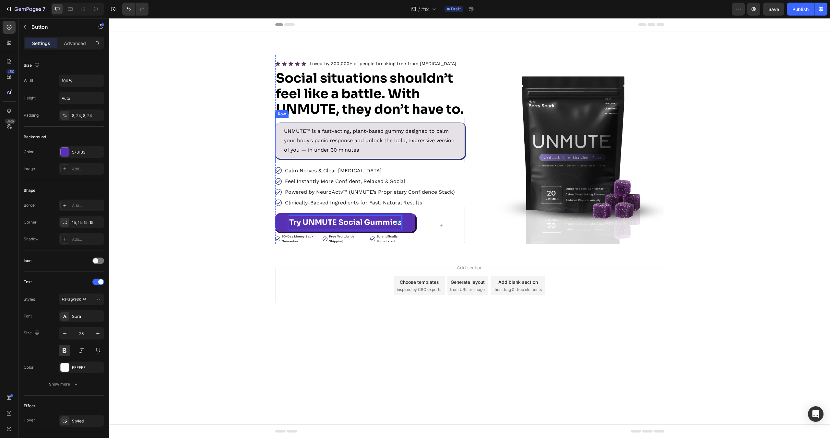
click at [348, 140] on p "UNMUTE™ is a fast-acting, plant-based gummy designed to calm your body’s panic …" at bounding box center [370, 141] width 172 height 28
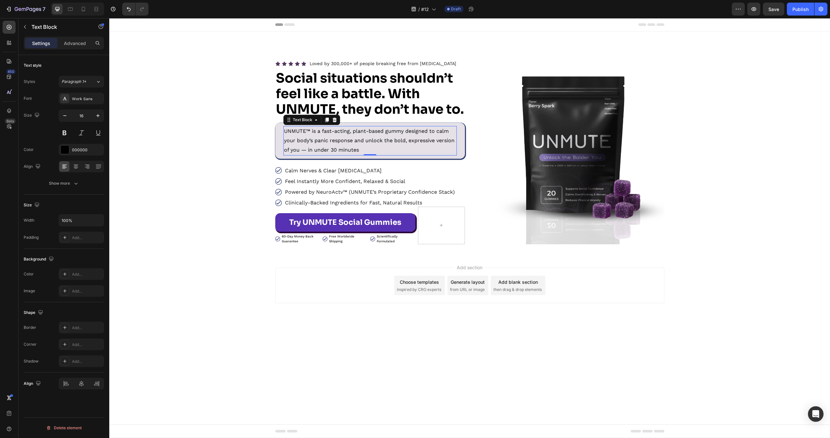
click at [348, 140] on p "UNMUTE™ is a fast-acting, plant-based gummy designed to calm your body’s panic …" at bounding box center [370, 141] width 172 height 28
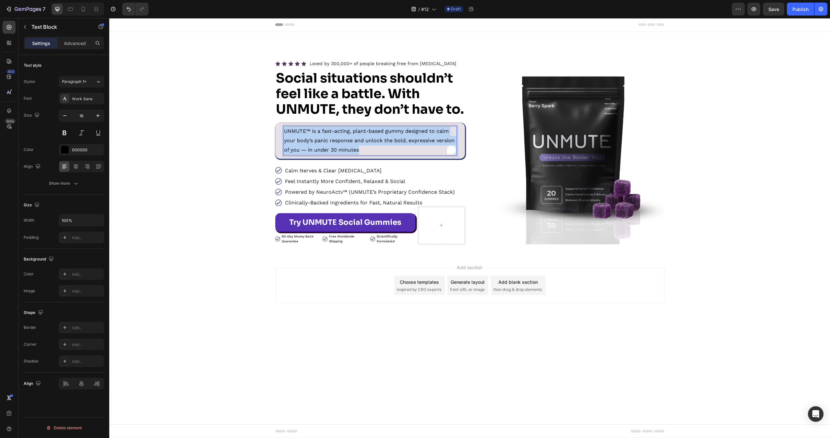
click at [348, 140] on p "UNMUTE™ is a fast-acting, plant-based gummy designed to calm your body’s panic …" at bounding box center [370, 141] width 172 height 28
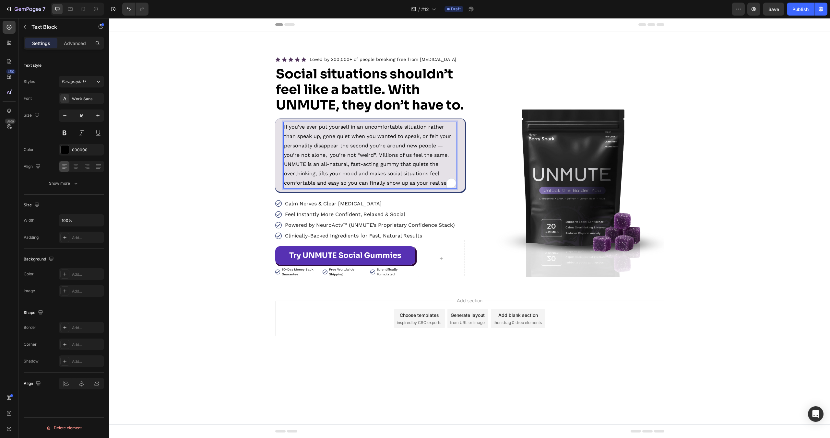
click at [277, 157] on div "If you’ve ever put yourself in an uncomfortable situation rather than speak up,…" at bounding box center [370, 155] width 190 height 73
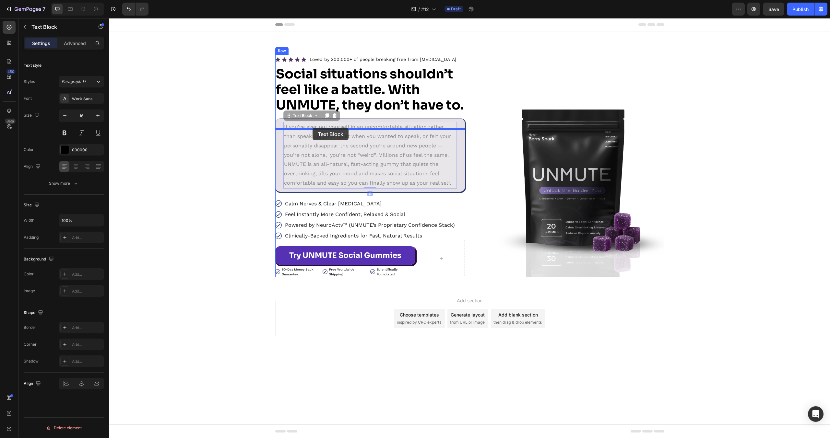
drag, startPoint x: 313, startPoint y: 161, endPoint x: 312, endPoint y: 128, distance: 33.7
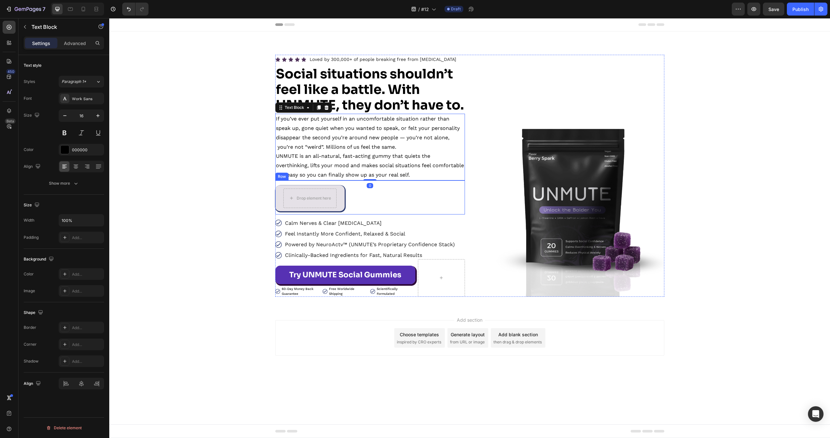
click at [344, 199] on div "Drop element here Row" at bounding box center [309, 198] width 69 height 34
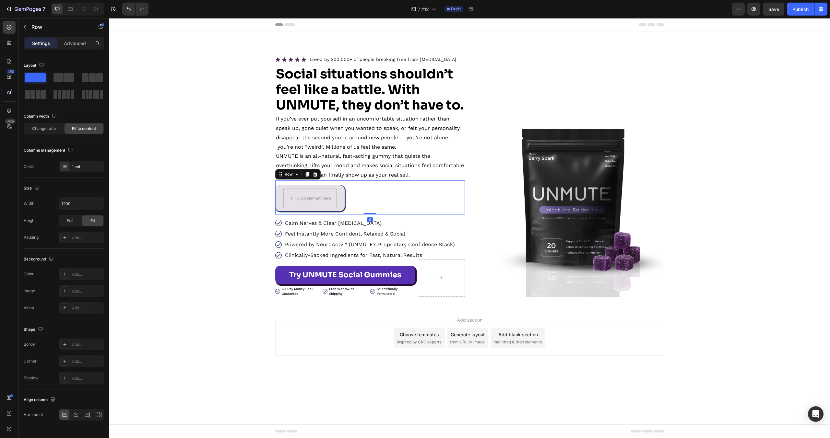
click at [375, 213] on div "Drop element here Row Row 0" at bounding box center [370, 198] width 190 height 34
click at [313, 177] on icon at bounding box center [315, 174] width 4 height 5
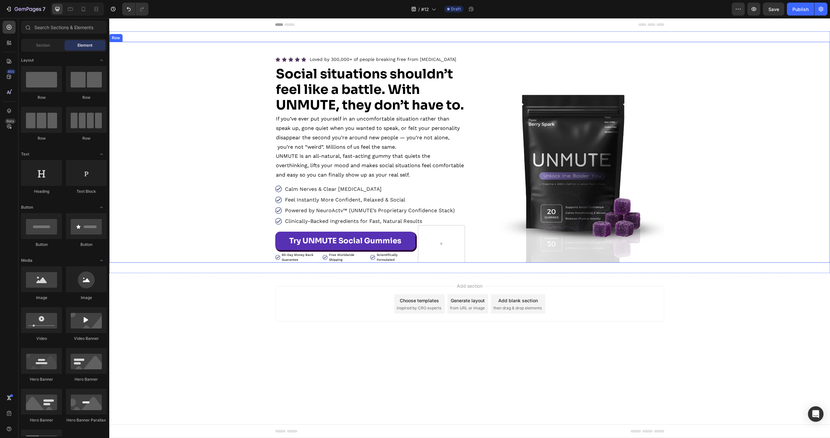
click at [242, 185] on div "Icon Icon Icon Icon Icon Icon List Loved by 300,000+ of people breaking free fr…" at bounding box center [469, 159] width 721 height 208
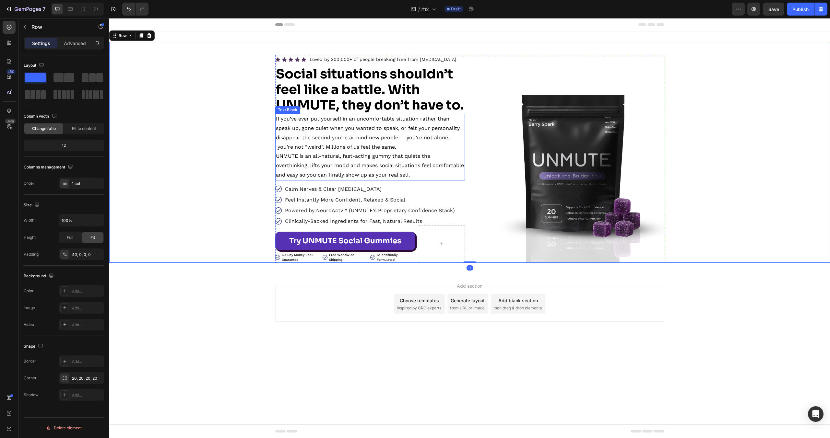
click at [328, 180] on p "UNMUTE is an all-natural, fast-acting gummy that quiets the overthinking, lifts…" at bounding box center [370, 166] width 188 height 28
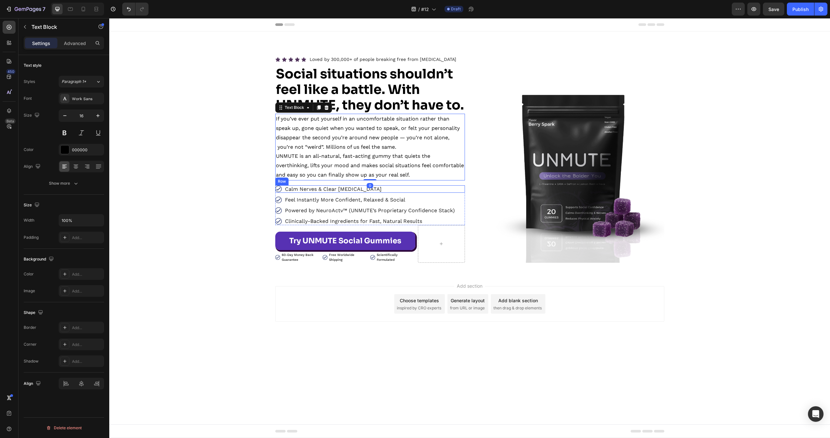
click at [436, 193] on div "Image Calm Nerves & Clear Racing Thoughts Text Block Row" at bounding box center [370, 188] width 190 height 7
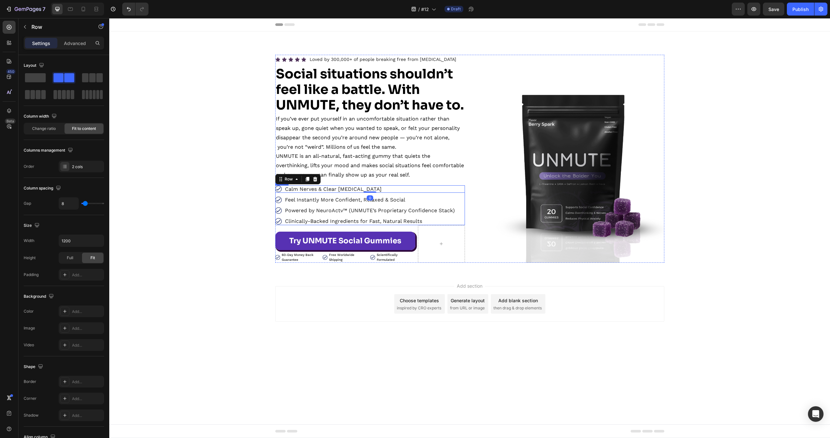
click at [456, 209] on div "Image Calm Nerves & Clear Racing Thoughts Text Block Row 0 Image Feel Instantly…" at bounding box center [370, 205] width 190 height 40
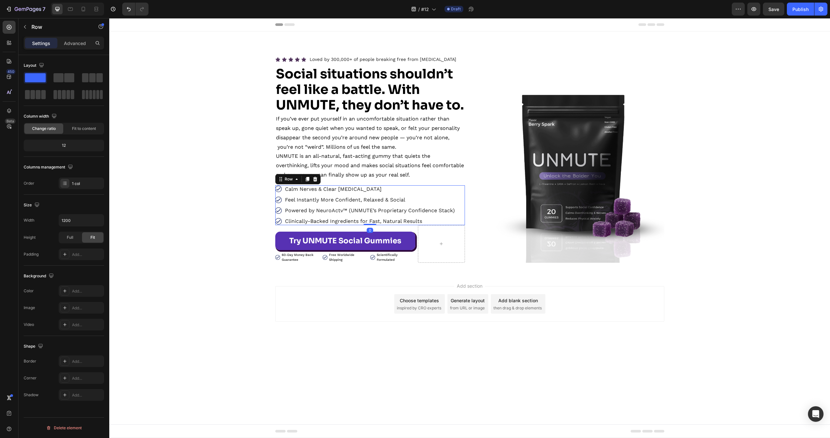
click at [313, 182] on icon at bounding box center [314, 179] width 5 height 5
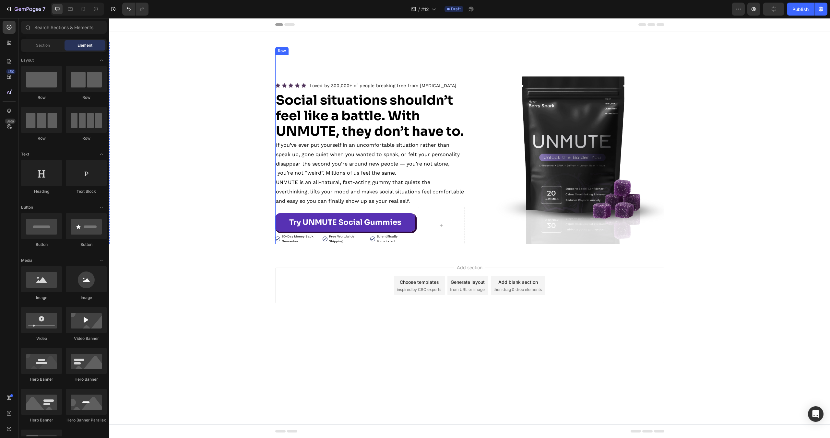
click at [474, 97] on div "Icon Icon Icon Icon Icon Icon List Loved by 300,000+ of people breaking free fr…" at bounding box center [469, 150] width 389 height 190
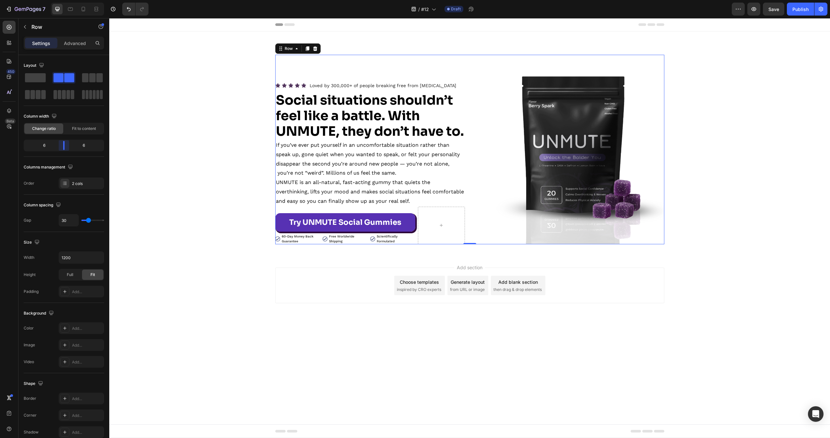
click at [67, 0] on body "7 Version history / #12 Draft Preview Save Publish 450 Beta Sections(18) Elemen…" at bounding box center [415, 0] width 830 height 0
click at [72, 254] on input "1200" at bounding box center [81, 258] width 45 height 12
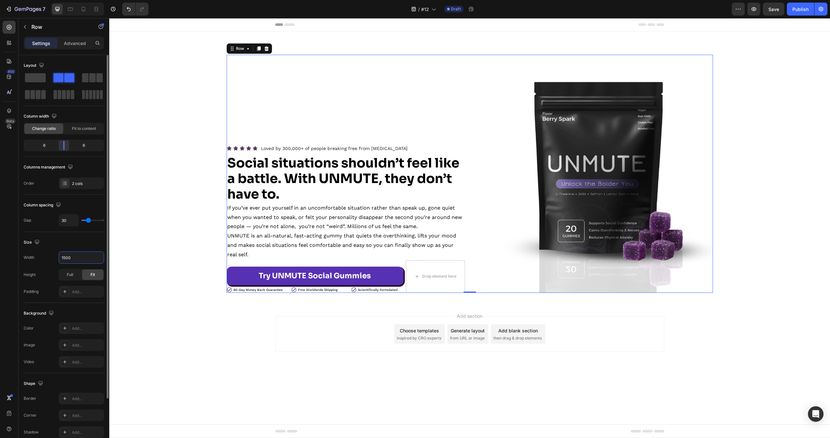
type input "1500"
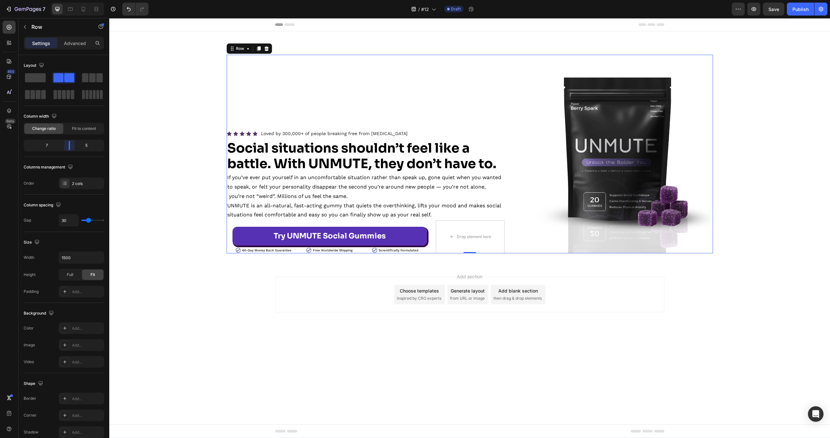
drag, startPoint x: 67, startPoint y: 143, endPoint x: 71, endPoint y: 144, distance: 3.7
click at [71, 0] on body "7 Version history / #12 Draft Preview Save Publish 450 Beta Sections(18) Elemen…" at bounding box center [415, 0] width 830 height 0
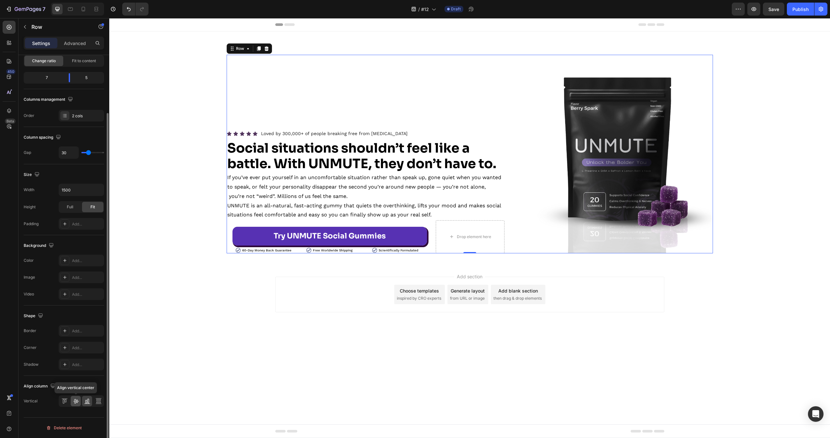
click at [79, 397] on div at bounding box center [76, 401] width 10 height 10
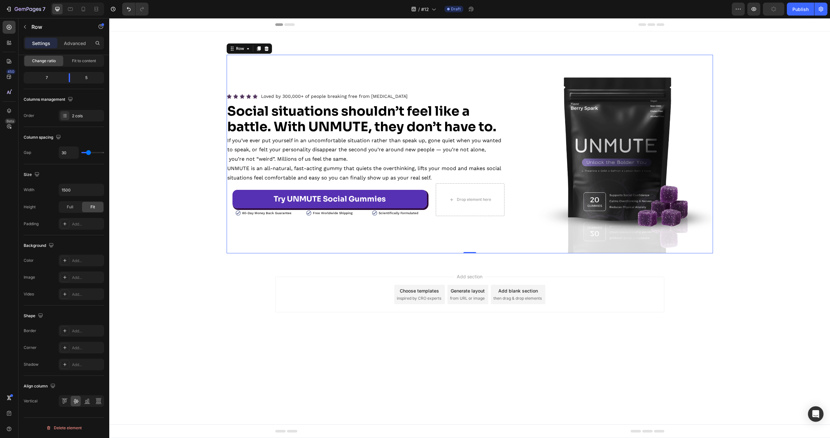
click at [197, 379] on body "Header Icon Icon Icon Icon Icon Icon List Loved by 300,000+ of people breaking …" at bounding box center [469, 228] width 721 height 420
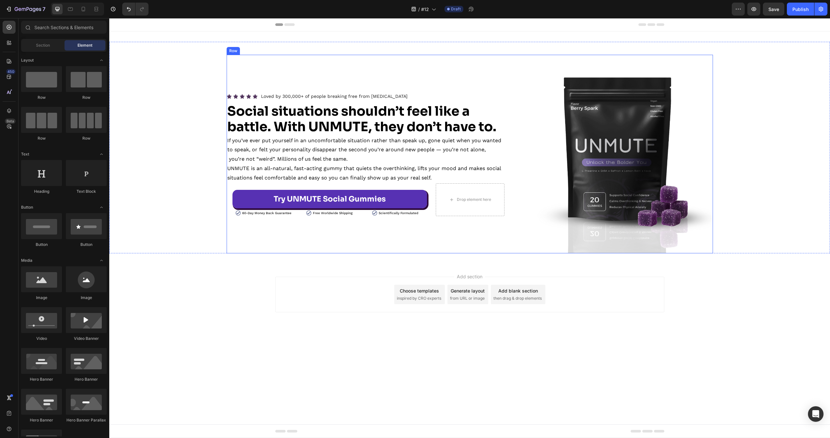
click at [492, 240] on div "Icon Icon Icon Icon Icon Icon List Loved by 300,000+ of people breaking free fr…" at bounding box center [366, 154] width 278 height 199
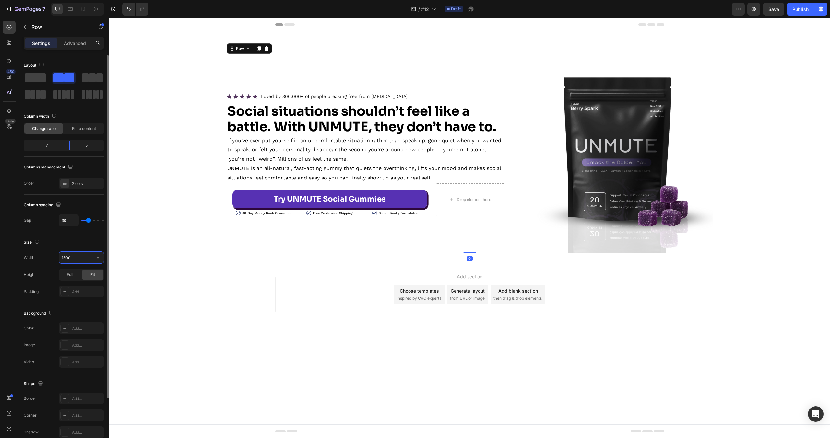
click at [70, 260] on input "1500" at bounding box center [81, 258] width 45 height 12
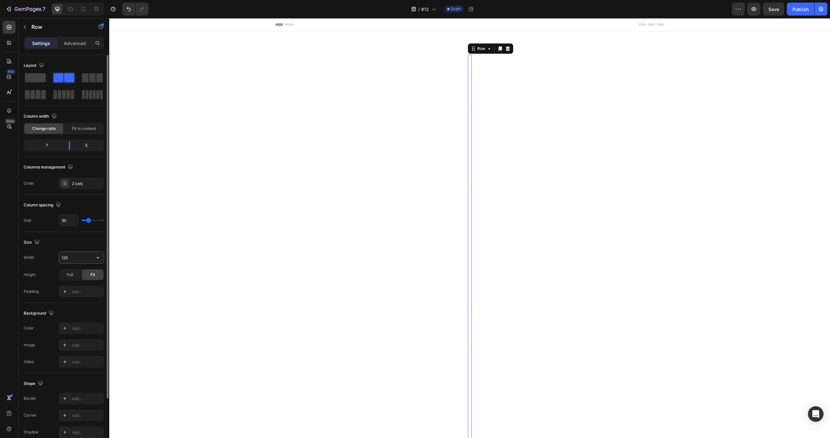
type input "1200"
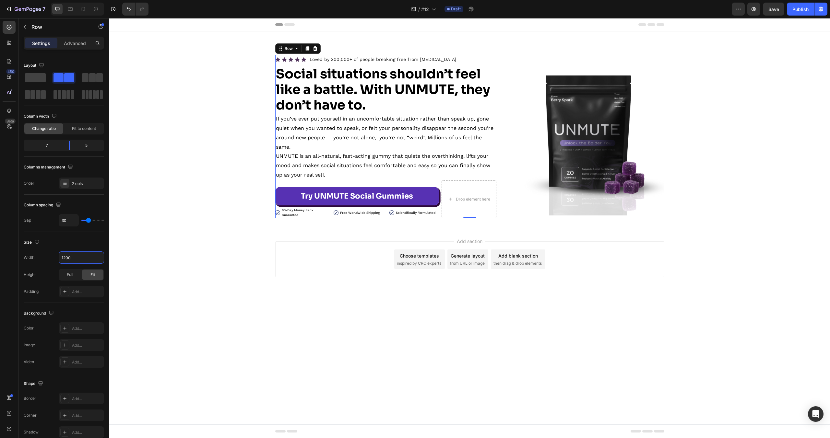
click at [292, 264] on div "Add section Choose templates inspired by CRO experts Generate layout from URL o…" at bounding box center [469, 259] width 389 height 36
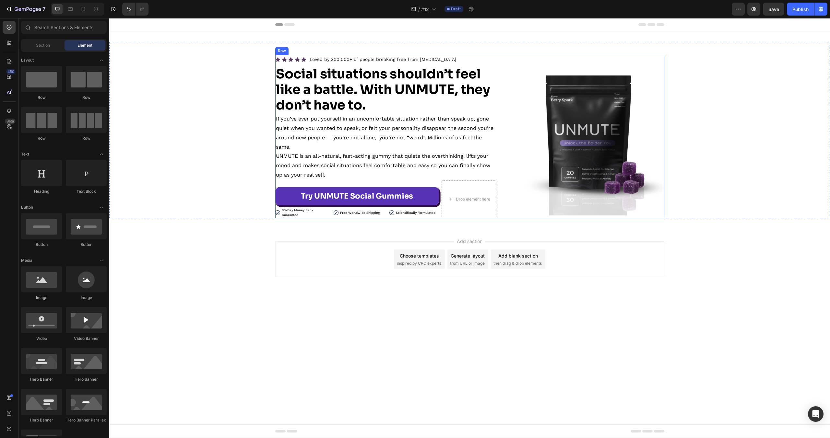
click at [500, 88] on div "Icon Icon Icon Icon Icon Icon List Loved by 300,000+ of people breaking free fr…" at bounding box center [469, 136] width 389 height 163
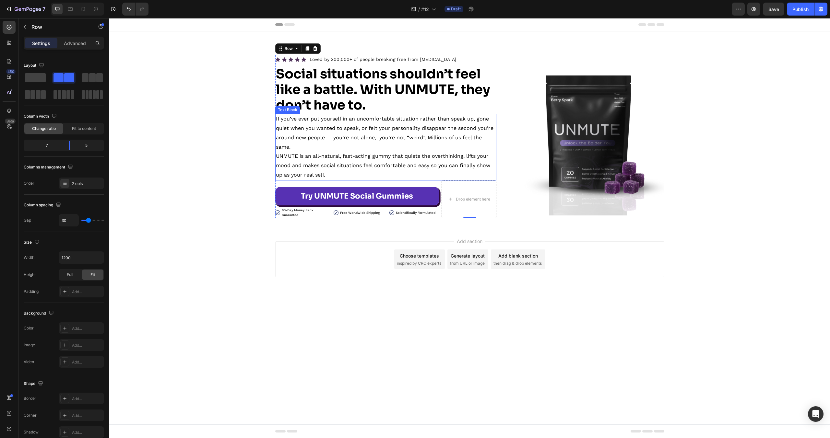
click at [284, 143] on p "If you’ve ever put yourself in an uncomfortable situation rather than speak up,…" at bounding box center [386, 132] width 220 height 37
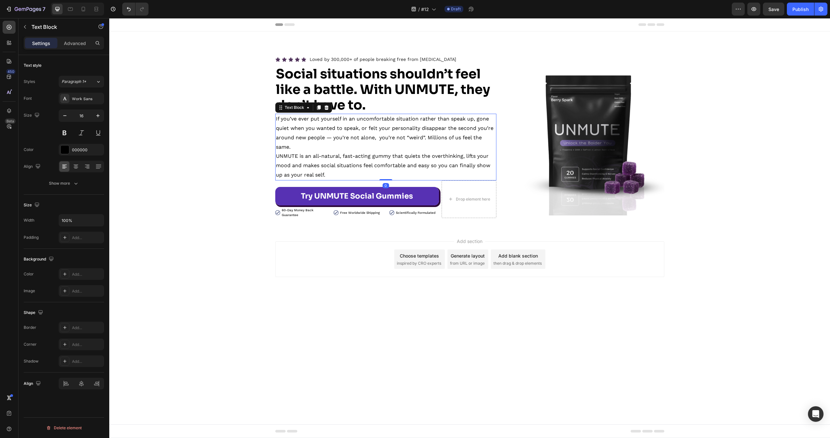
click at [299, 146] on p "If you’ve ever put yourself in an uncomfortable situation rather than speak up,…" at bounding box center [386, 132] width 220 height 37
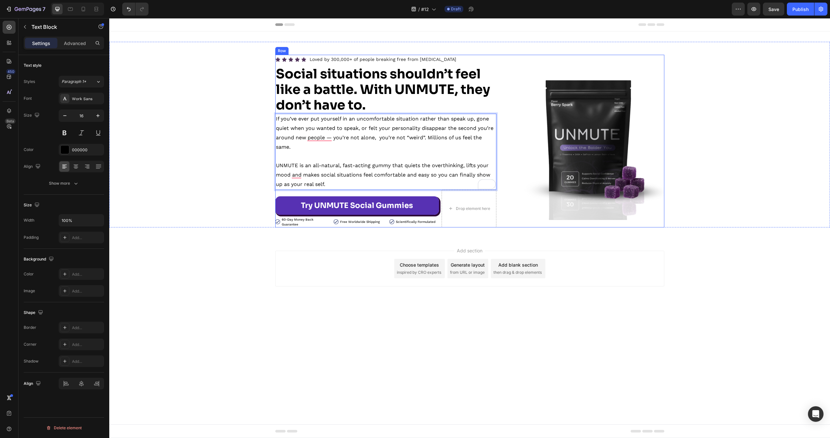
click at [500, 70] on div "Icon Icon Icon Icon Icon Icon List Loved by 300,000+ of people breaking free fr…" at bounding box center [469, 141] width 389 height 173
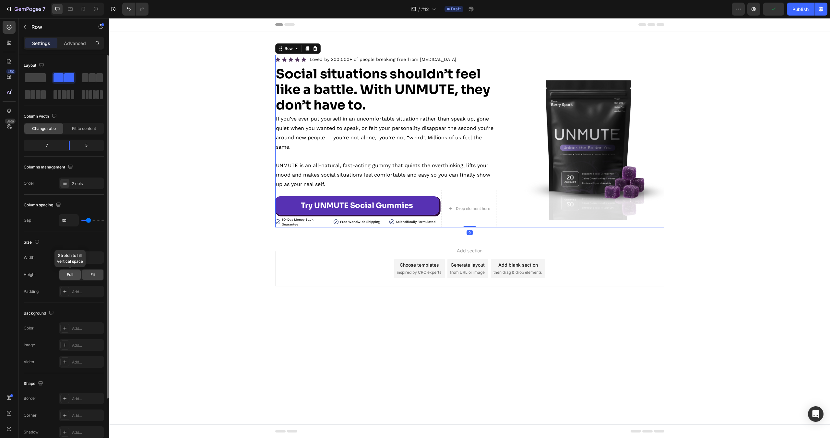
click at [72, 278] on div "Full" at bounding box center [69, 275] width 21 height 10
click at [572, 182] on img at bounding box center [585, 141] width 158 height 158
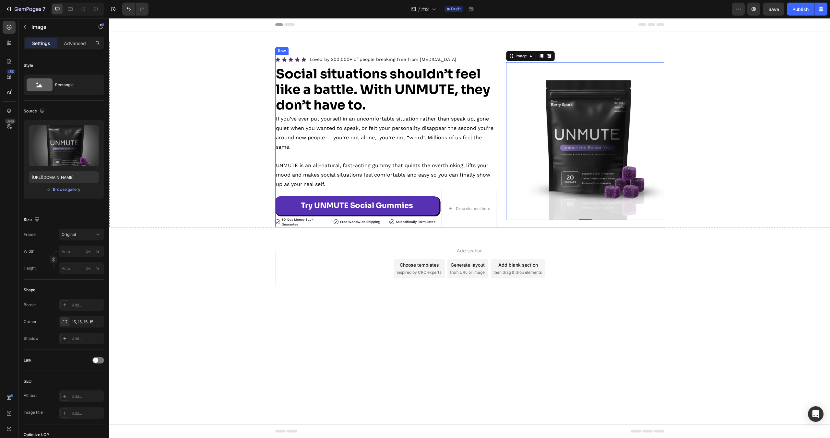
click at [504, 59] on div "Icon Icon Icon Icon Icon Icon List Loved by 300,000+ of people breaking free fr…" at bounding box center [469, 141] width 389 height 173
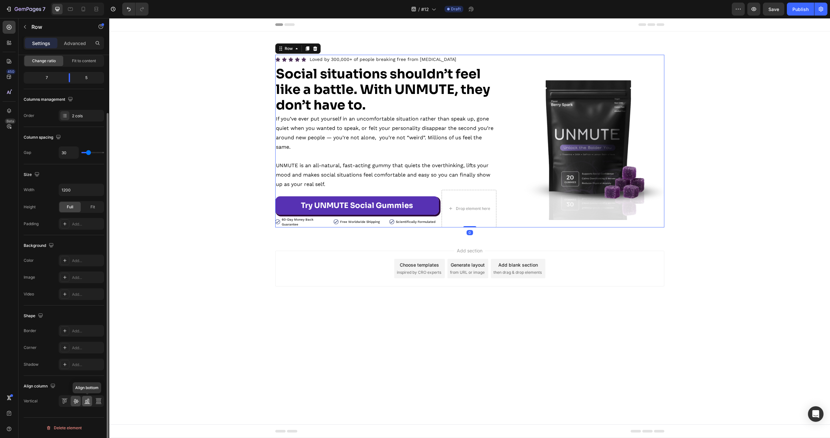
drag, startPoint x: 84, startPoint y: 401, endPoint x: 66, endPoint y: 367, distance: 38.3
click at [84, 401] on icon at bounding box center [87, 401] width 6 height 6
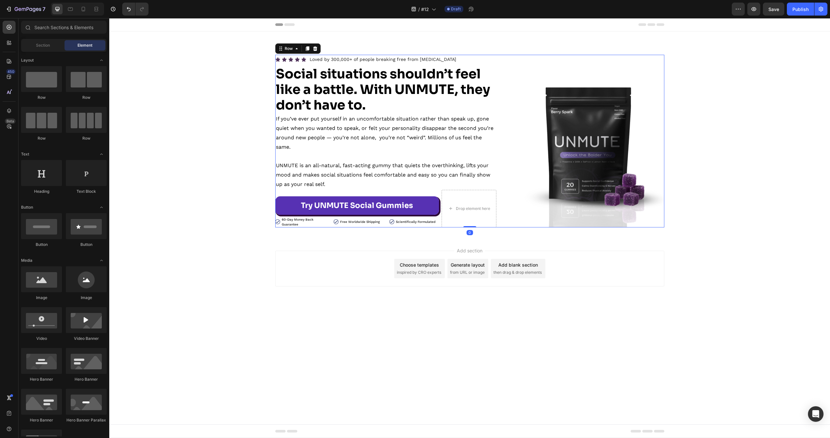
click at [348, 371] on body "Header Icon Icon Icon Icon Icon Icon List Loved by 300,000+ of people breaking …" at bounding box center [469, 228] width 721 height 420
click at [364, 88] on strong "Social situations shouldn’t feel like a battle. With UNMUTE, they don’t have to." at bounding box center [383, 90] width 214 height 48
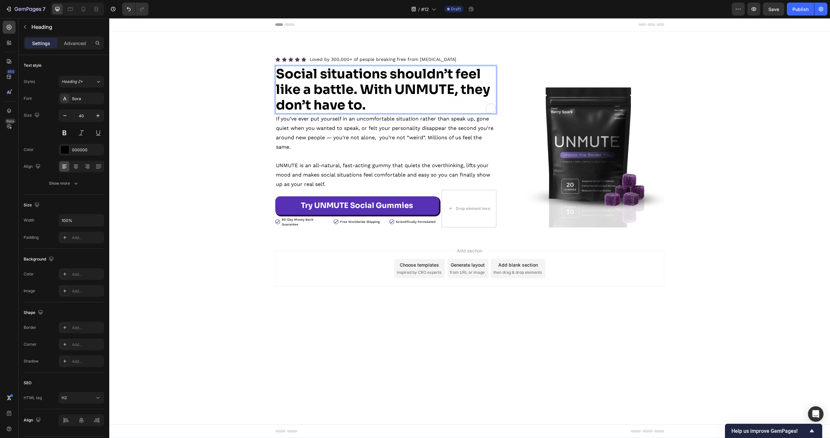
click at [361, 89] on strong "Social situations shouldn’t feel like a battle. With UNMUTE, they don’t have to." at bounding box center [383, 90] width 214 height 48
click at [212, 88] on div "Icon Icon Icon Icon Icon Icon List Loved by 300,000+ of people breaking free fr…" at bounding box center [469, 141] width 721 height 173
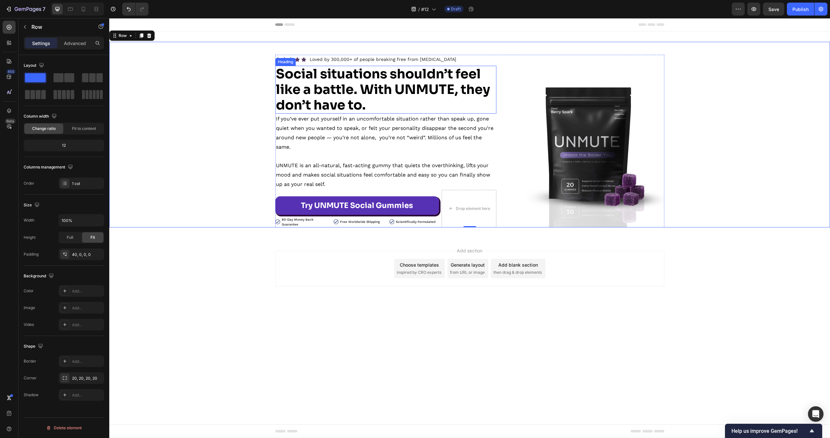
click at [382, 100] on p "⁠⁠⁠⁠⁠⁠⁠ Social situations shouldn’t feel like a battle. With UNMUTE, they don’t…" at bounding box center [386, 89] width 220 height 47
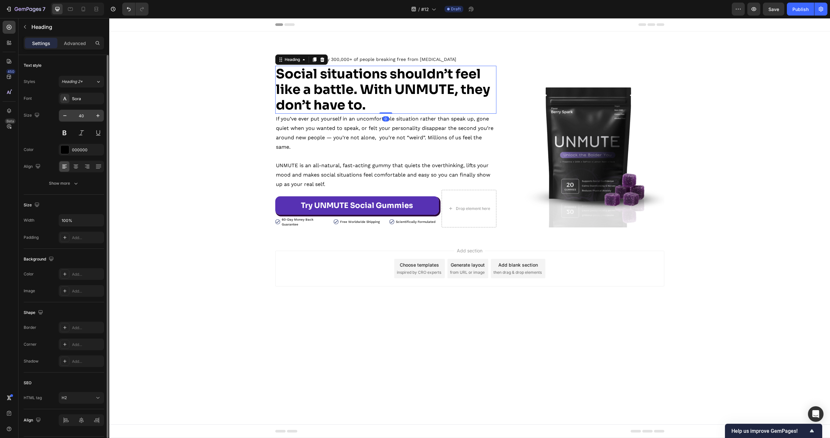
click at [90, 119] on input "40" at bounding box center [81, 116] width 21 height 12
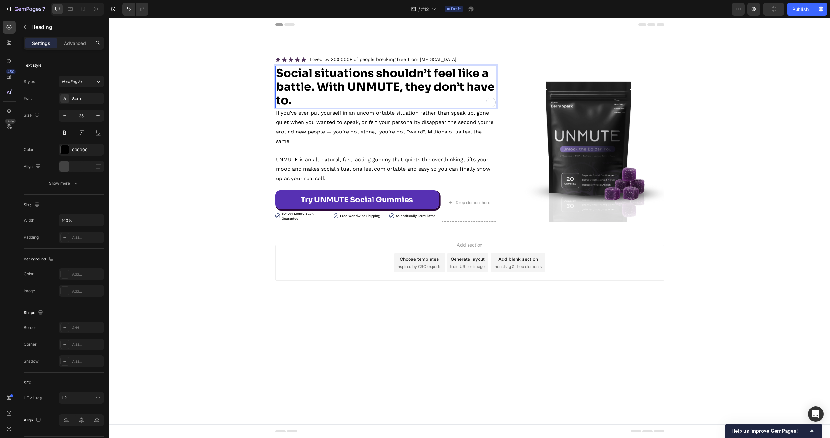
click at [319, 86] on strong "Social situations shouldn’t feel like a battle. With UNMUTE, they don’t have to." at bounding box center [385, 86] width 219 height 41
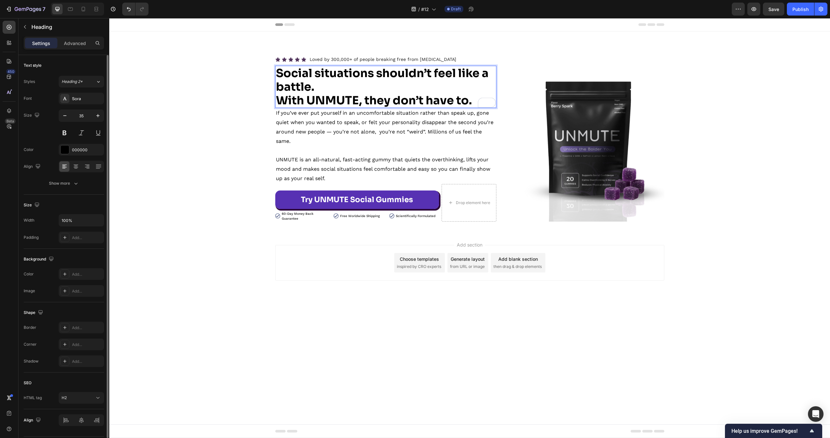
click at [82, 117] on input "35" at bounding box center [81, 116] width 21 height 12
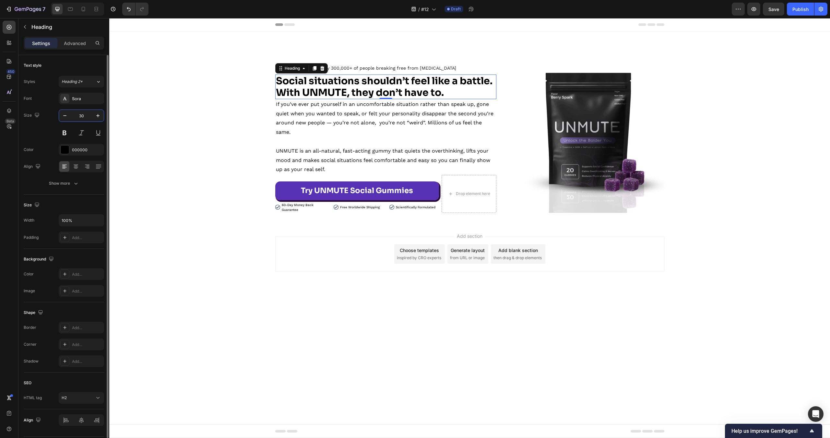
type input "30"
click at [198, 257] on div "Add section Choose templates inspired by CRO experts Generate layout from URL o…" at bounding box center [469, 263] width 721 height 80
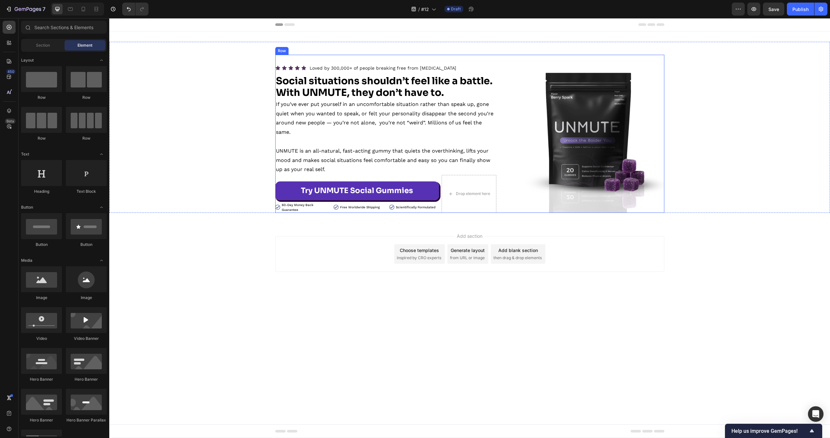
click at [500, 58] on div "Icon Icon Icon Icon Icon Icon List Loved by 300,000+ of people breaking free fr…" at bounding box center [469, 134] width 389 height 158
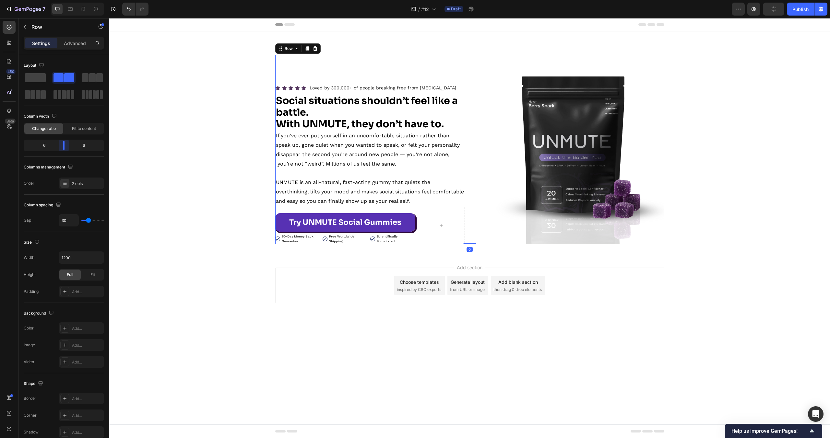
click at [63, 0] on body "7 Version history / #12 Draft Preview Publish 450 Beta Sections(18) Elements(83…" at bounding box center [415, 0] width 830 height 0
click at [229, 110] on div "Icon Icon Icon Icon Icon Icon List Loved by 300,000+ of people breaking free fr…" at bounding box center [469, 150] width 721 height 190
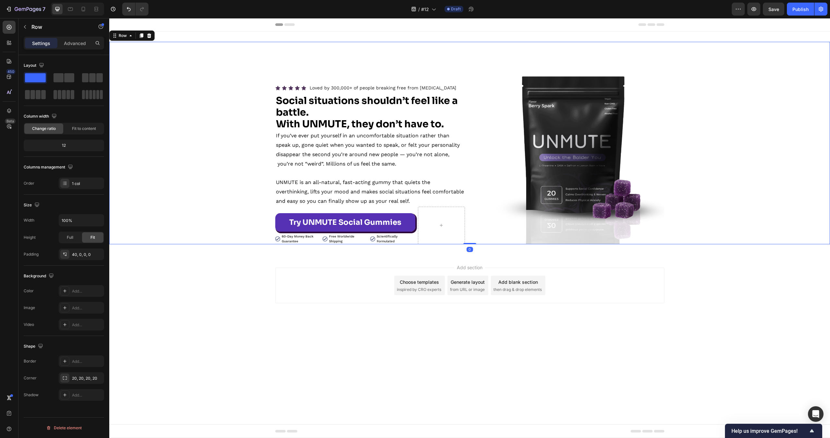
scroll to position [0, 0]
click at [397, 116] on p "⁠⁠⁠⁠⁠⁠⁠ Social situations shouldn’t feel like a battle. With UNMUTE, they don’t…" at bounding box center [370, 112] width 188 height 35
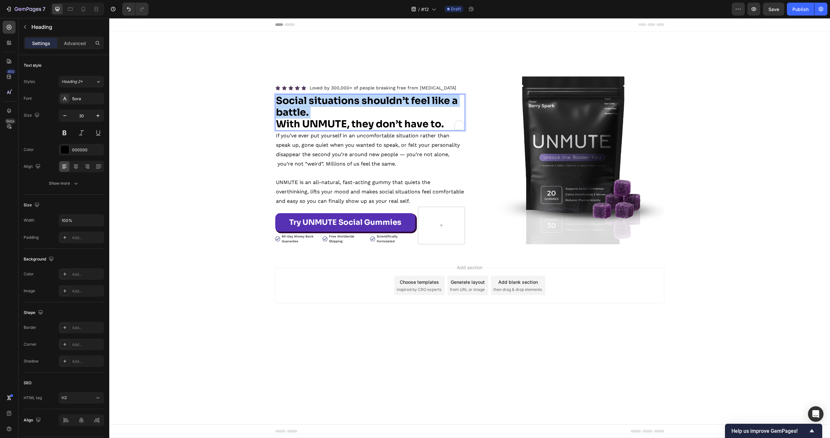
click at [397, 116] on p "Social situations shouldn’t feel like a battle. With UNMUTE, they don’t have to." at bounding box center [370, 112] width 188 height 35
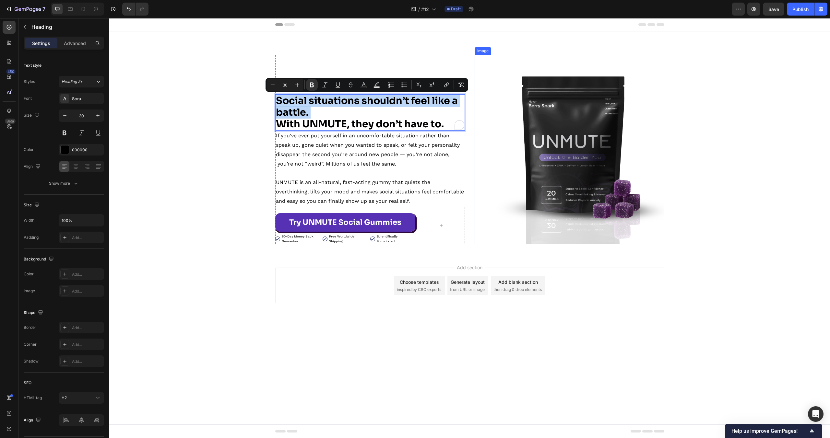
click at [655, 182] on img at bounding box center [570, 150] width 190 height 190
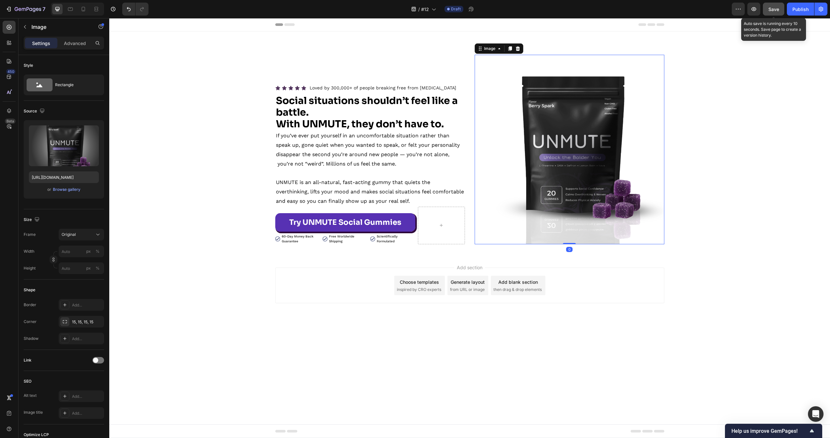
click at [768, 6] on button "Save" at bounding box center [773, 9] width 21 height 13
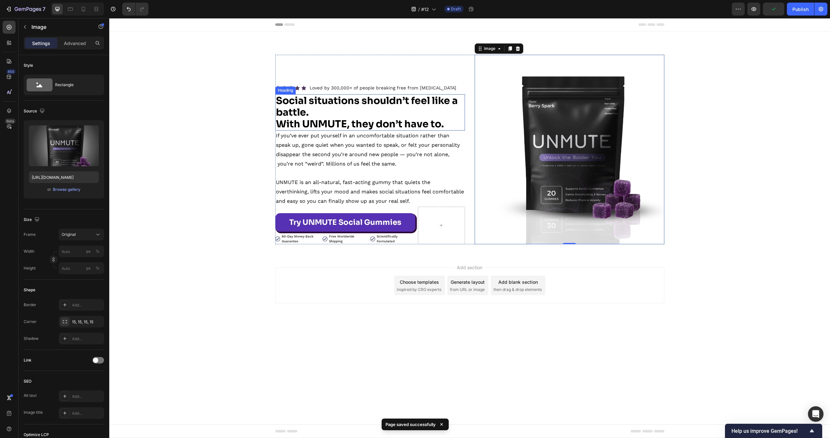
click at [451, 125] on p "⁠⁠⁠⁠⁠⁠⁠ Social situations shouldn’t feel like a battle. With UNMUTE, they don’t…" at bounding box center [370, 112] width 188 height 35
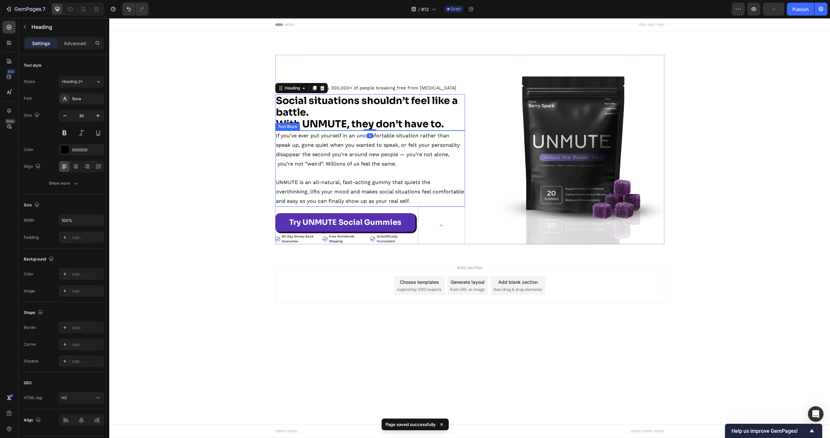
click at [407, 153] on p "If you’ve ever put yourself in an uncomfortable situation rather than speak up,…" at bounding box center [370, 149] width 188 height 37
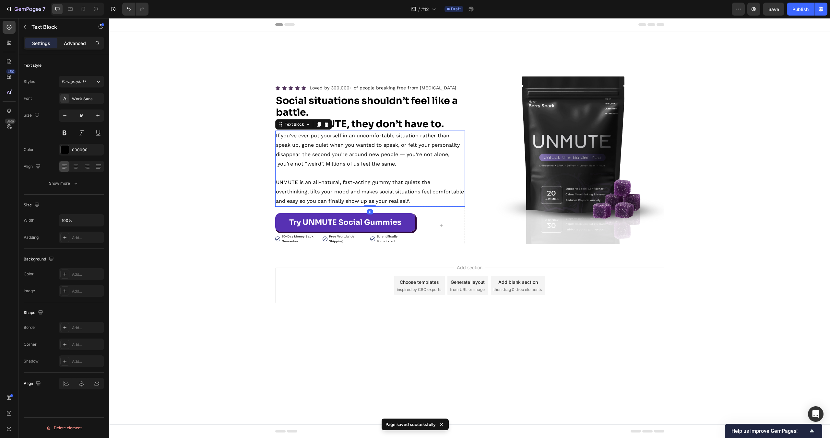
click at [86, 43] on div "Advanced" at bounding box center [75, 43] width 32 height 10
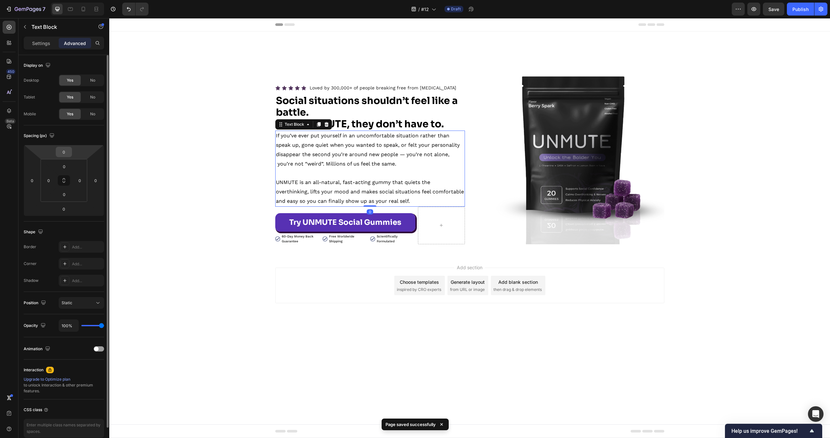
click at [63, 150] on input "0" at bounding box center [63, 152] width 13 height 10
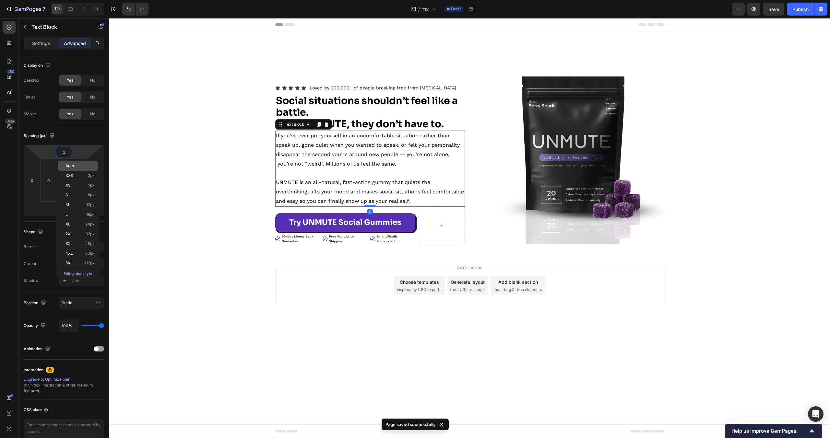
type input "20"
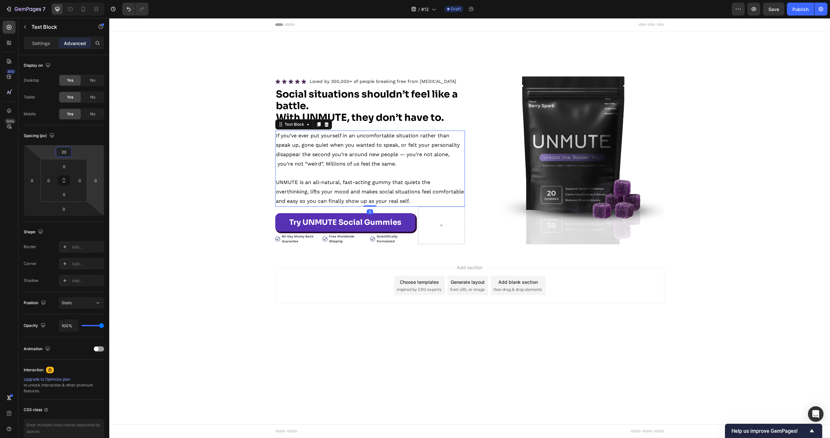
click at [230, 363] on body "Header Icon Icon Icon Icon Icon Icon List Loved by 300,000+ of people breaking …" at bounding box center [469, 228] width 721 height 420
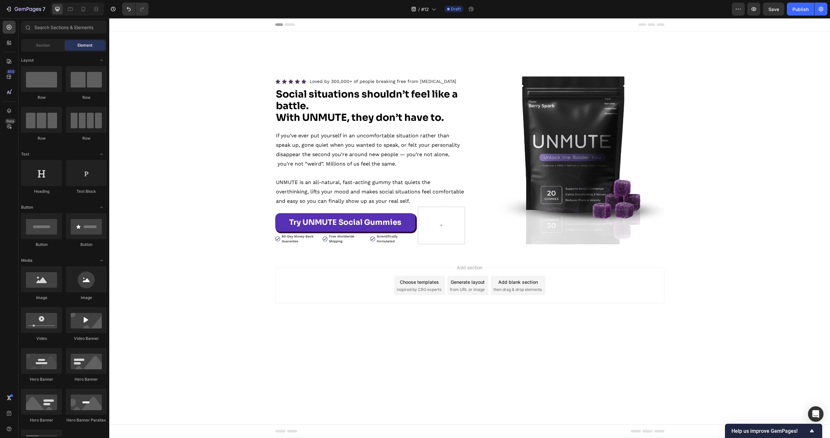
click at [532, 155] on img at bounding box center [570, 150] width 190 height 190
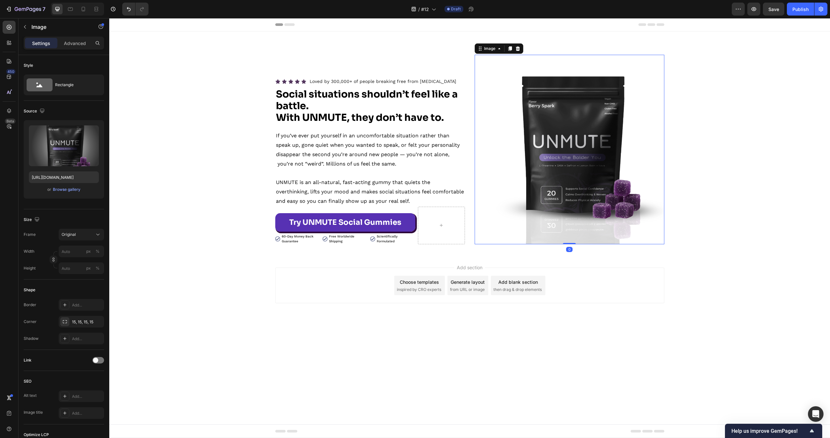
click at [532, 155] on img at bounding box center [570, 150] width 190 height 190
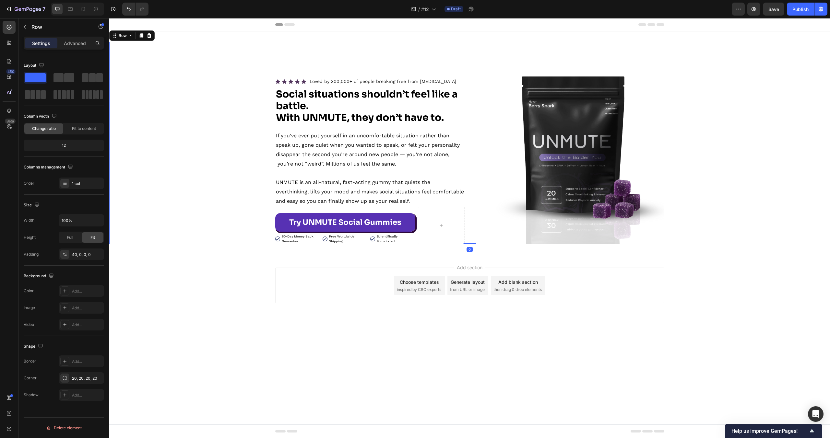
click at [710, 124] on div "Icon Icon Icon Icon Icon Icon List Loved by 300,000+ of people breaking free fr…" at bounding box center [469, 150] width 721 height 190
click at [363, 106] on p "⁠⁠⁠⁠⁠⁠⁠ Social situations shouldn’t feel like a battle. With UNMUTE, they don’t…" at bounding box center [370, 105] width 188 height 35
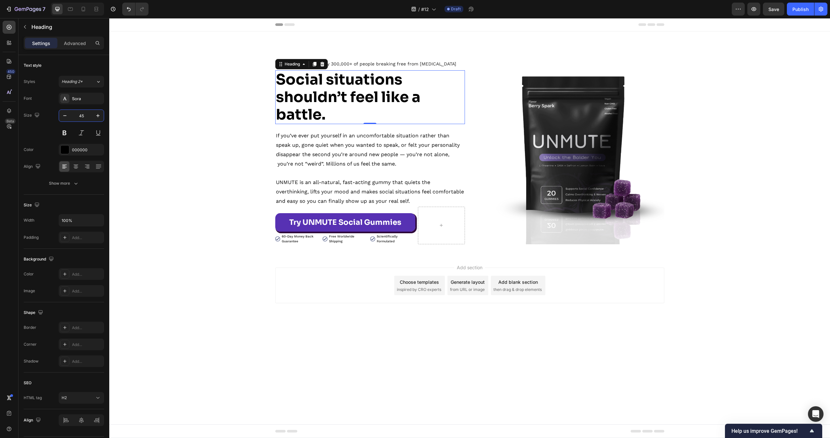
click at [289, 331] on div "Add section Choose templates inspired by CRO experts Generate layout from URL o…" at bounding box center [469, 295] width 721 height 80
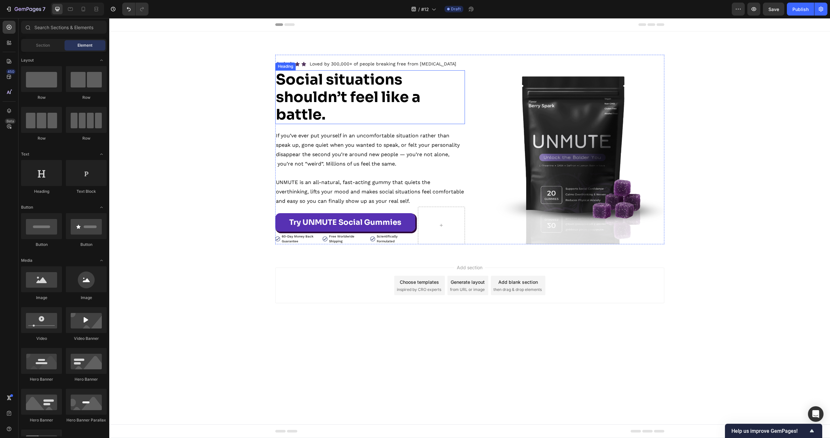
click at [307, 110] on strong "Social situations shouldn’t feel like a battle." at bounding box center [348, 96] width 145 height 53
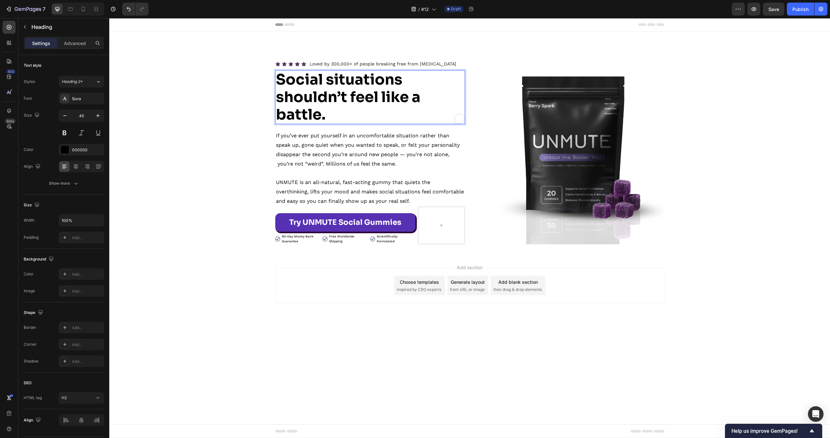
click at [277, 122] on strong "Social situations shouldn’t feel like a battle." at bounding box center [348, 96] width 145 height 53
click at [187, 128] on div "Icon Icon Icon Icon Icon Icon List Loved by 300,000+ of people breaking free fr…" at bounding box center [469, 150] width 721 height 190
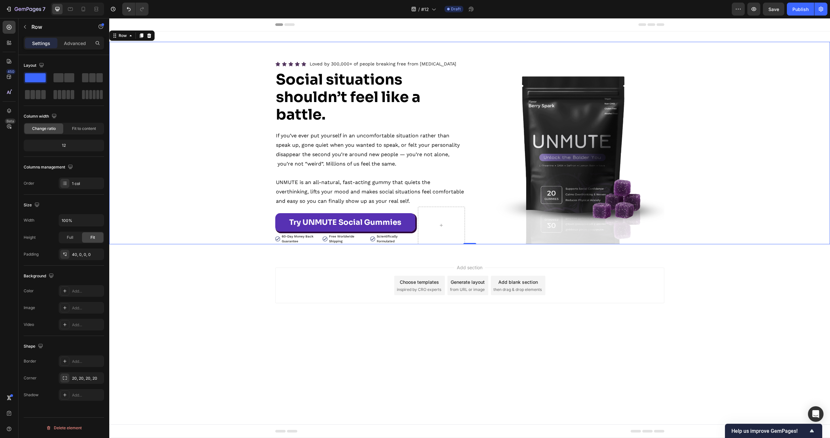
click at [316, 105] on strong "Social situations shouldn’t feel like a battle." at bounding box center [348, 96] width 145 height 53
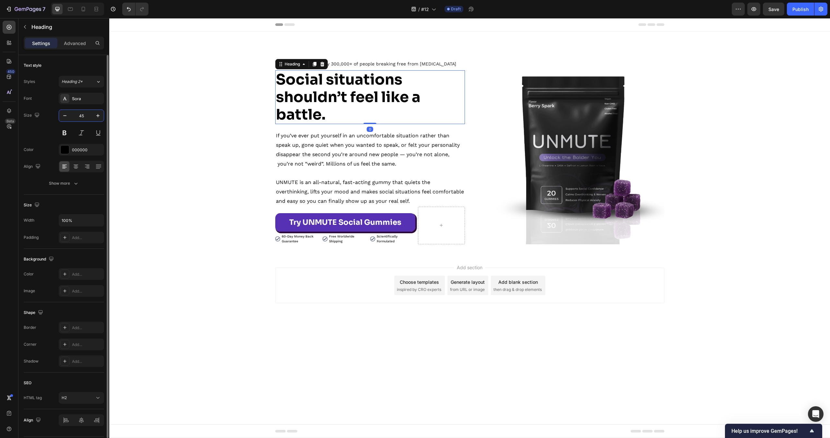
click at [82, 119] on input "45" at bounding box center [81, 116] width 21 height 12
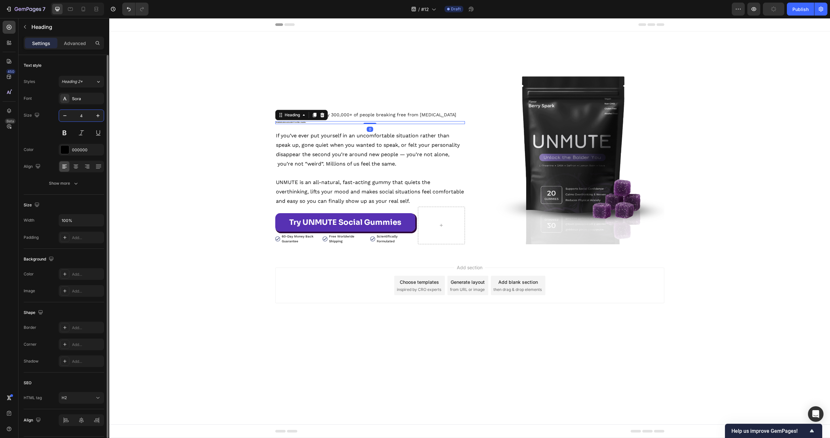
type input "40"
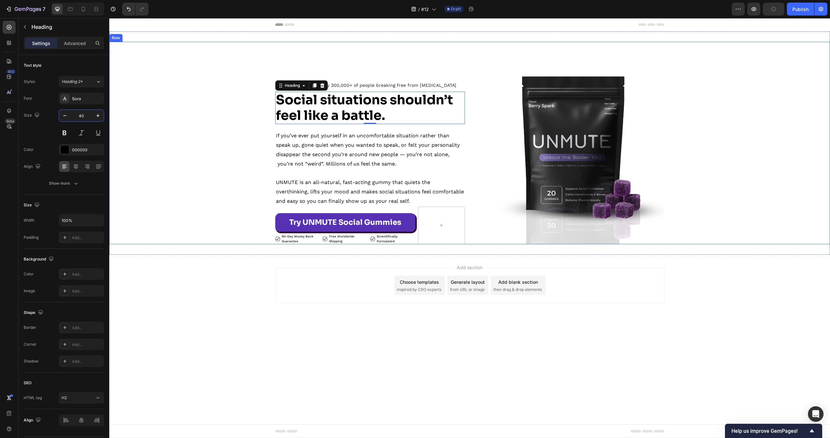
click at [225, 255] on div "Add section Choose templates inspired by CRO experts Generate layout from URL o…" at bounding box center [469, 295] width 721 height 80
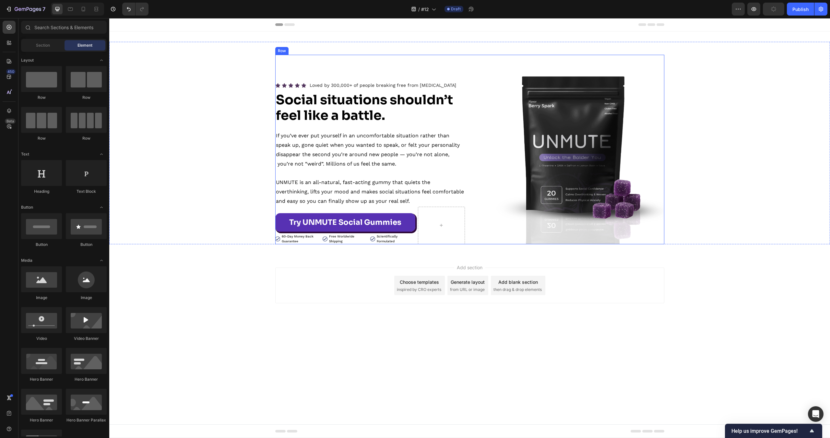
click at [471, 79] on div "Icon Icon Icon Icon Icon Icon List Loved by 300,000+ of people breaking free fr…" at bounding box center [469, 150] width 389 height 190
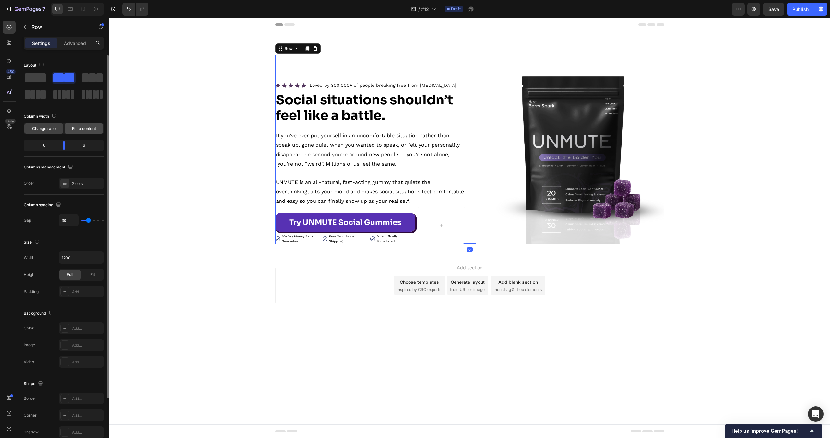
click at [83, 131] on span "Fit to content" at bounding box center [84, 129] width 24 height 6
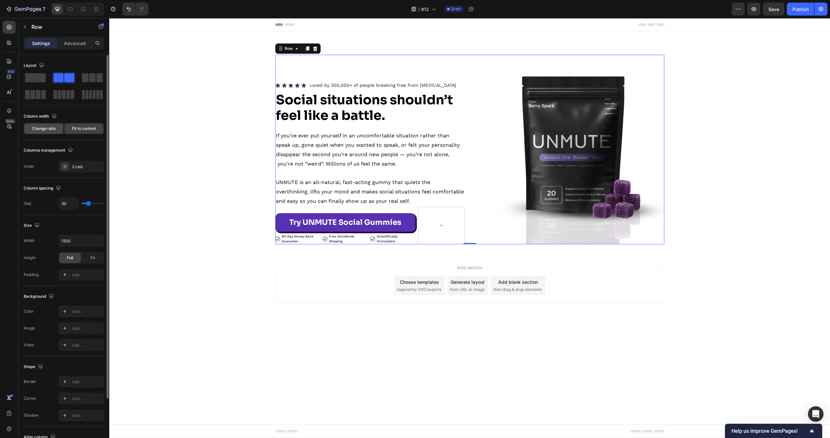
click at [59, 130] on div "Change ratio" at bounding box center [43, 129] width 39 height 10
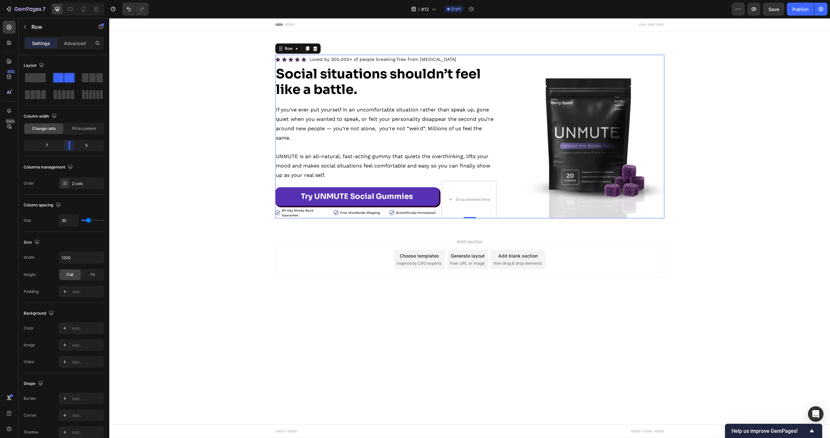
drag, startPoint x: 63, startPoint y: 141, endPoint x: 71, endPoint y: 141, distance: 8.1
click at [71, 0] on body "7 Version history / #12 Draft Preview Save Publish 450 Beta Sections(18) Elemen…" at bounding box center [415, 0] width 830 height 0
click at [326, 91] on strong "Social situations shouldn’t feel like a battle." at bounding box center [378, 82] width 205 height 32
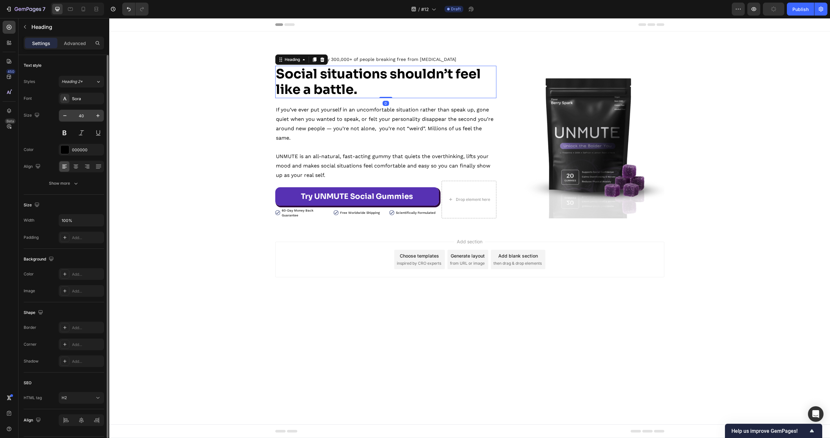
click at [90, 116] on input "40" at bounding box center [81, 116] width 21 height 12
type input "45"
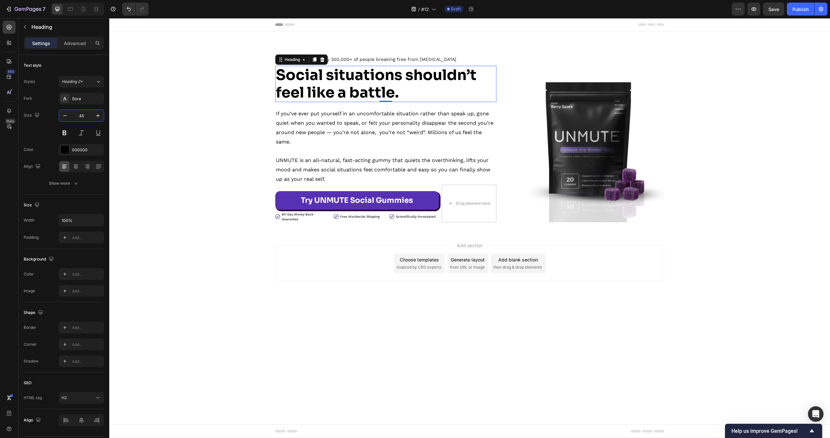
click at [658, 315] on body "Header Icon Icon Icon Icon Icon Icon List Loved by 300,000+ of people breaking …" at bounding box center [469, 228] width 721 height 420
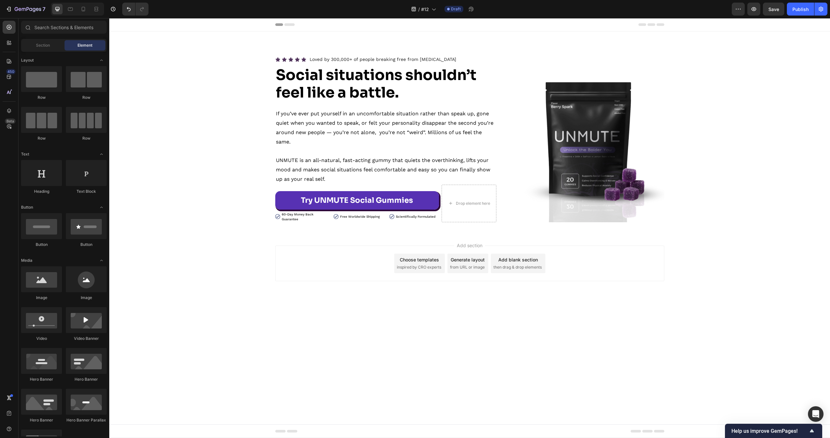
click at [560, 141] on img at bounding box center [585, 143] width 158 height 158
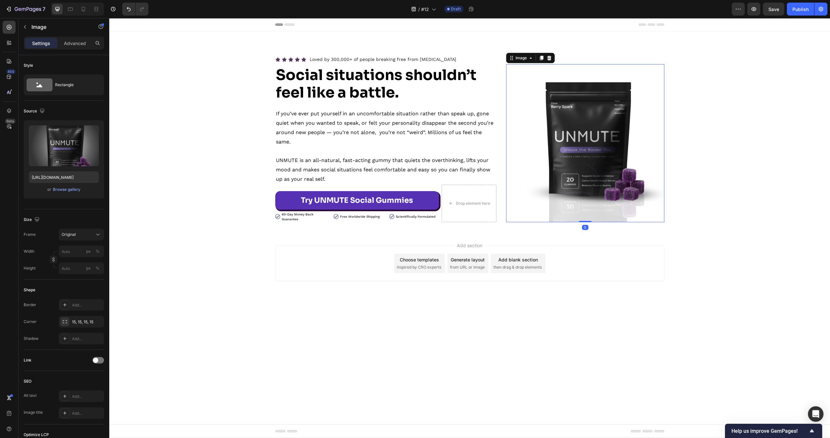
click at [577, 147] on img at bounding box center [585, 143] width 158 height 158
click at [64, 191] on div "Browse gallery" at bounding box center [67, 190] width 28 height 6
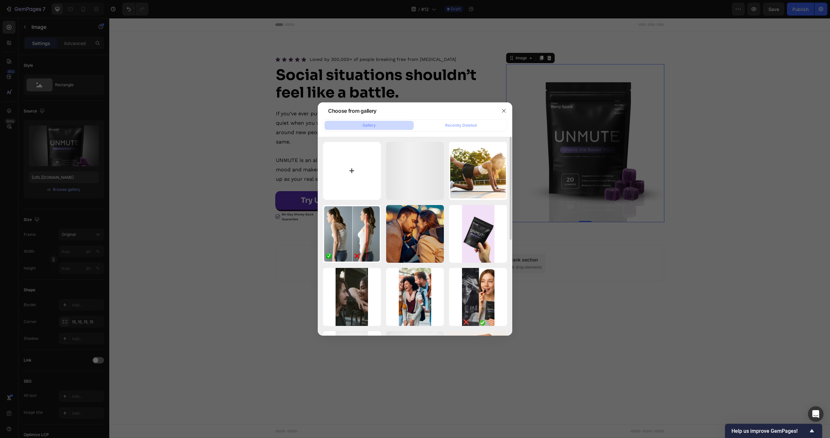
click at [345, 175] on input "file" at bounding box center [352, 171] width 58 height 58
type input "C:\fakepath\Unmute (2).png"
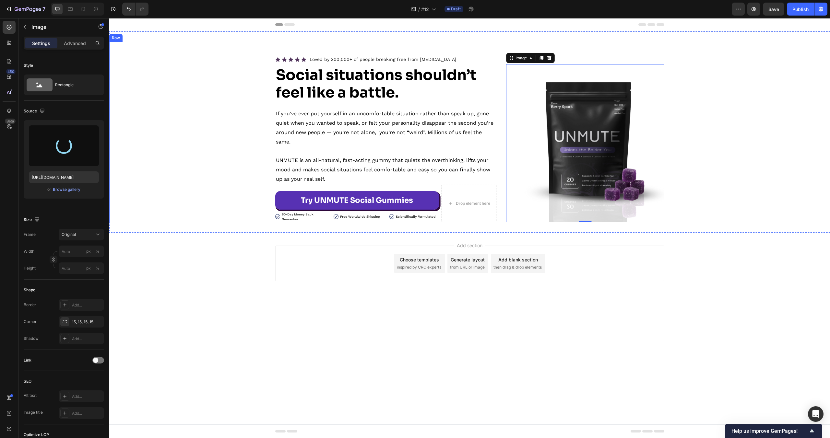
type input "[URL][DOMAIN_NAME]"
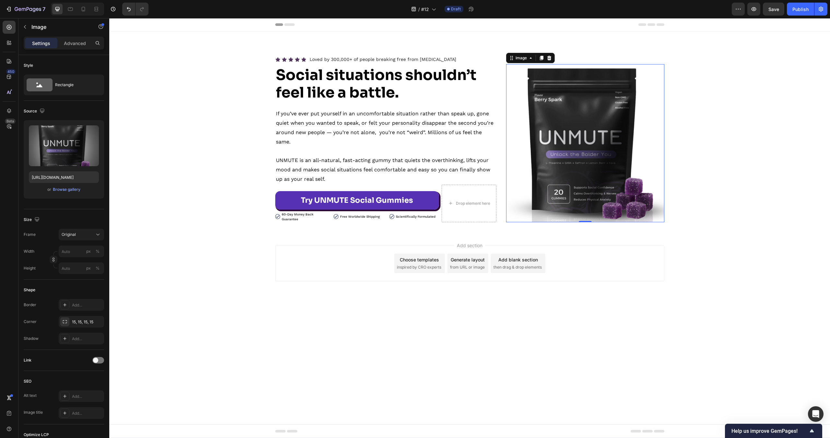
click at [327, 335] on body "Header Icon Icon Icon Icon Icon Icon List Loved by 300,000+ of people breaking …" at bounding box center [469, 228] width 721 height 420
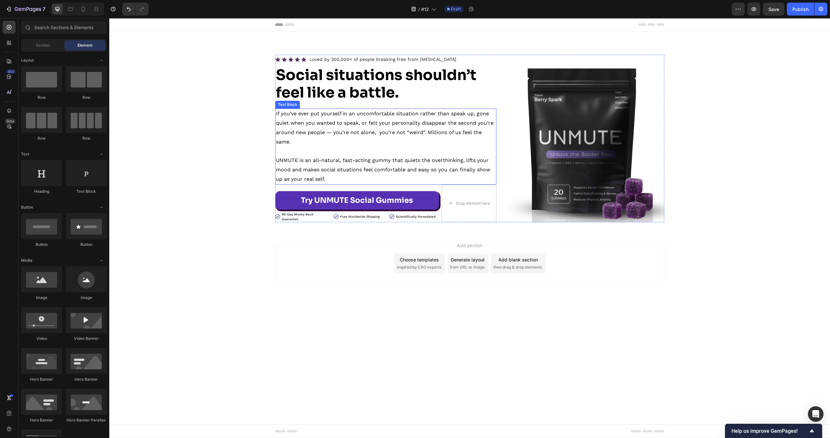
click at [566, 163] on img at bounding box center [585, 143] width 158 height 158
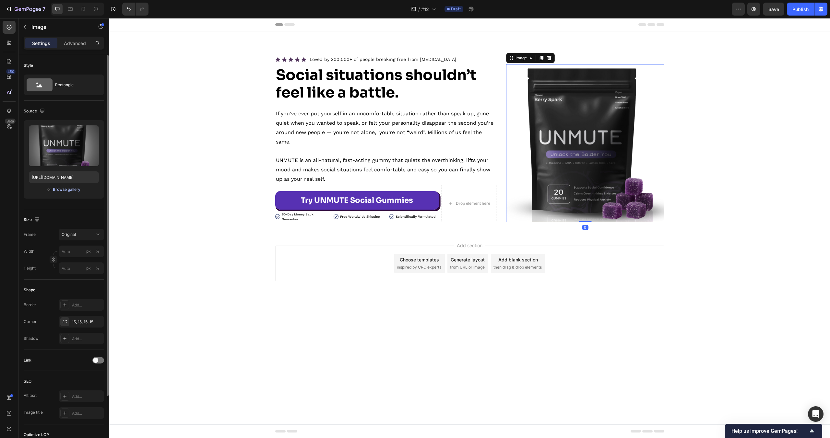
click at [65, 188] on div "Browse gallery" at bounding box center [67, 190] width 28 height 6
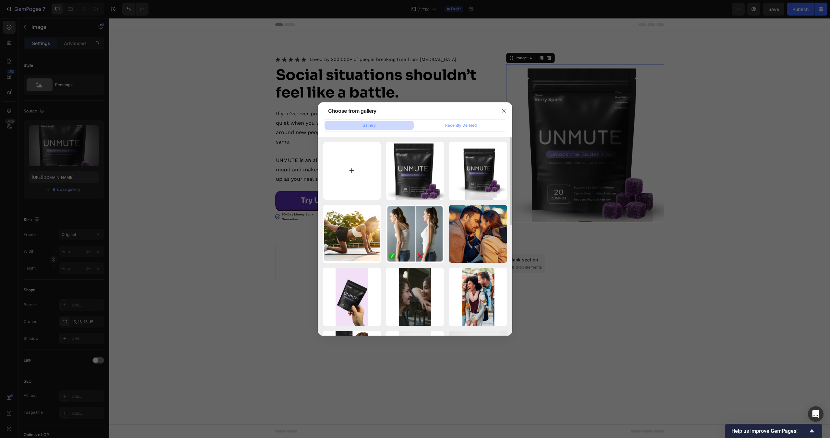
click at [354, 184] on input "file" at bounding box center [352, 171] width 58 height 58
type input "C:\fakepath\Unmute (3).png"
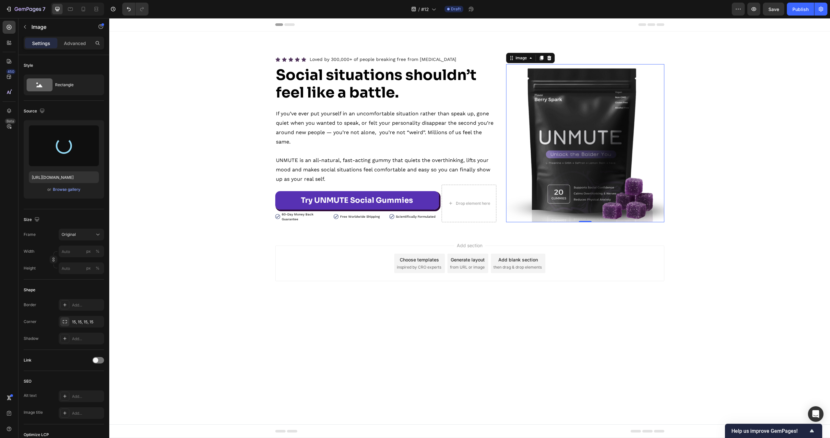
type input "[URL][DOMAIN_NAME]"
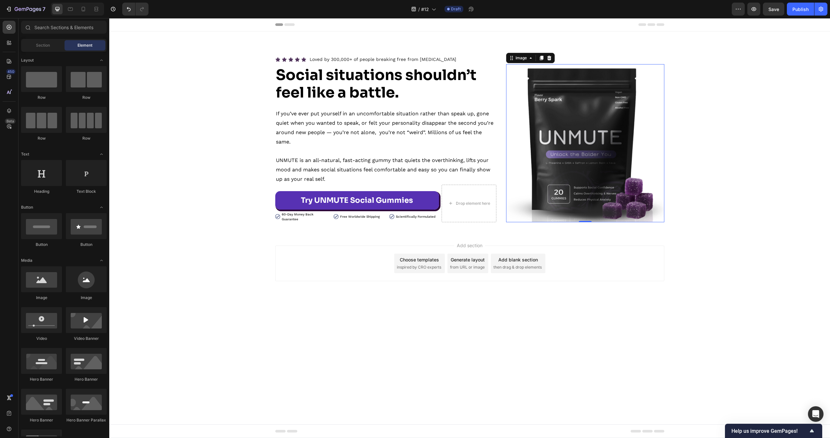
click at [627, 251] on div "Add section Choose templates inspired by CRO experts Generate layout from URL o…" at bounding box center [469, 264] width 389 height 36
click at [738, 278] on div "Add section Choose templates inspired by CRO experts Generate layout from URL o…" at bounding box center [469, 273] width 721 height 80
click at [565, 144] on img at bounding box center [585, 143] width 158 height 158
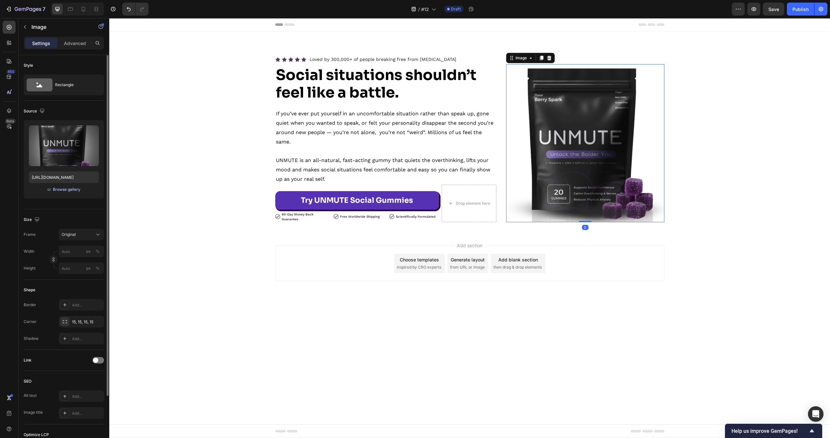
click at [71, 187] on div "Browse gallery" at bounding box center [67, 190] width 28 height 6
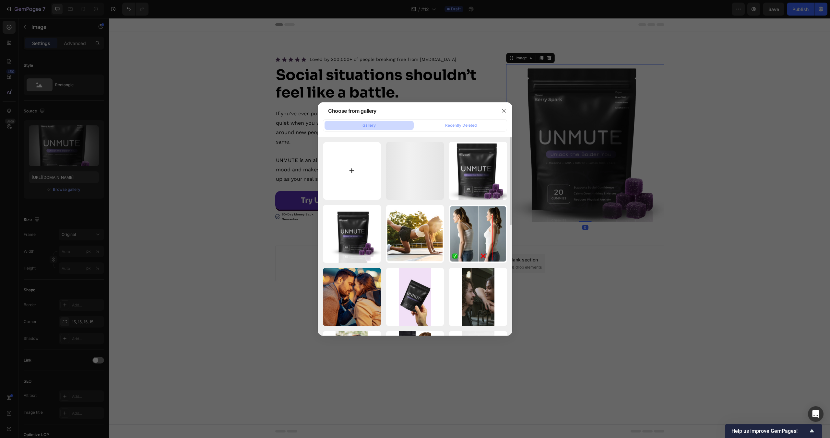
click at [347, 164] on input "file" at bounding box center [352, 171] width 58 height 58
type input "C:\fakepath\Unmute (4).png"
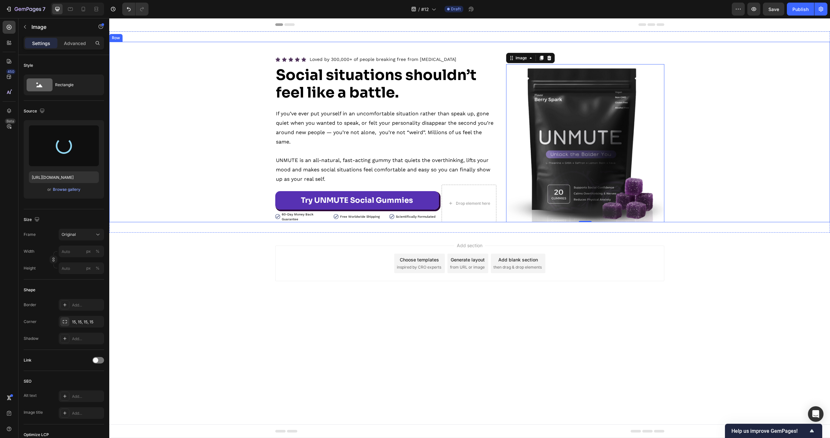
type input "[URL][DOMAIN_NAME]"
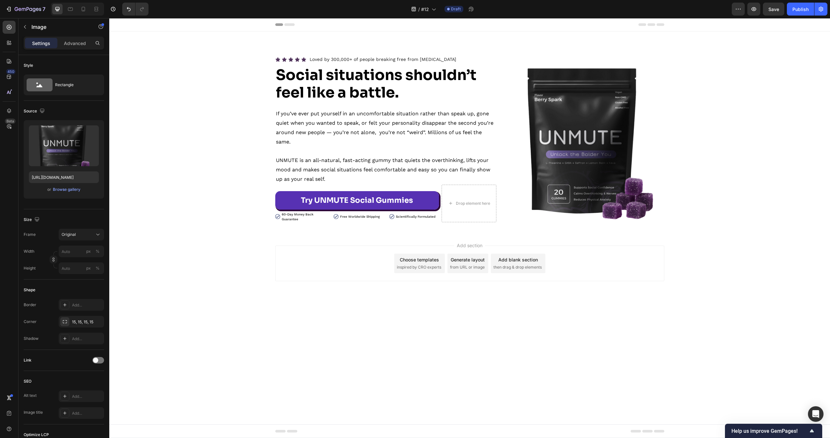
click at [311, 286] on div "Add section Choose templates inspired by CRO experts Generate layout from URL o…" at bounding box center [469, 273] width 721 height 80
click at [310, 286] on div "Add section Choose templates inspired by CRO experts Generate layout from URL o…" at bounding box center [469, 273] width 721 height 80
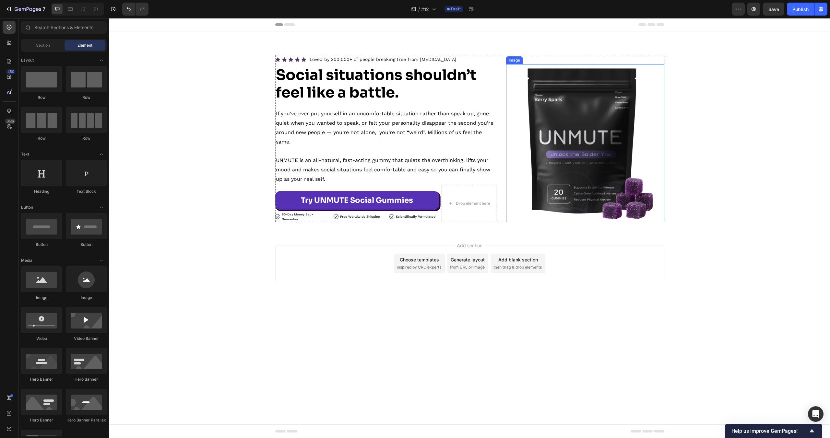
click at [528, 118] on img at bounding box center [585, 143] width 158 height 158
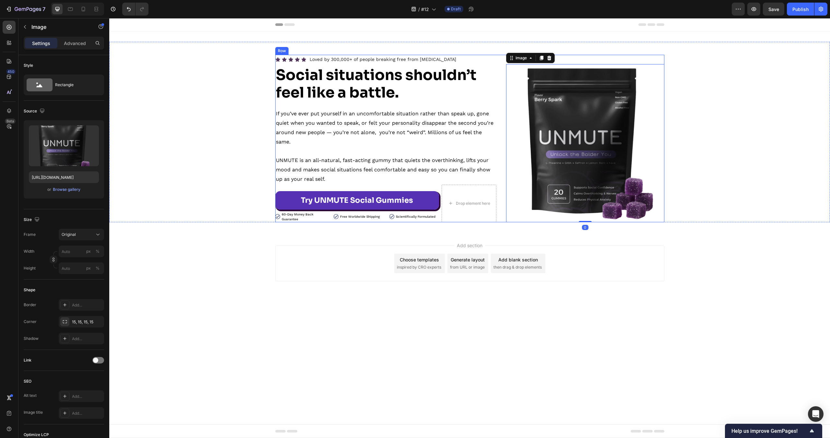
click at [499, 79] on div "Icon Icon Icon Icon Icon Icon List Loved by 300,000+ of people breaking free fr…" at bounding box center [469, 139] width 389 height 168
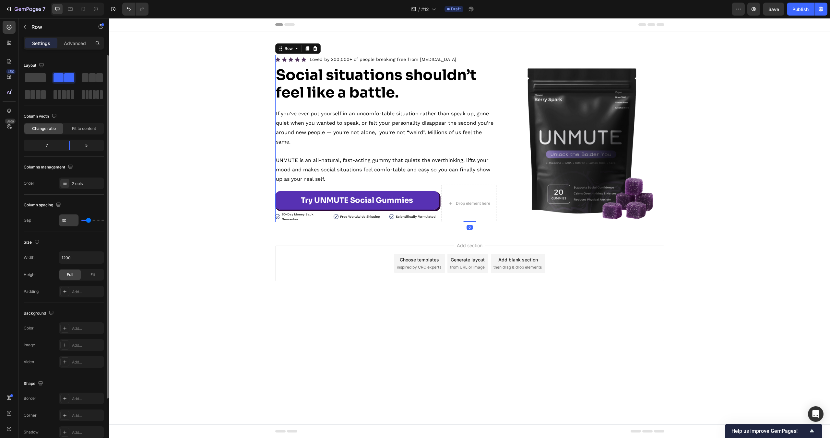
click at [65, 223] on input "30" at bounding box center [68, 221] width 19 height 12
type input "0"
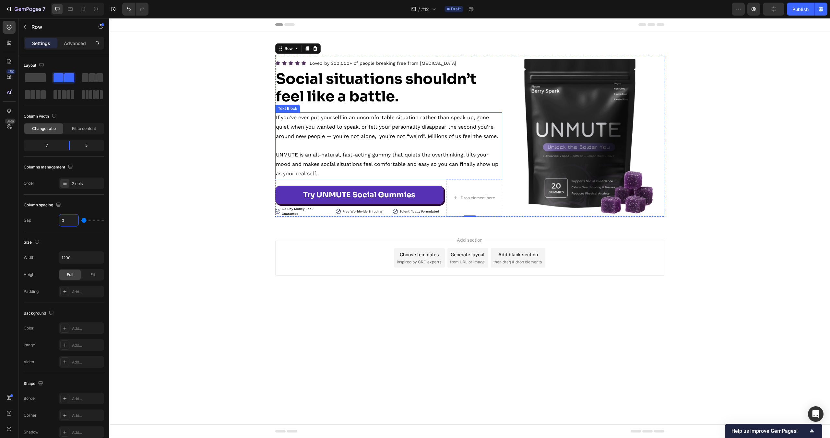
click at [439, 146] on p "To enrich screen reader interactions, please activate Accessibility in Grammarl…" at bounding box center [389, 145] width 226 height 9
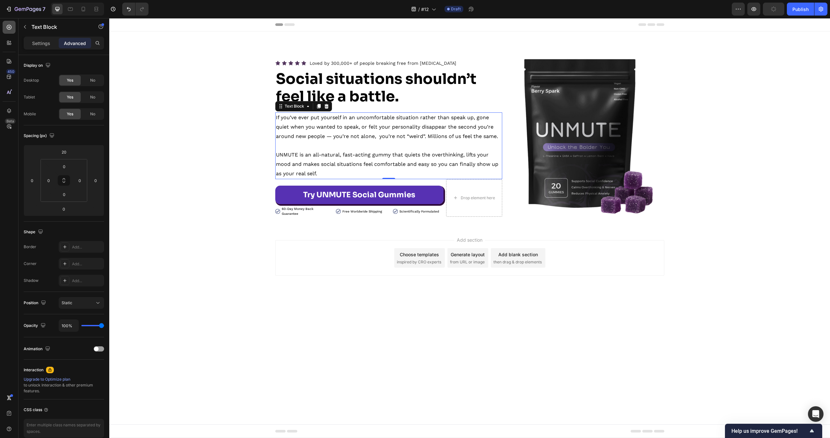
click at [10, 29] on icon at bounding box center [9, 27] width 5 height 5
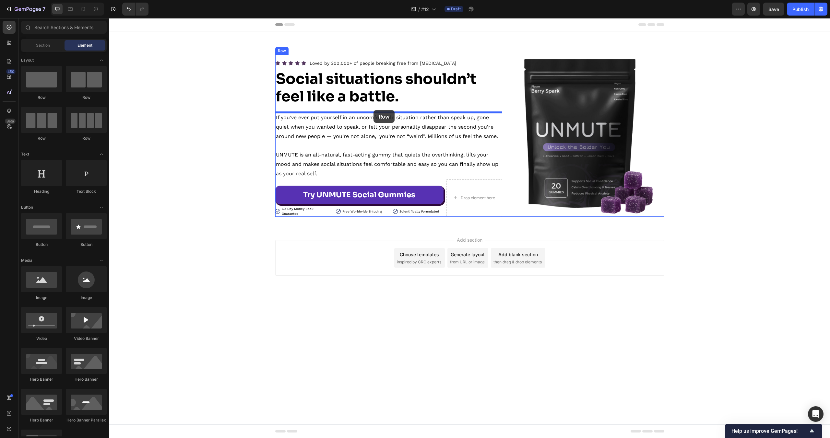
drag, startPoint x: 145, startPoint y: 105, endPoint x: 373, endPoint y: 110, distance: 228.3
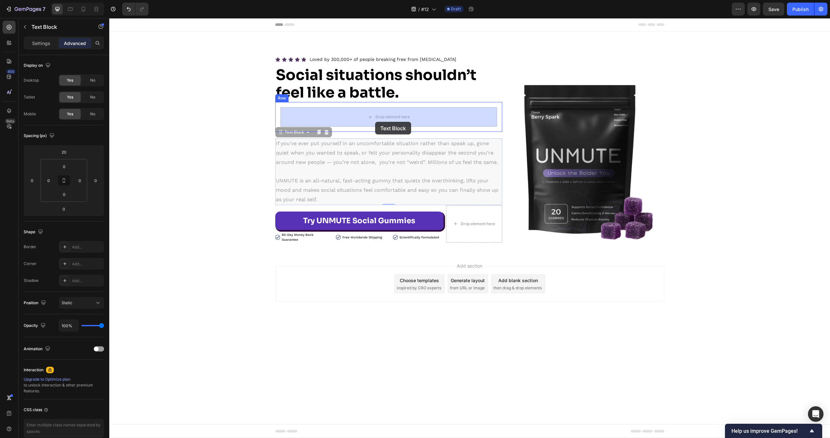
drag, startPoint x: 373, startPoint y: 137, endPoint x: 375, endPoint y: 122, distance: 15.3
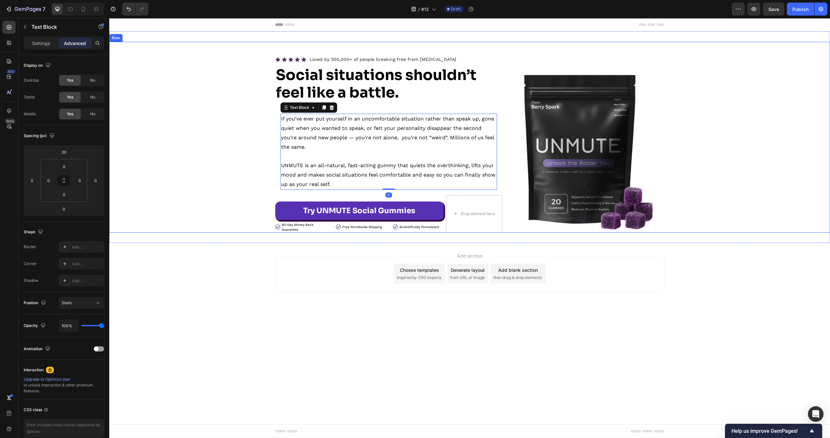
click at [212, 150] on div "Icon Icon Icon Icon Icon Icon List Loved by 300,000+ of people breaking free fr…" at bounding box center [469, 144] width 721 height 178
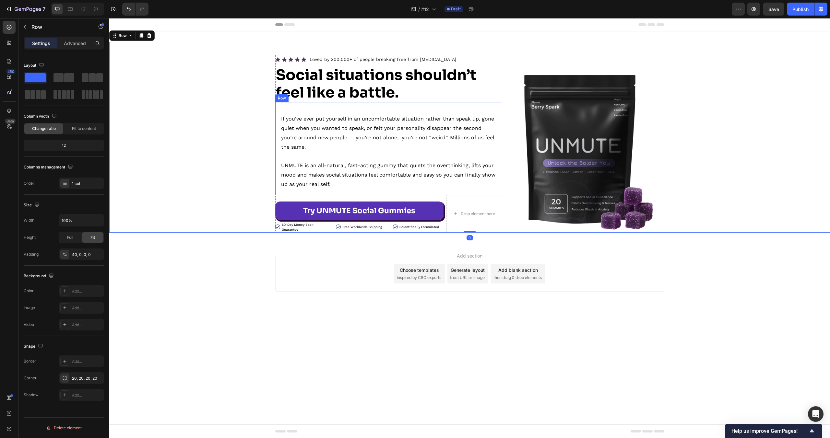
click at [374, 109] on div "If you’ve ever put yourself in an uncomfortable situation rather than speak up,…" at bounding box center [388, 148] width 217 height 82
click at [84, 44] on p "Advanced" at bounding box center [75, 43] width 22 height 7
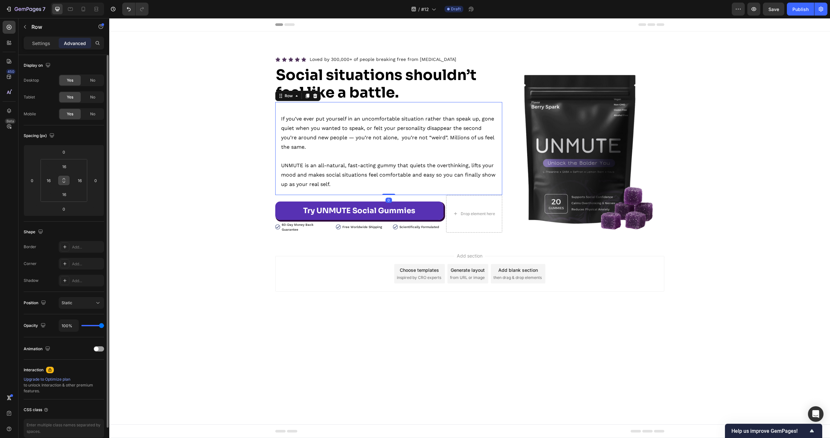
click at [65, 181] on icon at bounding box center [63, 180] width 5 height 5
click at [66, 168] on input "16" at bounding box center [64, 167] width 13 height 10
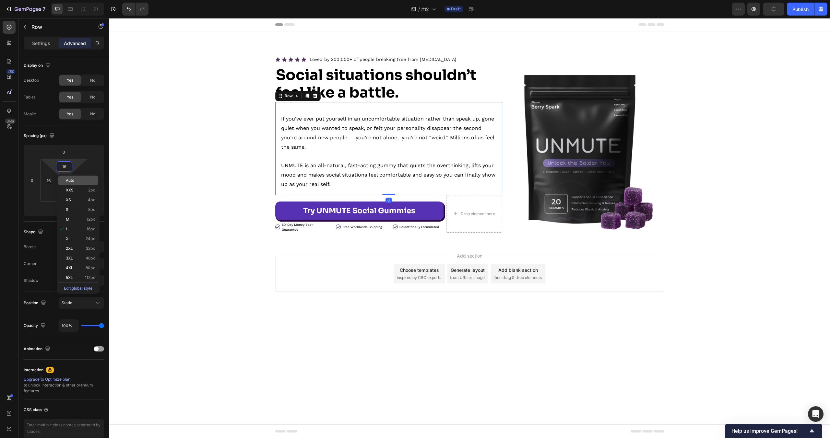
type input "0"
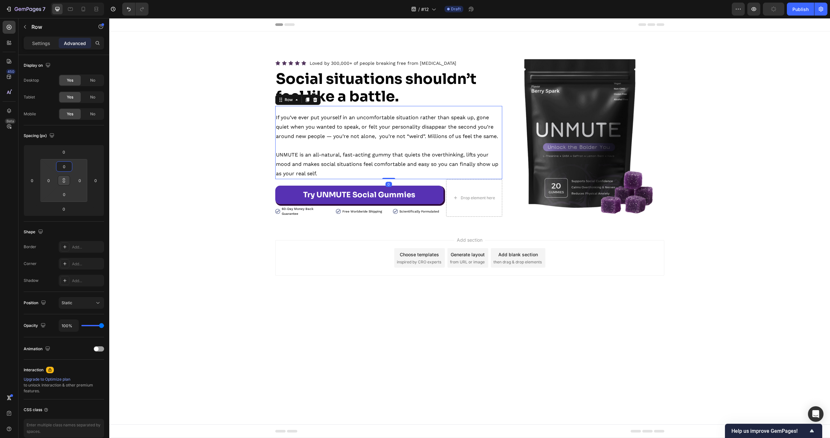
click at [307, 299] on div "Add section Choose templates inspired by CRO experts Generate layout from URL o…" at bounding box center [469, 267] width 721 height 80
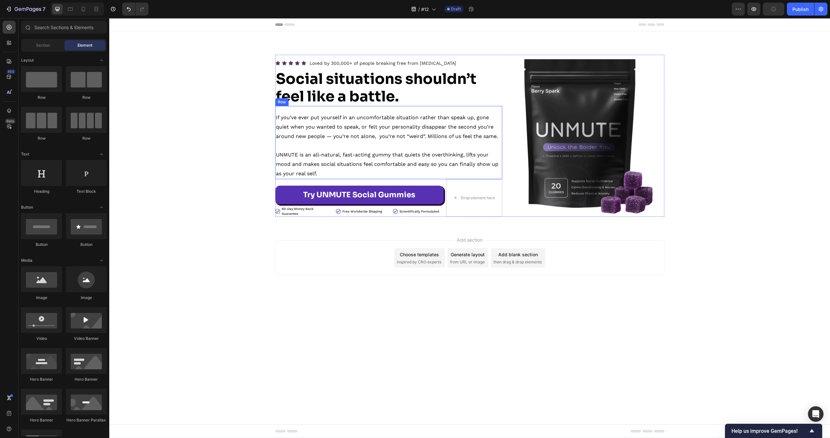
click at [446, 109] on div "If you’ve ever put yourself in an uncomfortable situation rather than speak up,…" at bounding box center [388, 142] width 227 height 73
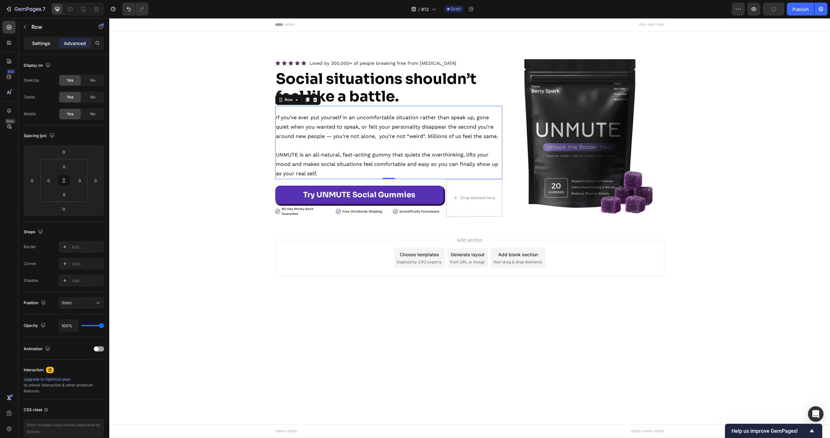
click at [43, 44] on p "Settings" at bounding box center [41, 43] width 18 height 7
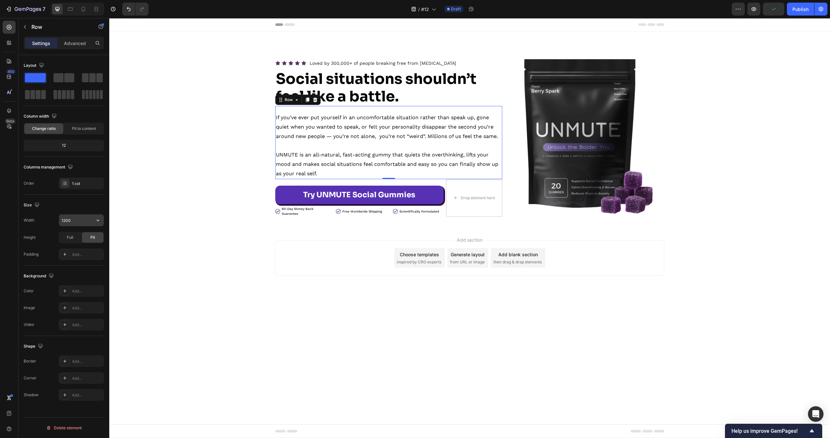
click at [67, 222] on input "1200" at bounding box center [81, 221] width 45 height 12
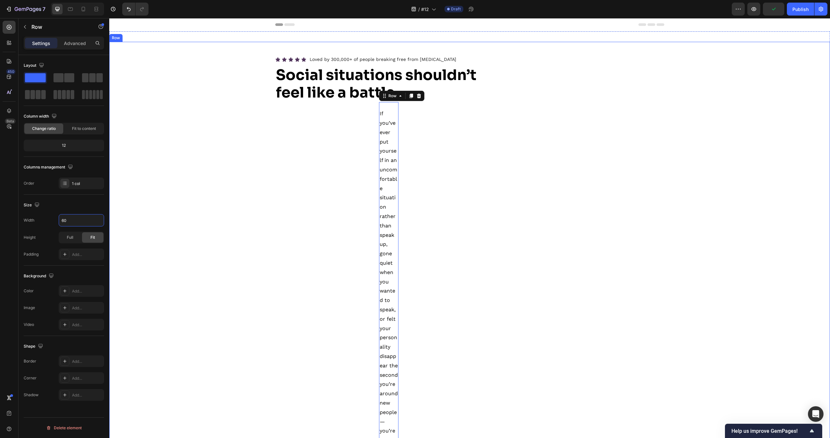
type input "600"
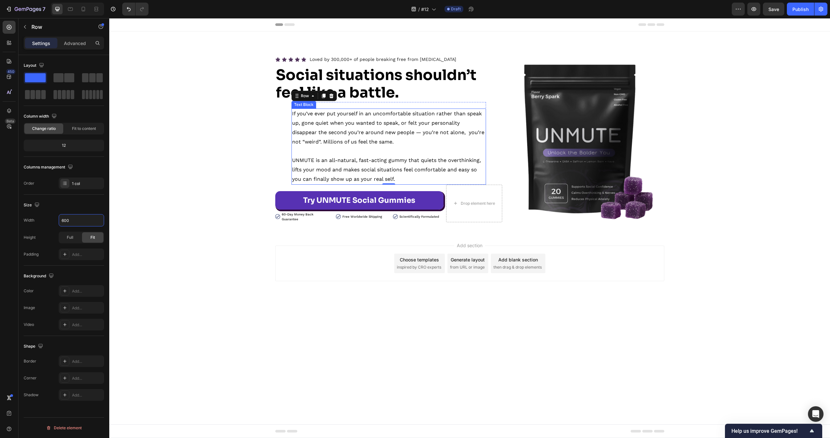
click at [284, 120] on div "Icon Icon Icon Icon Icon Icon List Loved by 300,000+ of people breaking free fr…" at bounding box center [388, 139] width 227 height 168
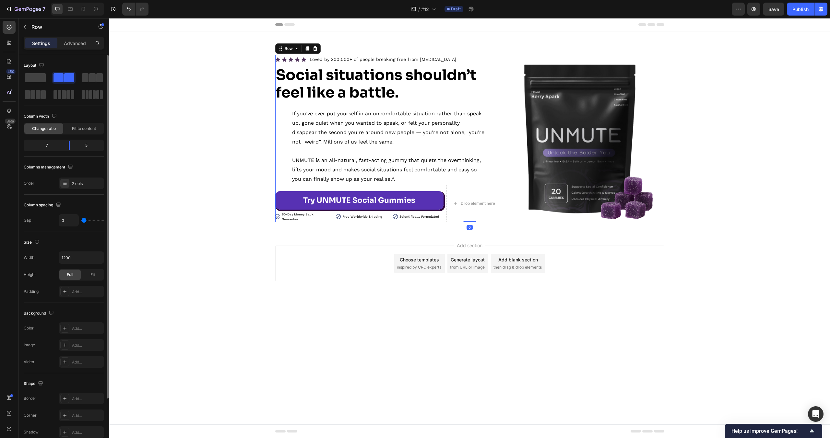
scroll to position [68, 0]
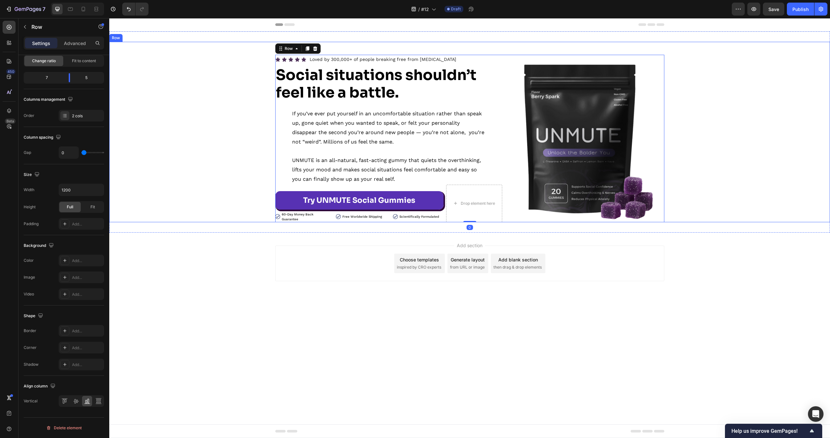
click at [306, 122] on p "If you’ve ever put yourself in an uncomfortable situation rather than speak up,…" at bounding box center [388, 127] width 193 height 37
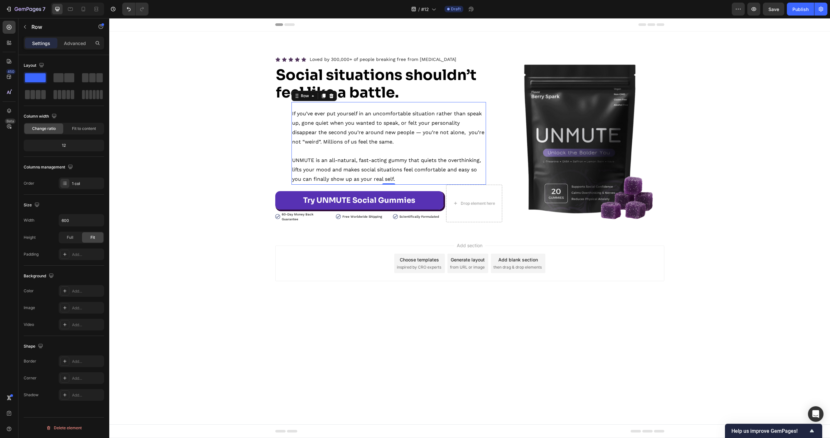
click at [380, 108] on div "If you’ve ever put yourself in an uncomfortable situation rather than speak up,…" at bounding box center [388, 143] width 194 height 82
click at [81, 130] on span "Fit to content" at bounding box center [84, 129] width 24 height 6
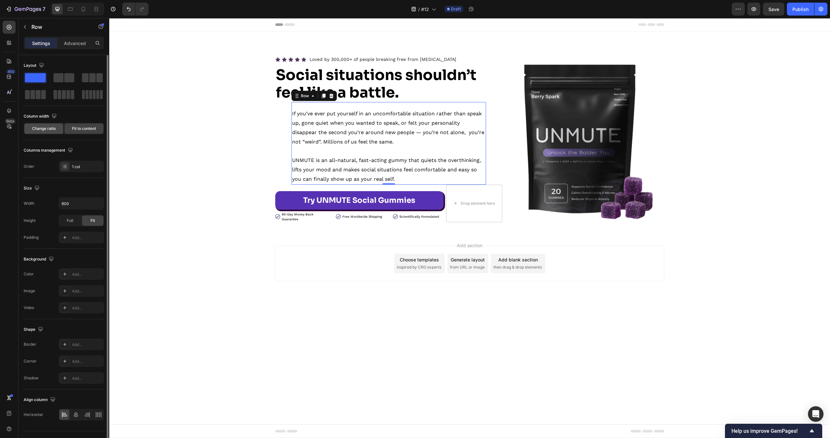
click at [43, 131] on div "Change ratio" at bounding box center [43, 129] width 39 height 10
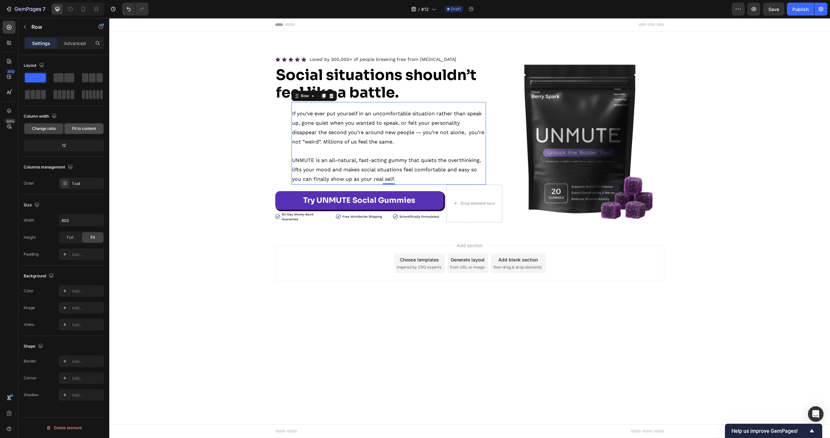
click at [83, 130] on span "Fit to content" at bounding box center [84, 129] width 24 height 6
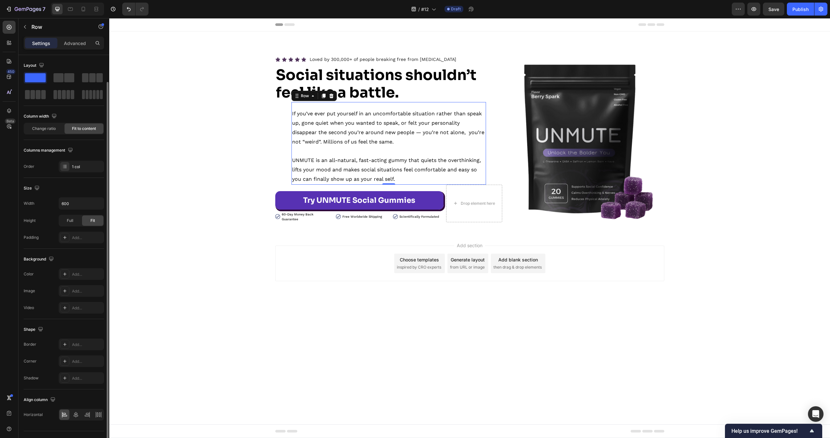
scroll to position [14, 0]
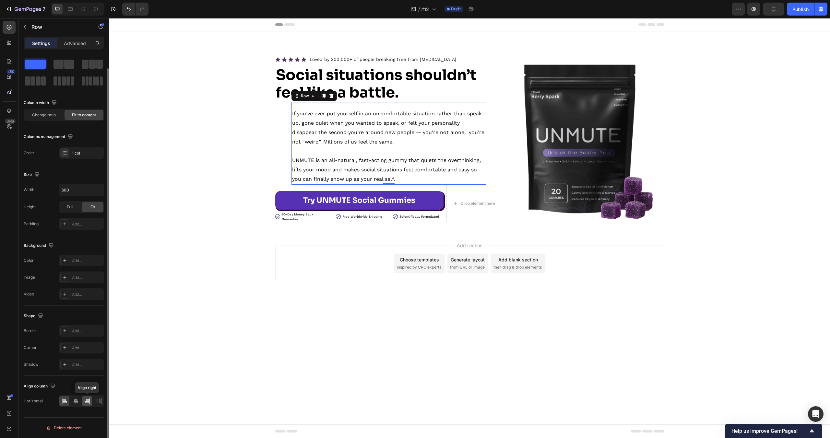
click at [92, 401] on div at bounding box center [87, 401] width 10 height 10
click at [65, 402] on icon at bounding box center [64, 401] width 6 height 6
click at [6, 28] on icon at bounding box center [9, 27] width 6 height 6
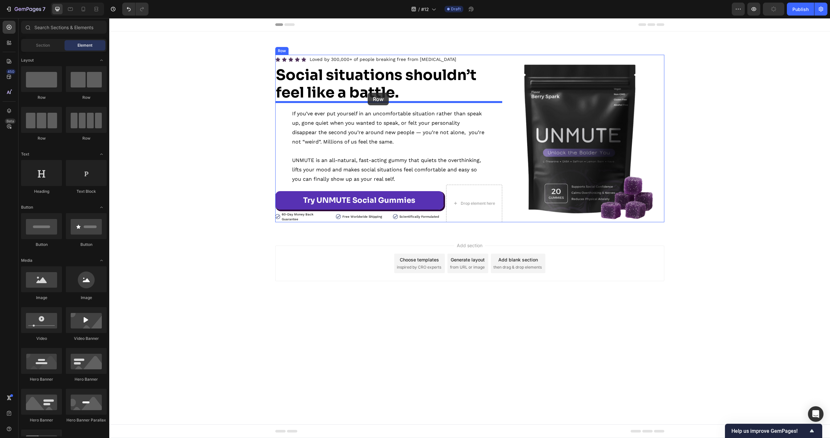
drag, startPoint x: 150, startPoint y: 101, endPoint x: 368, endPoint y: 93, distance: 217.3
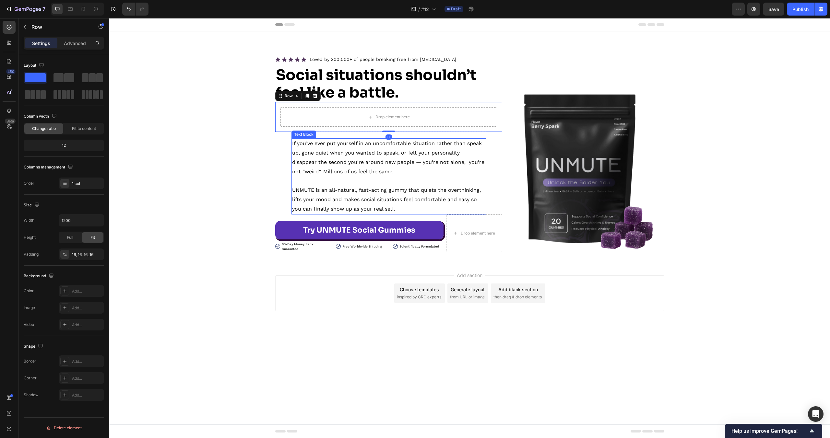
click at [313, 158] on p "If you’ve ever put yourself in an uncomfortable situation rather than speak up,…" at bounding box center [388, 157] width 193 height 37
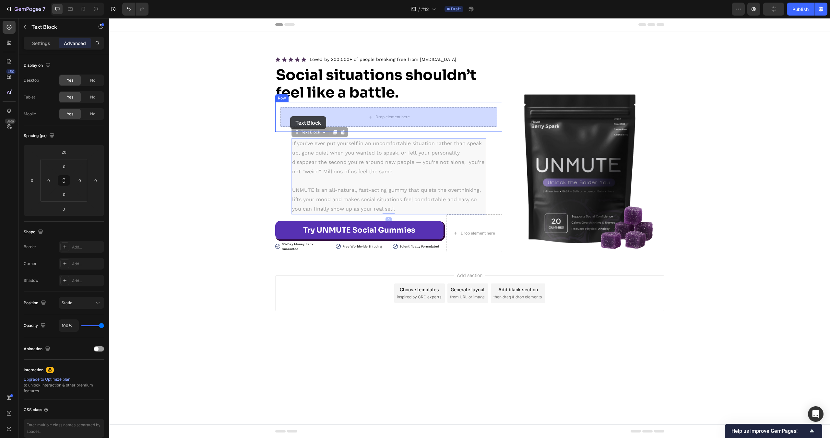
drag, startPoint x: 297, startPoint y: 132, endPoint x: 290, endPoint y: 116, distance: 17.2
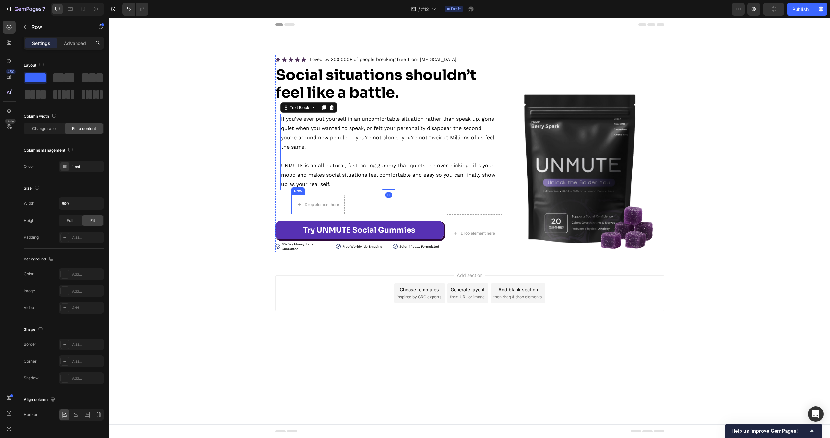
click at [359, 208] on div "Drop element here Row" at bounding box center [388, 204] width 194 height 19
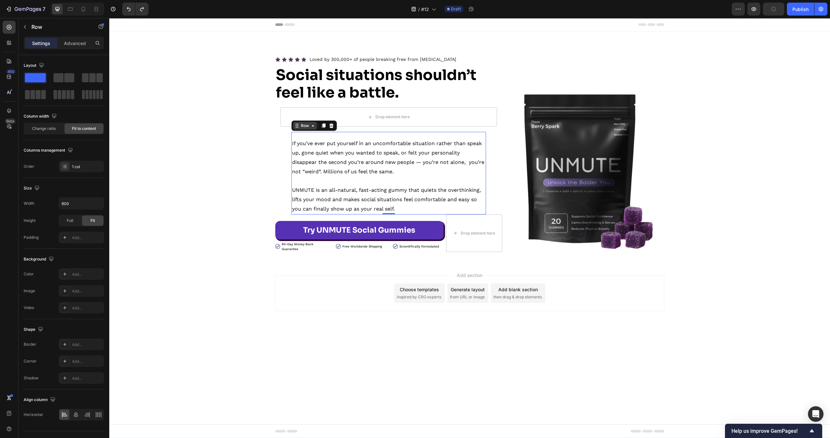
click at [303, 124] on div "Row" at bounding box center [305, 126] width 11 height 6
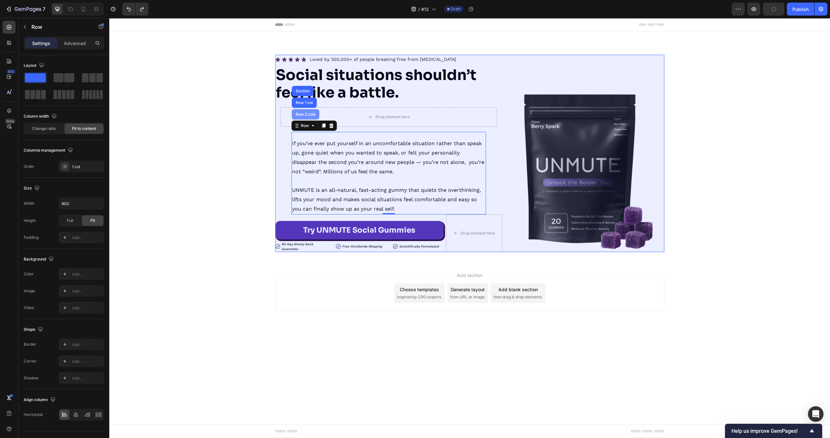
click at [305, 119] on div "Row 2 cols" at bounding box center [306, 114] width 28 height 10
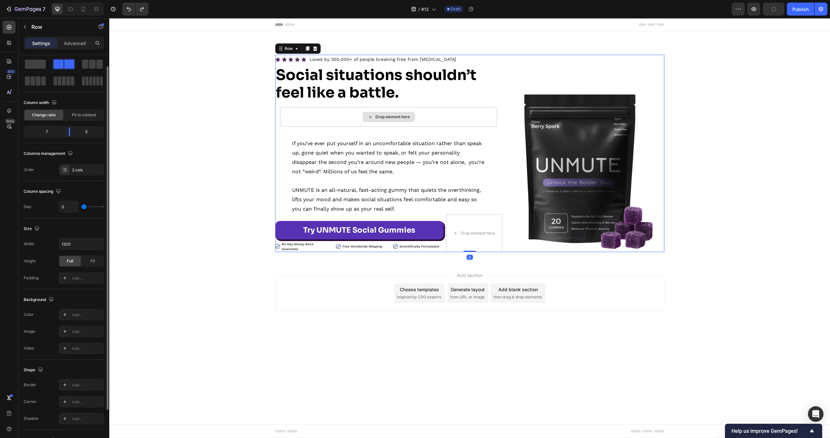
click at [329, 155] on p "If you’ve ever put yourself in an uncomfortable situation rather than speak up,…" at bounding box center [388, 157] width 193 height 37
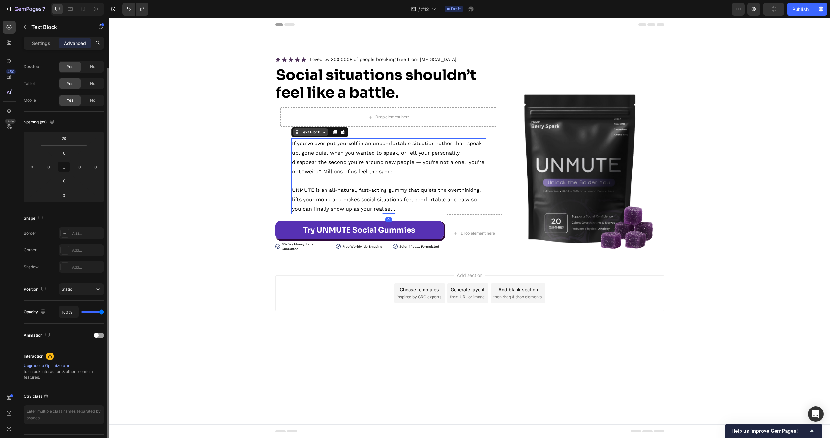
scroll to position [0, 0]
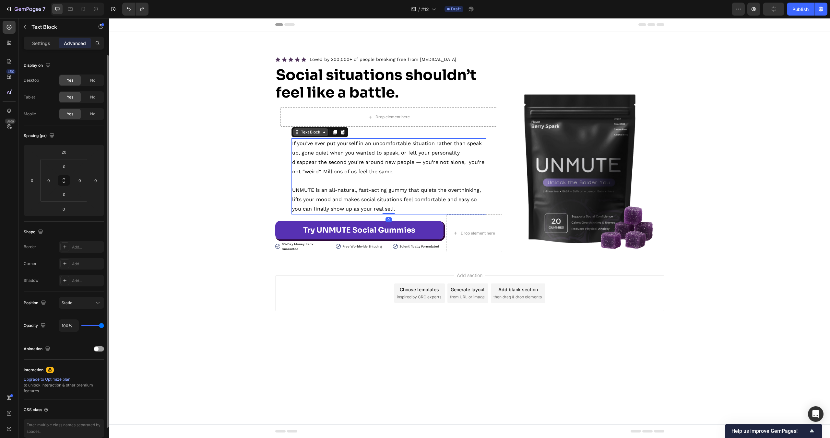
click at [305, 130] on div "Text Block" at bounding box center [311, 132] width 22 height 6
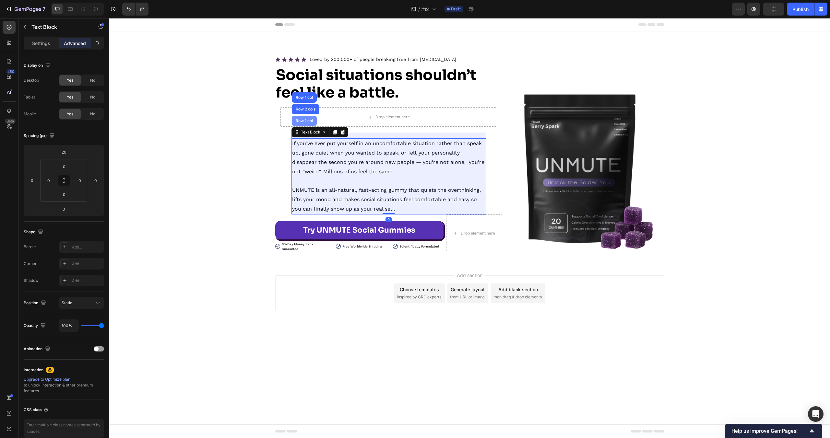
click at [307, 119] on div "Row 1 col" at bounding box center [304, 121] width 20 height 4
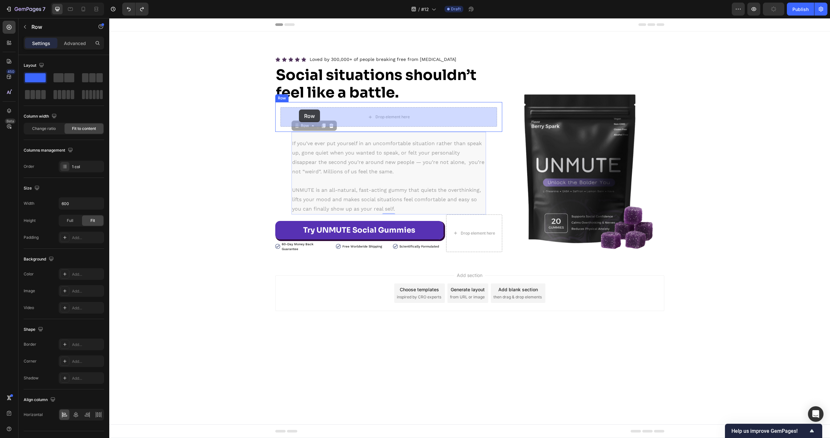
drag, startPoint x: 295, startPoint y: 126, endPoint x: 297, endPoint y: 111, distance: 14.6
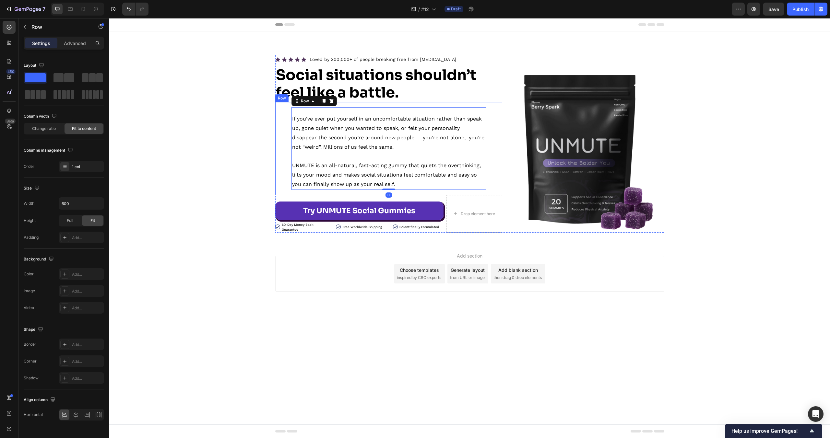
click at [378, 103] on div "If you’ve ever put yourself in an uncomfortable situation rather than speak up,…" at bounding box center [388, 148] width 227 height 93
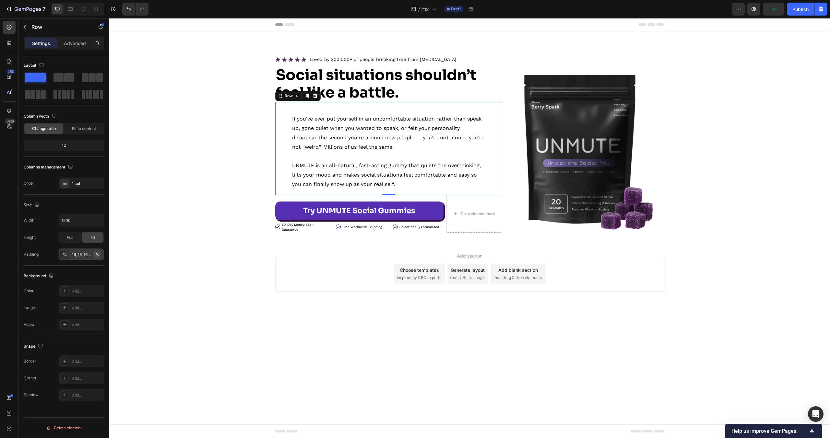
click at [98, 255] on icon "button" at bounding box center [97, 254] width 5 height 5
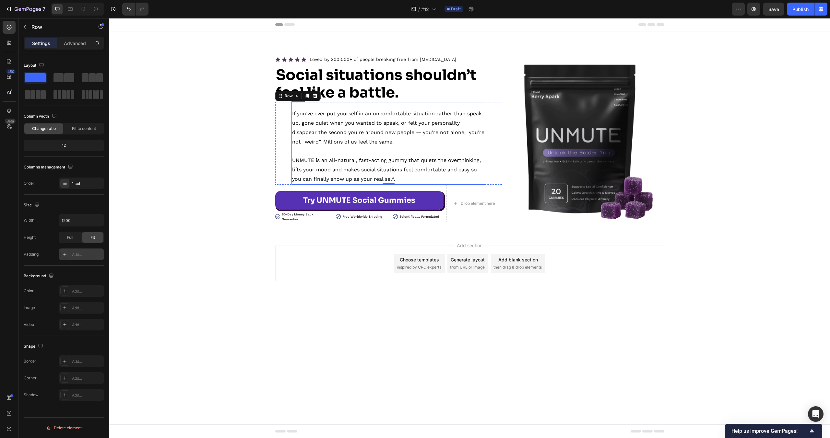
click at [347, 106] on div "If you’ve ever put yourself in an uncomfortable situation rather than speak up,…" at bounding box center [388, 143] width 194 height 82
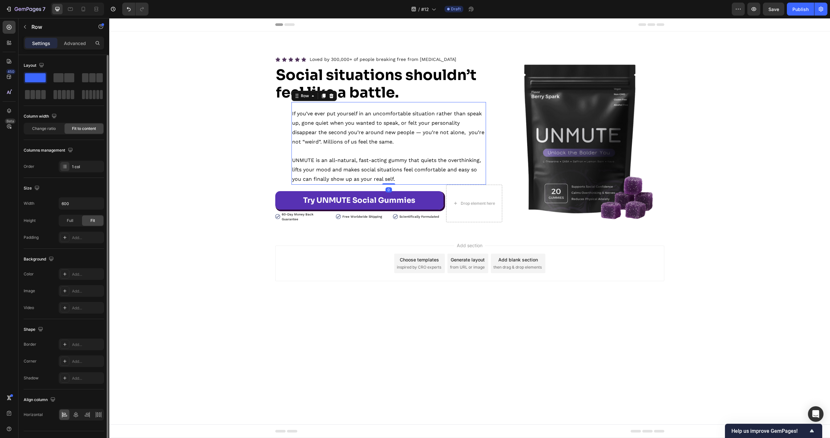
scroll to position [14, 0]
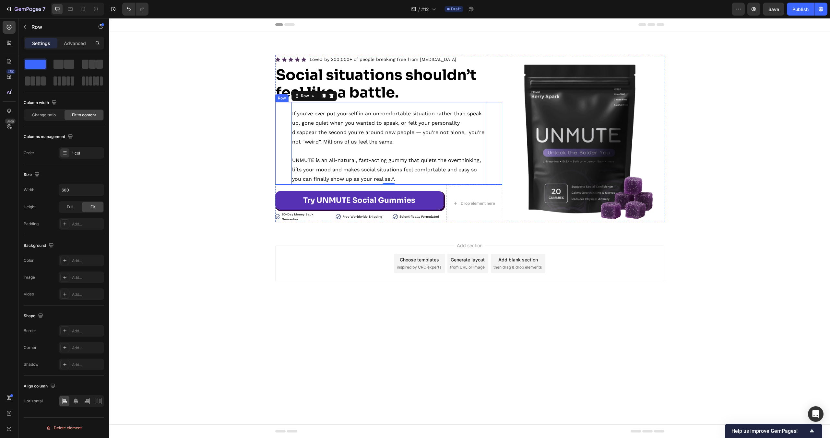
click at [288, 110] on div "If you’ve ever put yourself in an uncomfortable situation rather than speak up,…" at bounding box center [388, 143] width 227 height 82
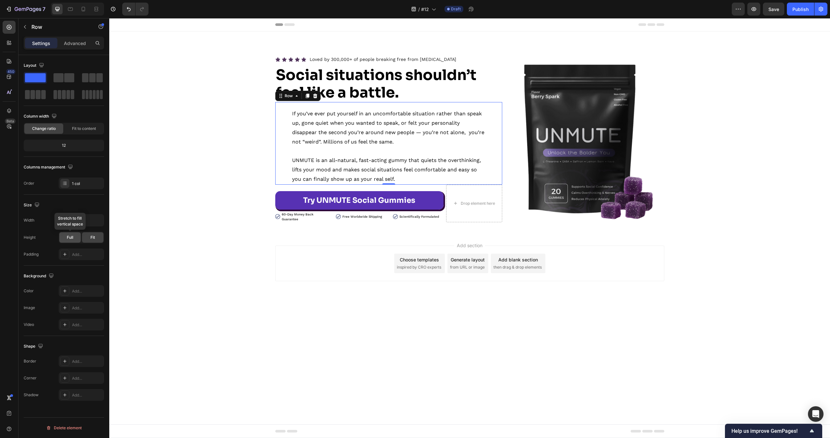
click at [70, 238] on span "Full" at bounding box center [70, 238] width 6 height 6
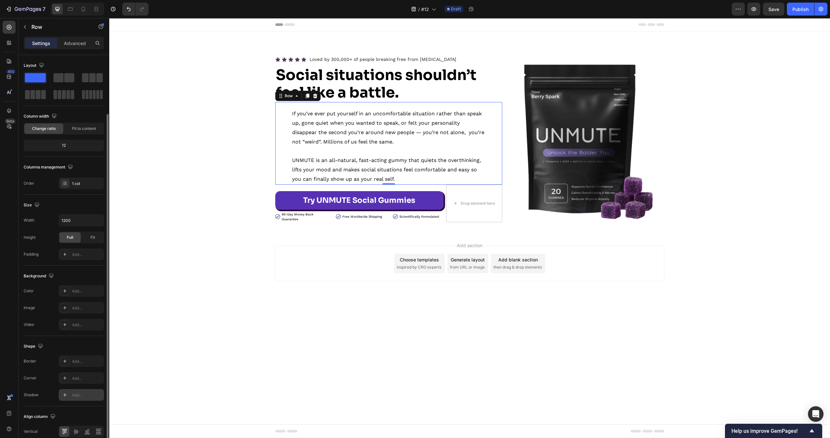
scroll to position [30, 0]
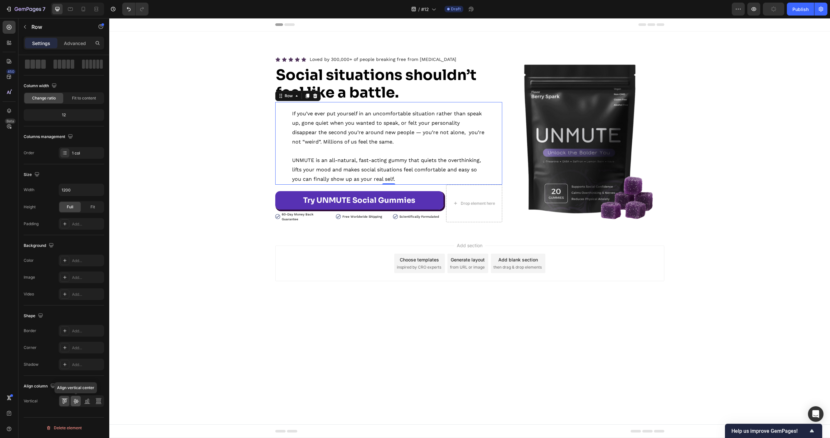
click at [79, 403] on div at bounding box center [76, 401] width 10 height 10
click at [62, 404] on icon at bounding box center [64, 401] width 6 height 6
click at [490, 127] on div "If you’ve ever put yourself in an uncomfortable situation rather than speak up,…" at bounding box center [388, 143] width 227 height 82
